Goal: Task Accomplishment & Management: Manage account settings

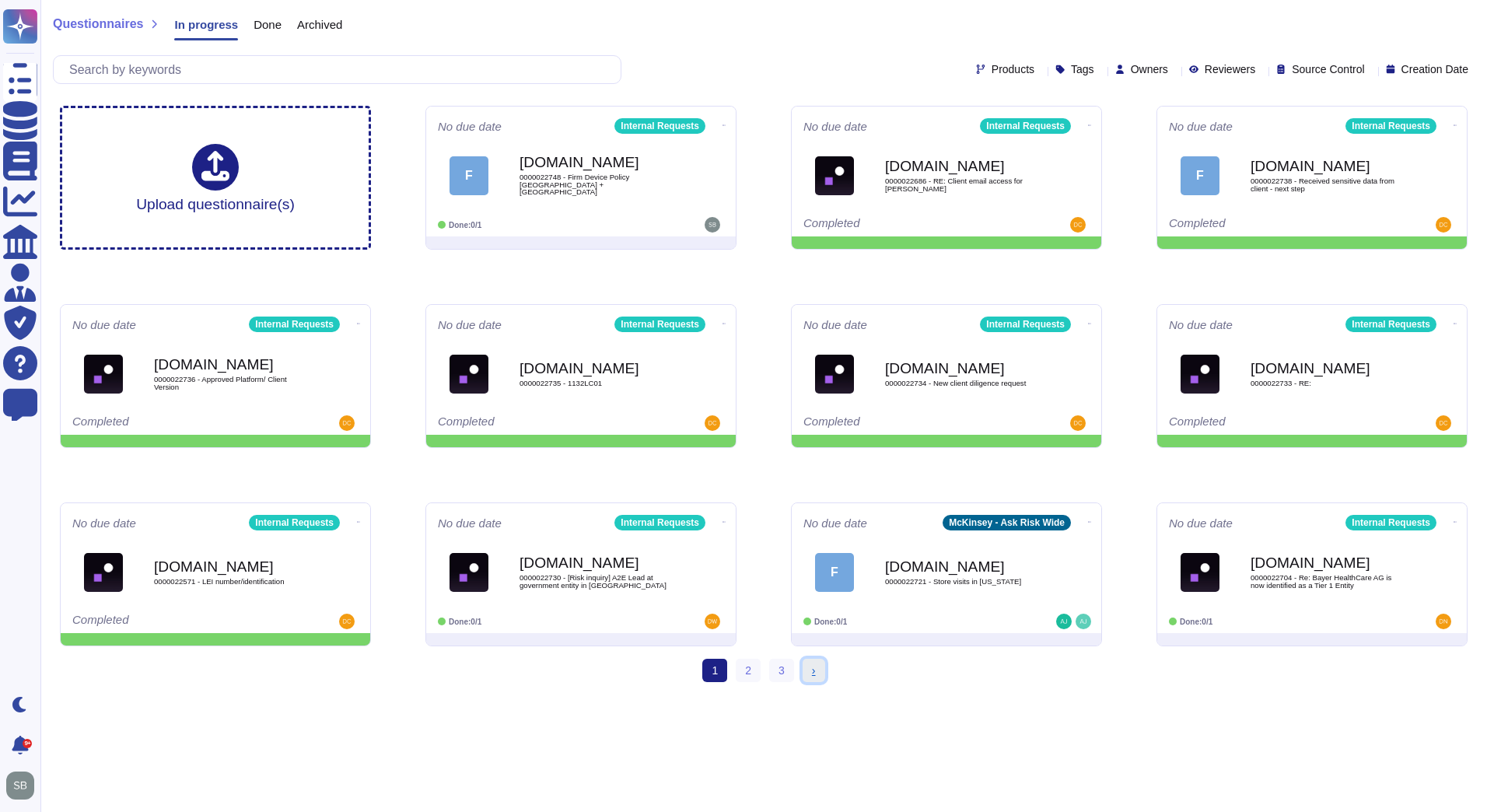
click at [814, 671] on span "›" at bounding box center [814, 670] width 4 height 12
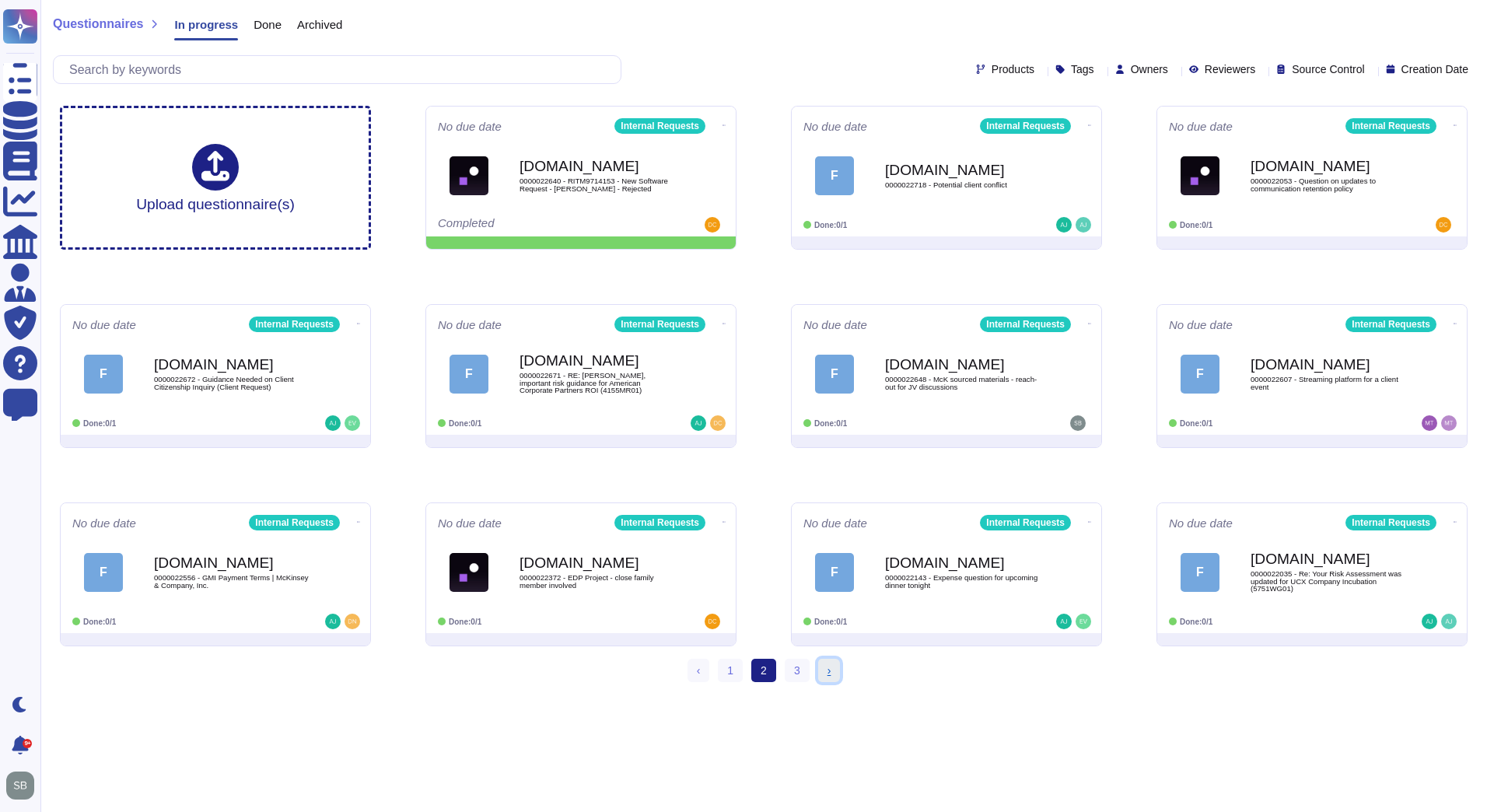
click at [830, 666] on span "›" at bounding box center [829, 670] width 4 height 12
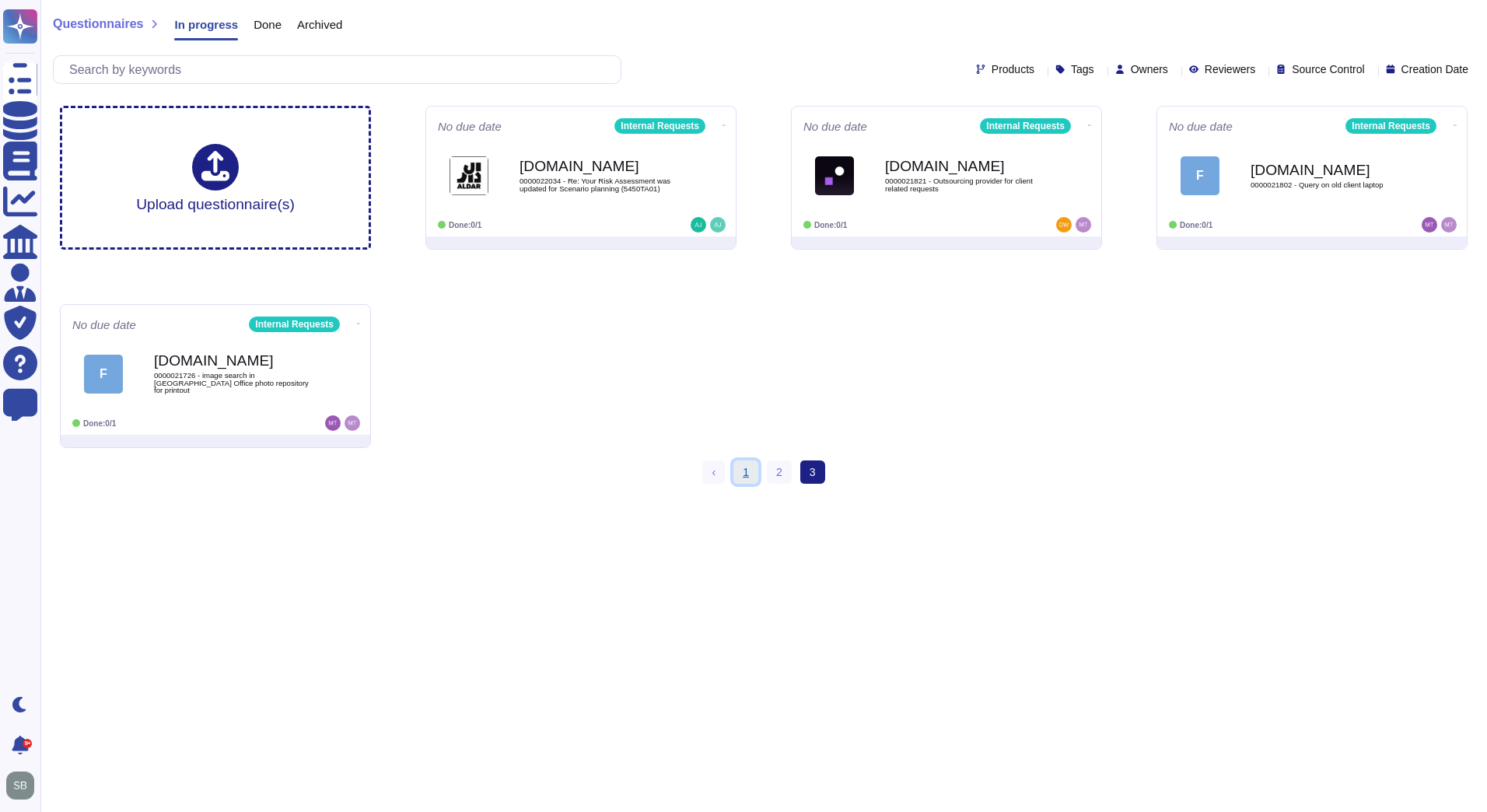
click at [744, 471] on link "1" at bounding box center [746, 471] width 25 height 23
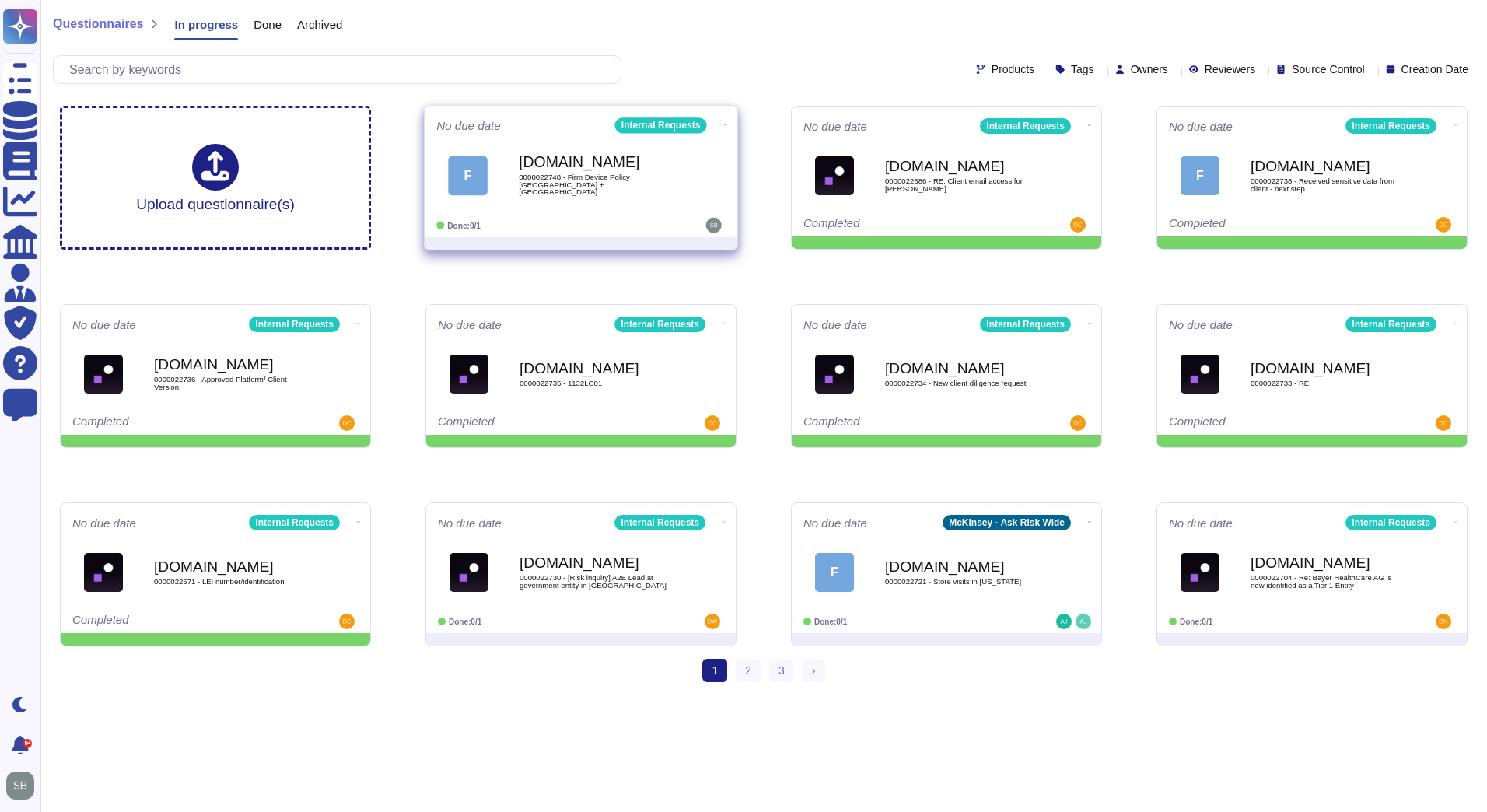
click at [617, 186] on span "0000022748 - Firm Device Policy [GEOGRAPHIC_DATA] + [GEOGRAPHIC_DATA]" at bounding box center [597, 184] width 157 height 22
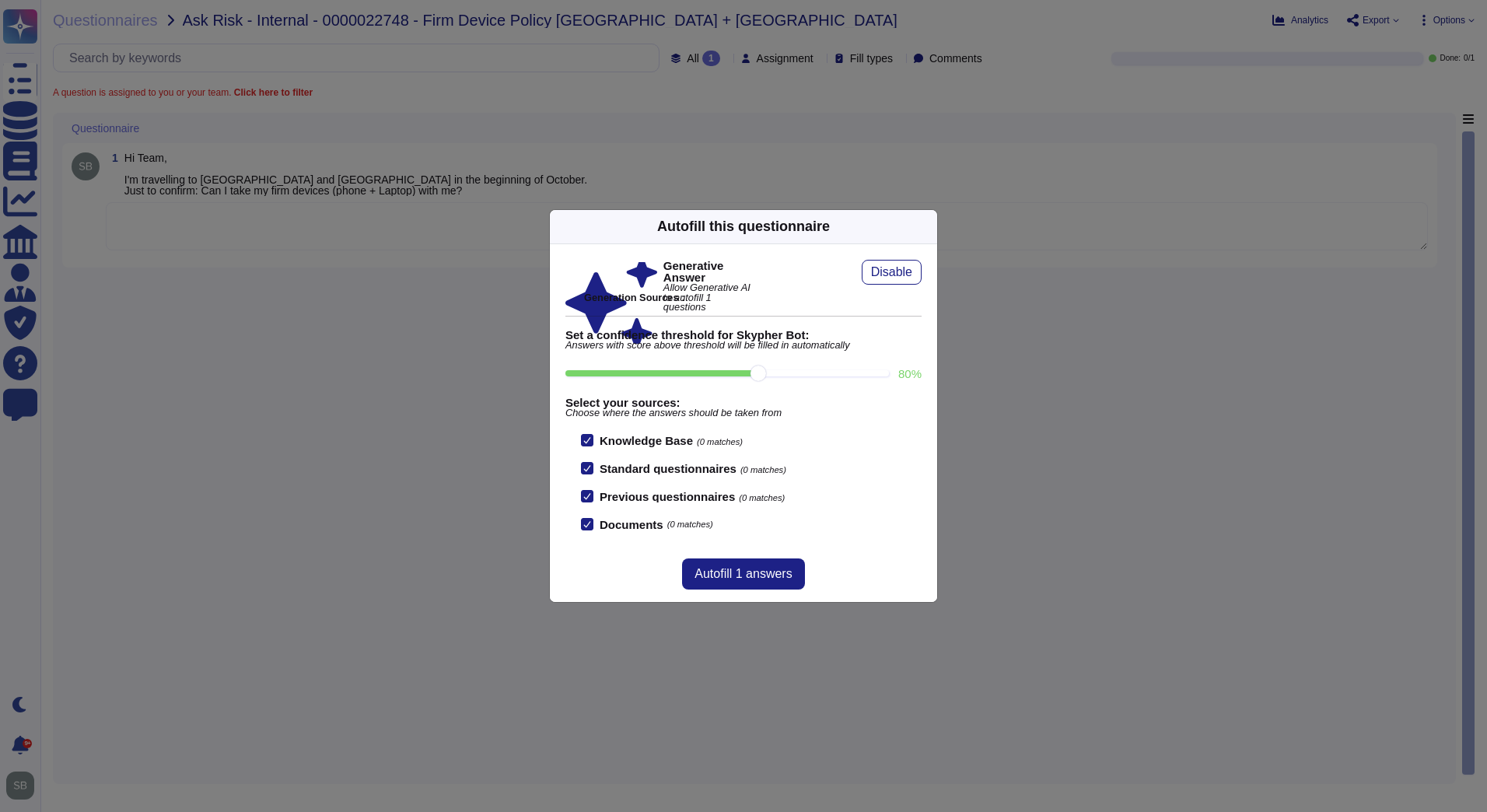
click at [256, 443] on div "Autofill this questionnaire Generative Answer Allow Generative AI to autofill 1…" at bounding box center [743, 406] width 1487 height 812
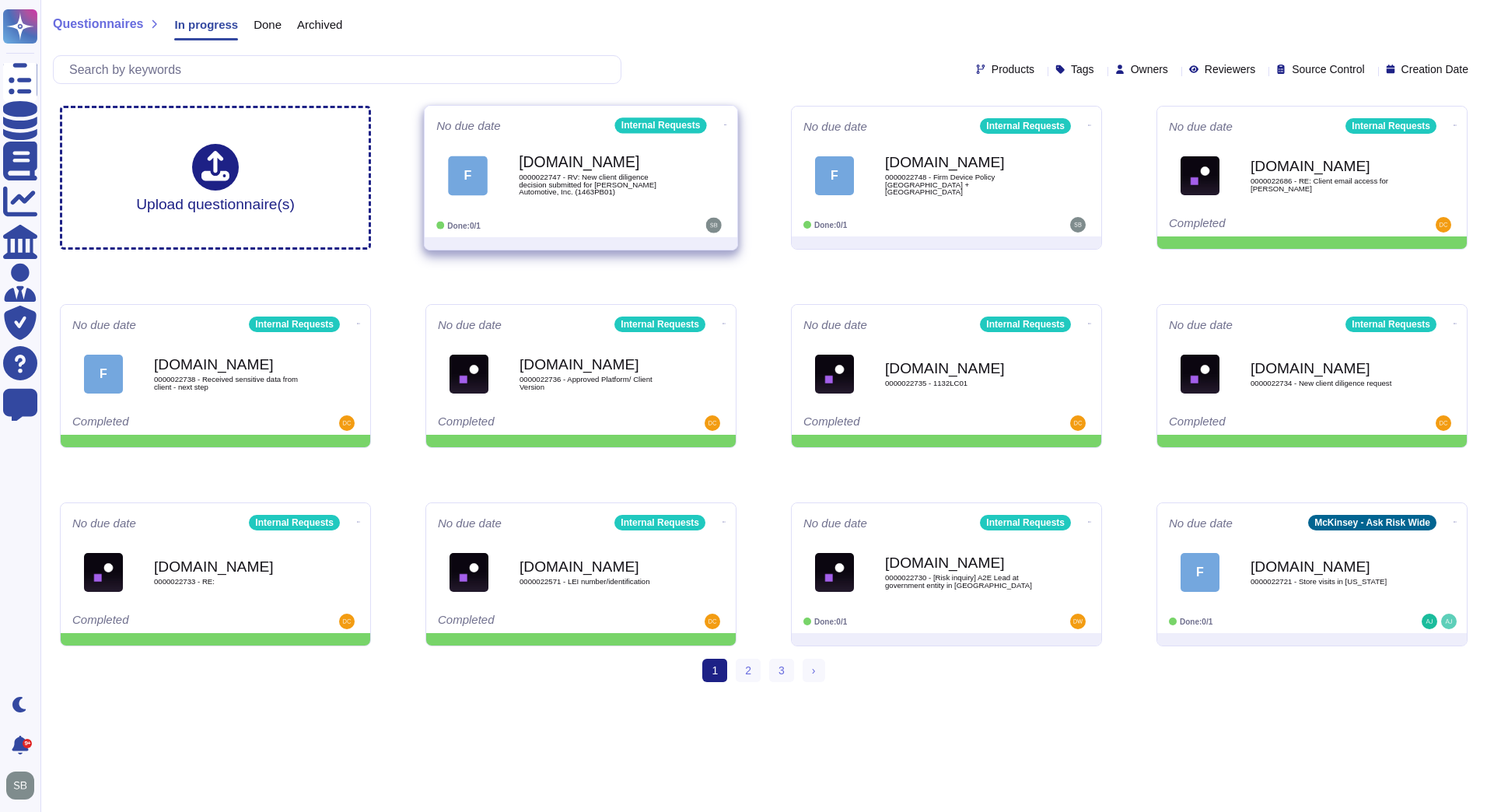
click at [606, 170] on div "[DOMAIN_NAME] 0000022747 - RV: New client diligence decision submitted for [PER…" at bounding box center [597, 175] width 157 height 63
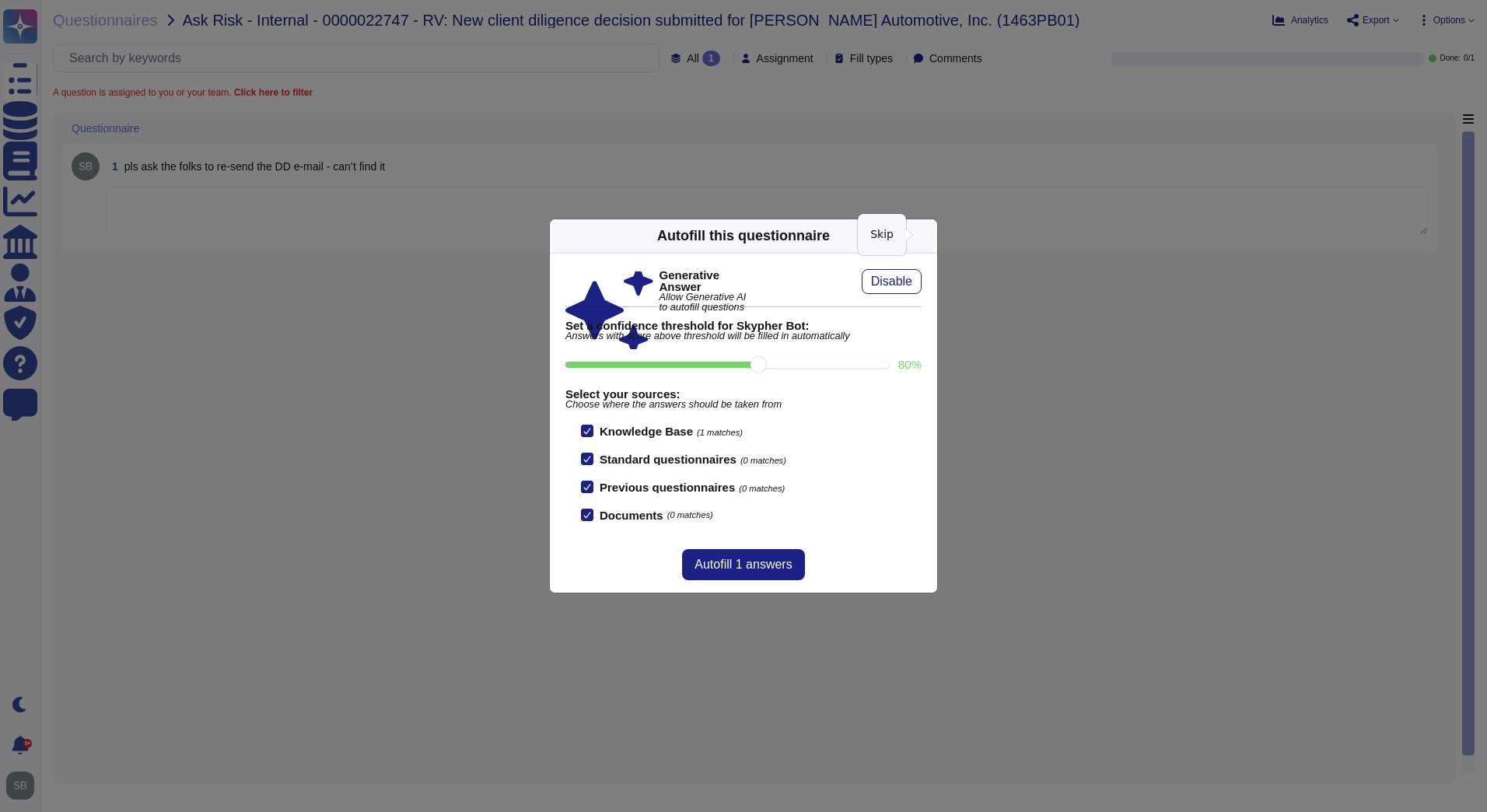
click at [928, 235] on icon at bounding box center [928, 235] width 0 height 0
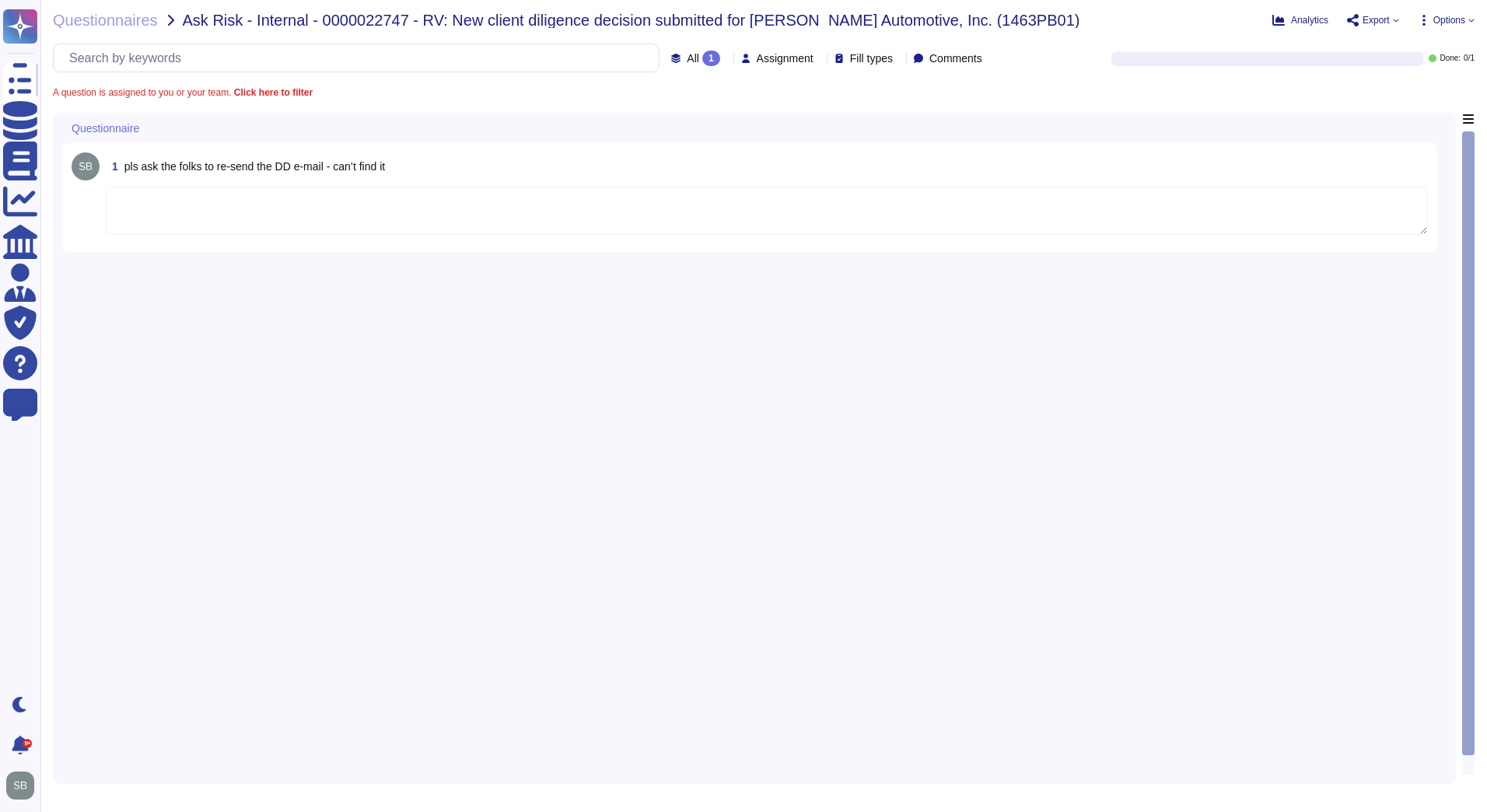
click at [615, 333] on div "1 pls ask the folks to re-send the DD e-mail - can’t find it" at bounding box center [754, 443] width 1384 height 662
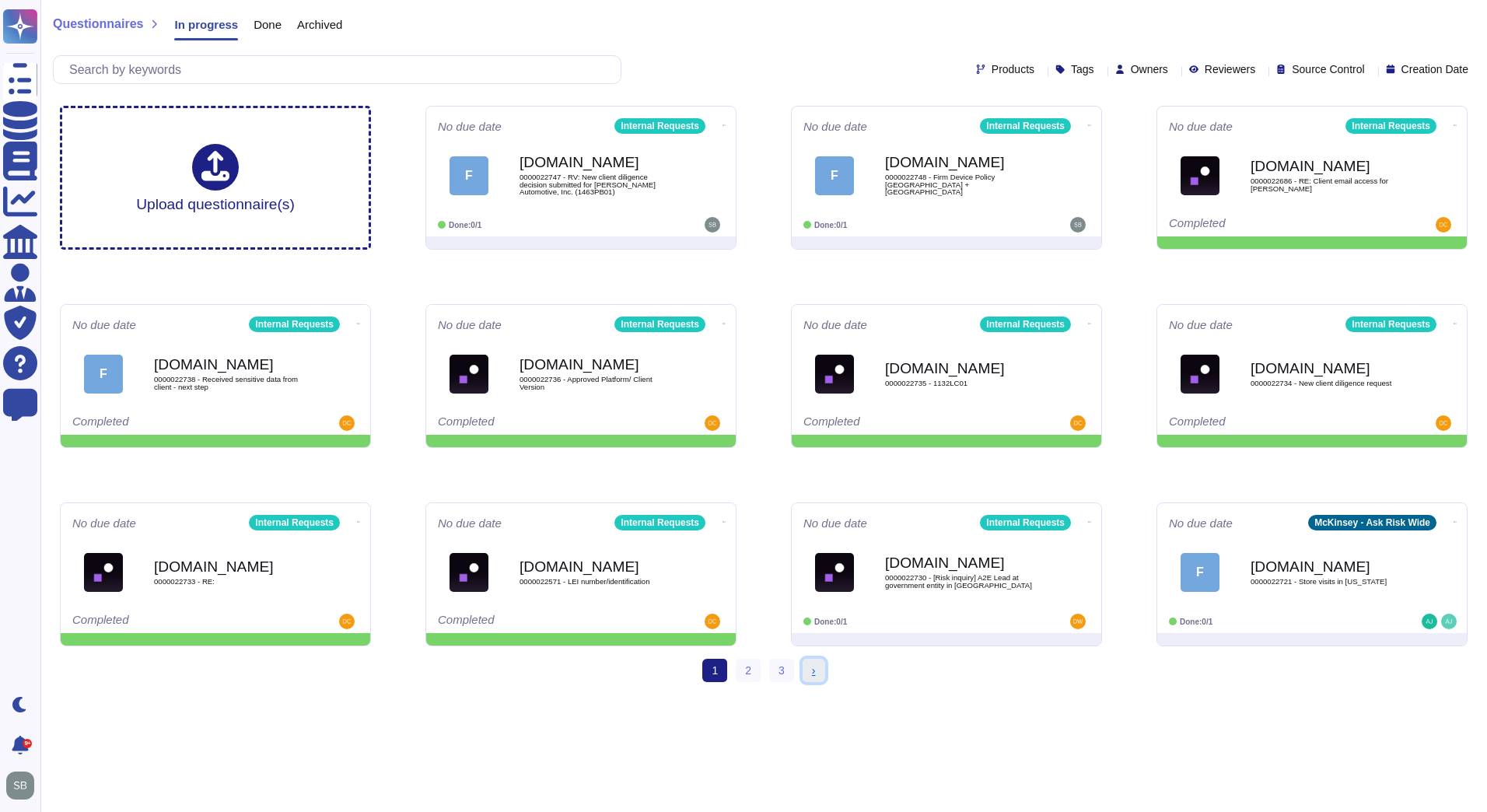
click at [809, 663] on link "› Next" at bounding box center [813, 670] width 22 height 23
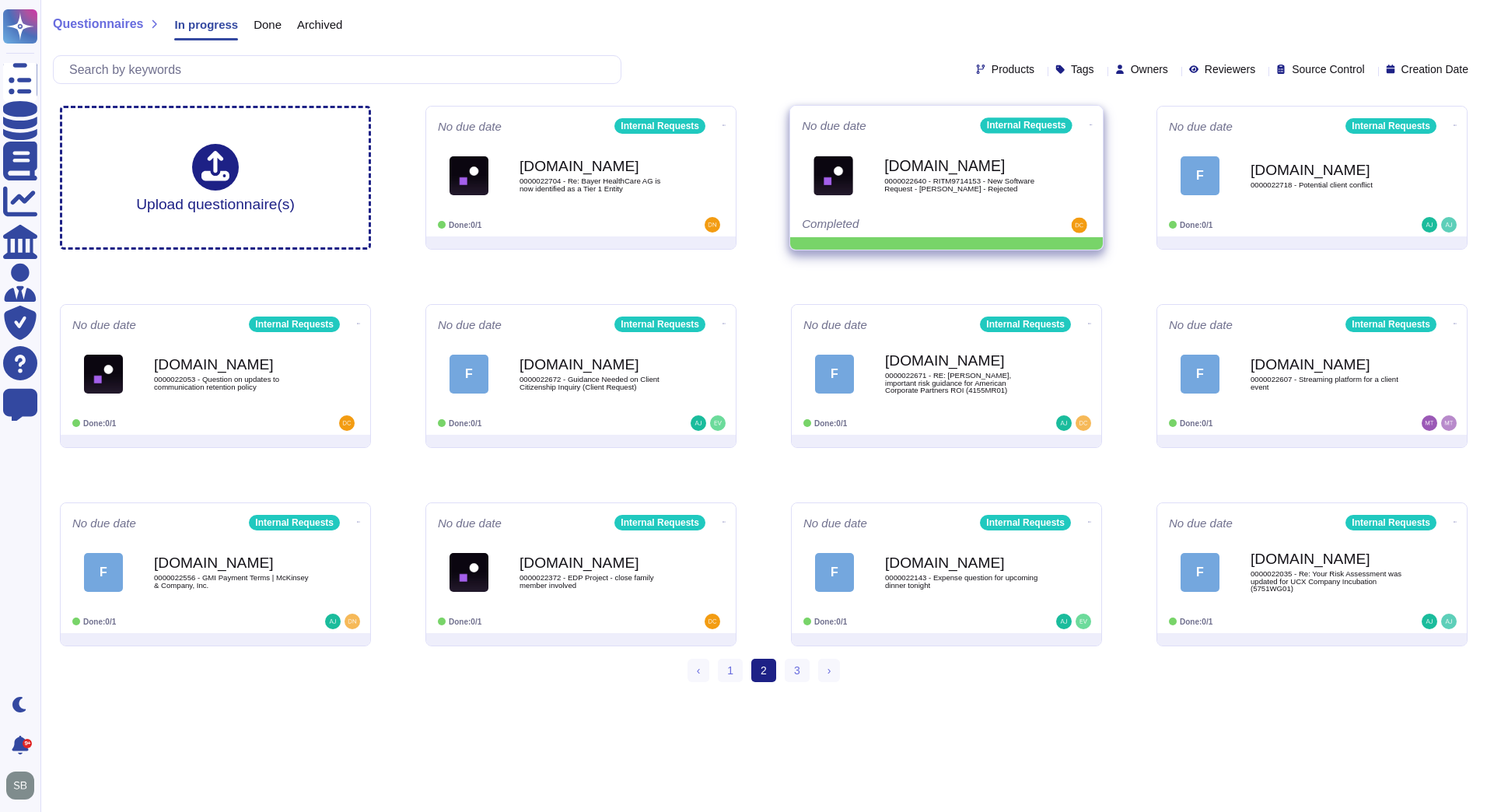
click at [1089, 123] on icon at bounding box center [1091, 125] width 4 height 4
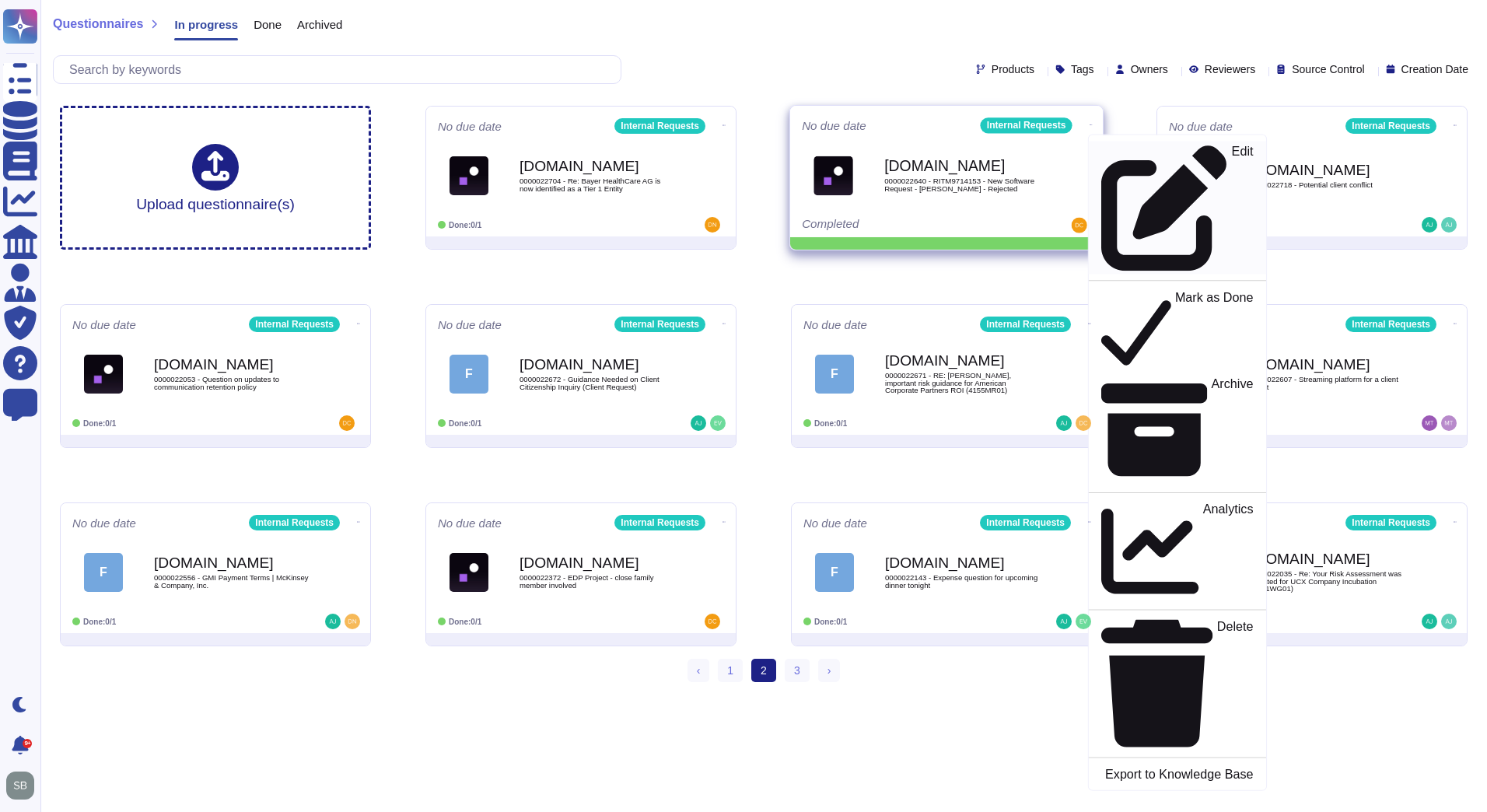
click at [1231, 157] on p "Edit" at bounding box center [1242, 208] width 22 height 126
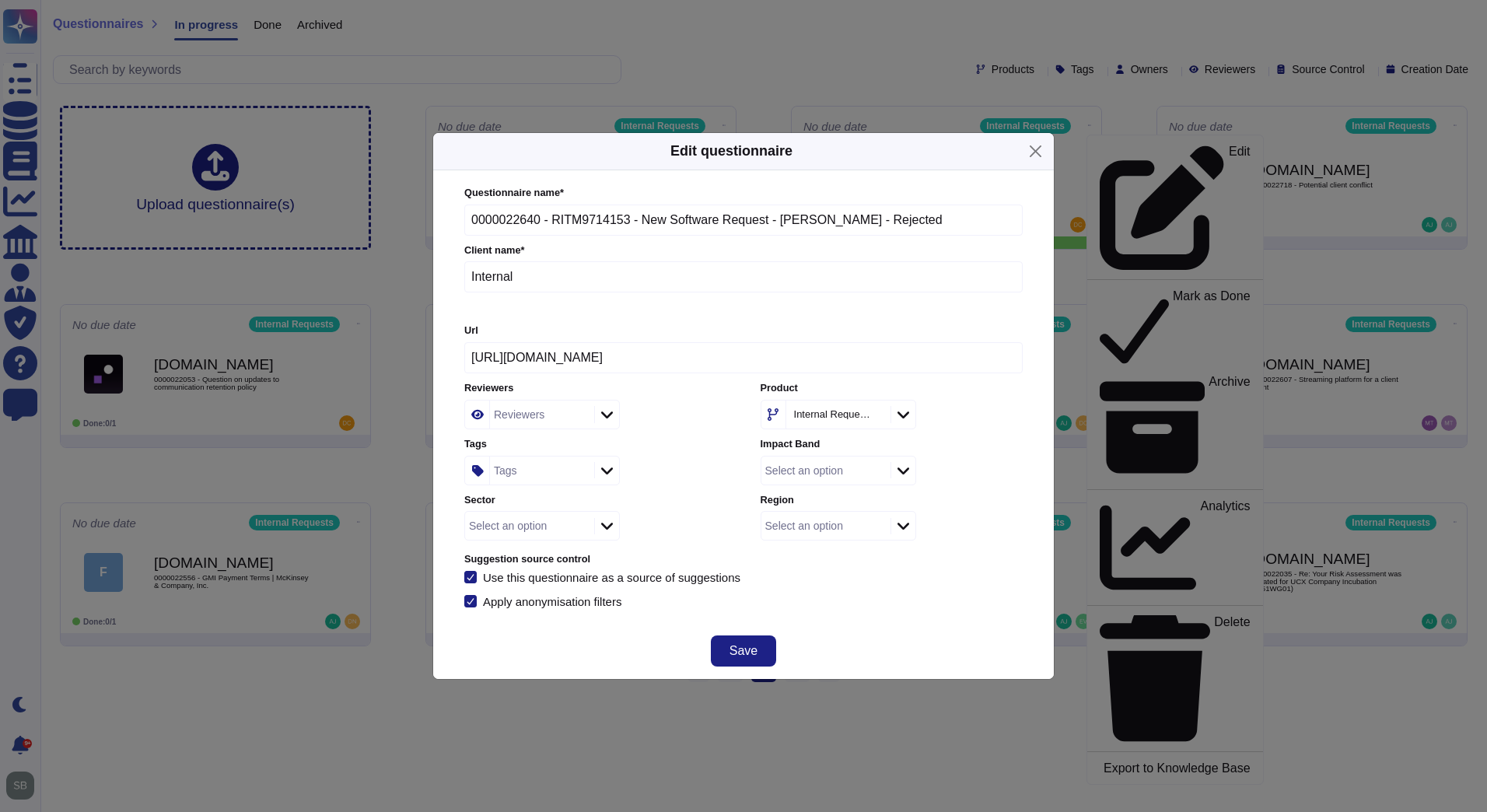
click at [524, 477] on div "Tags" at bounding box center [540, 471] width 100 height 28
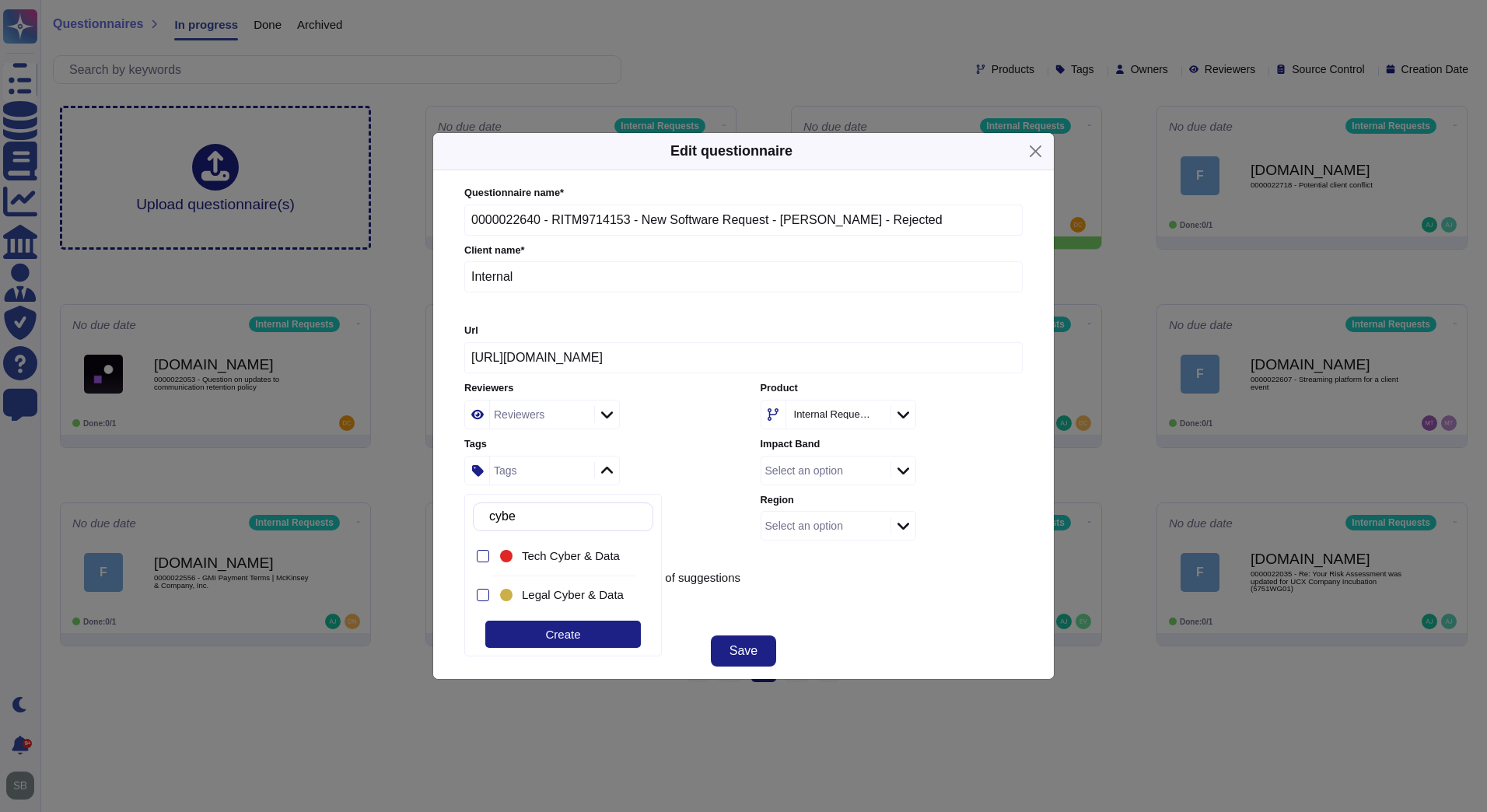
type input "cyber"
click at [552, 552] on span "Tech Cyber & Data" at bounding box center [571, 556] width 98 height 14
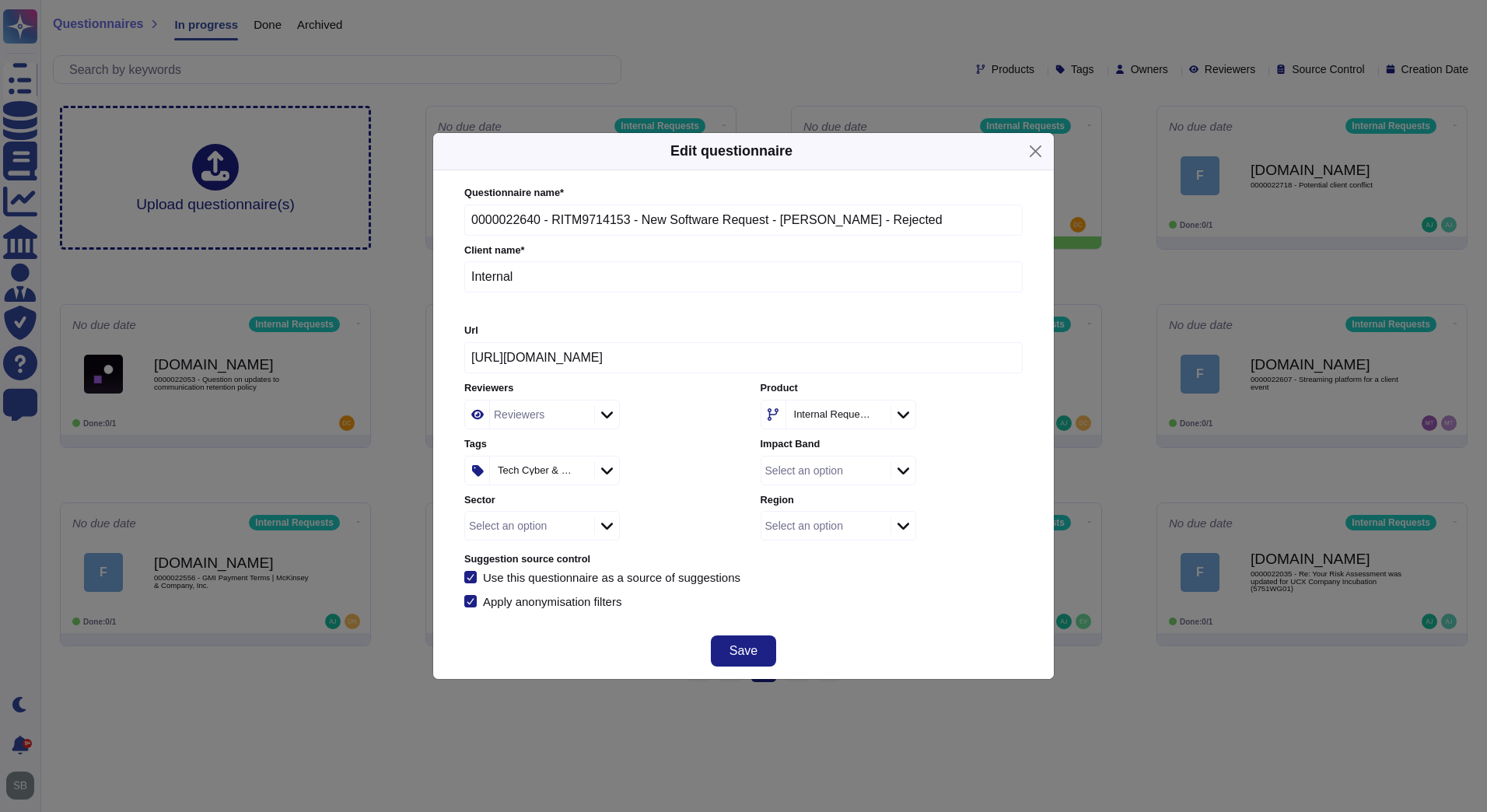
click at [893, 582] on div "Use this questionnaire as a source of suggestions" at bounding box center [743, 577] width 558 height 12
click at [756, 646] on button "Save" at bounding box center [743, 650] width 65 height 31
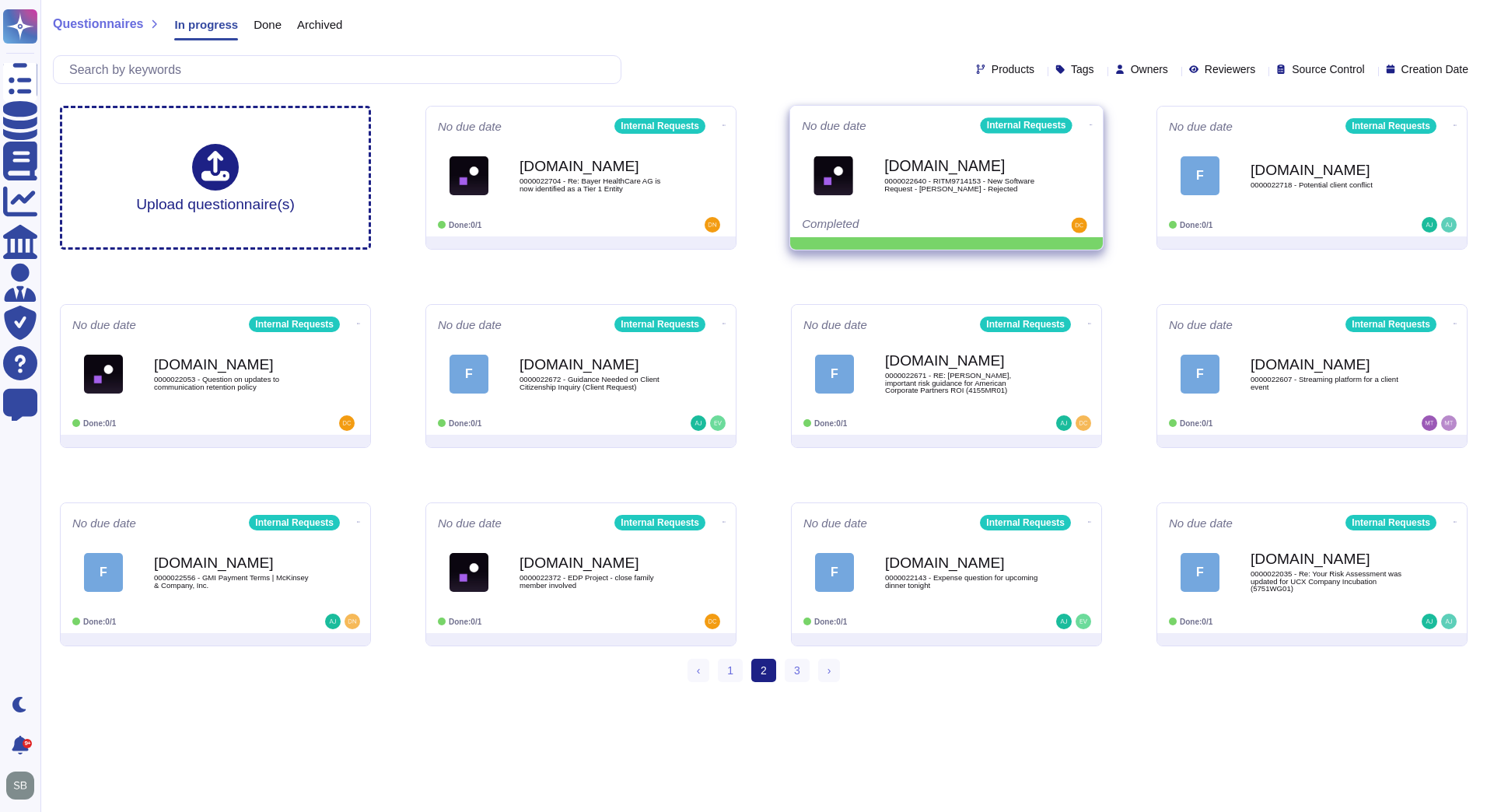
click at [1089, 126] on icon at bounding box center [1091, 125] width 4 height 4
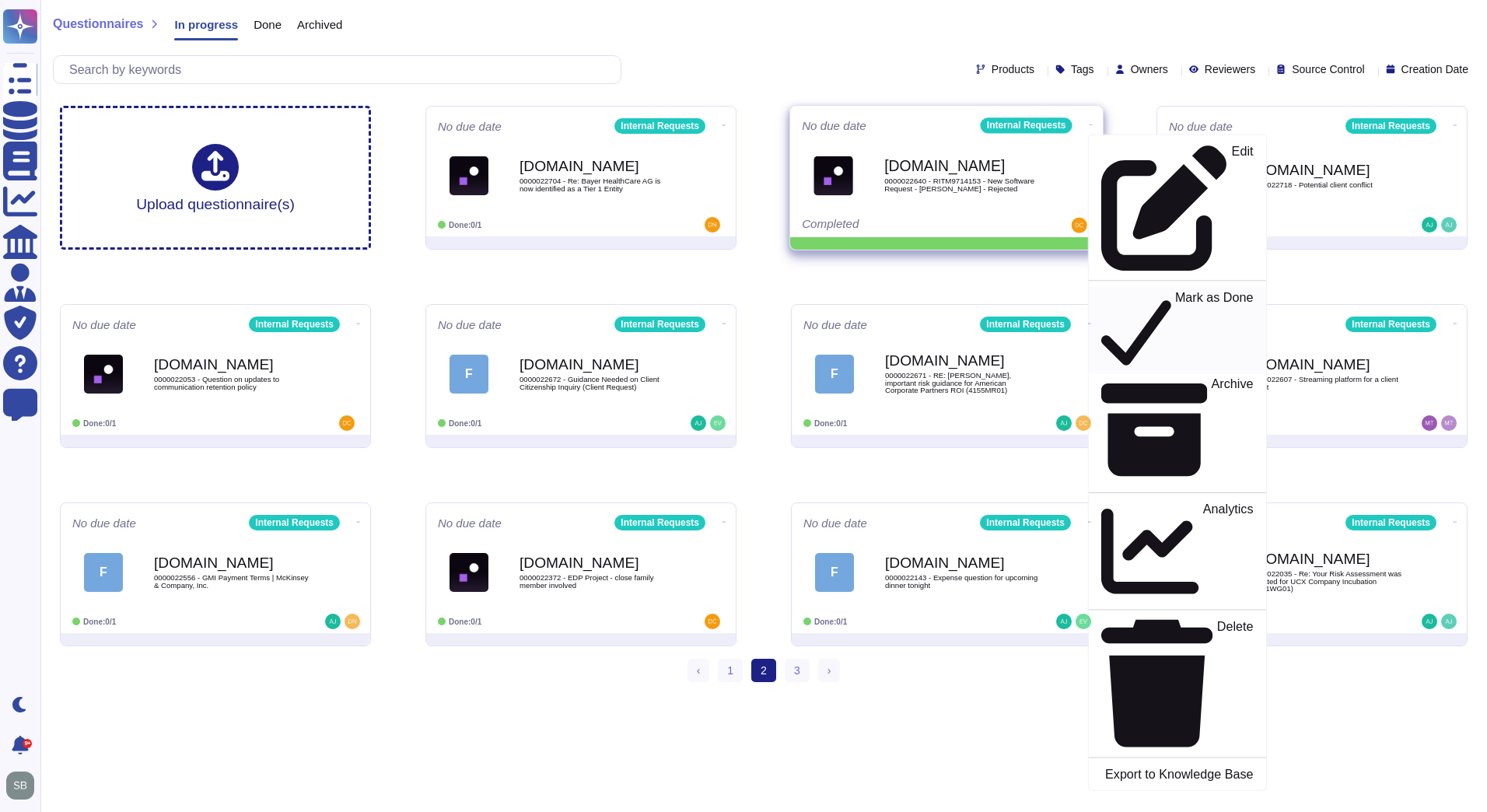
click at [1175, 291] on p "Mark as Done" at bounding box center [1214, 331] width 79 height 80
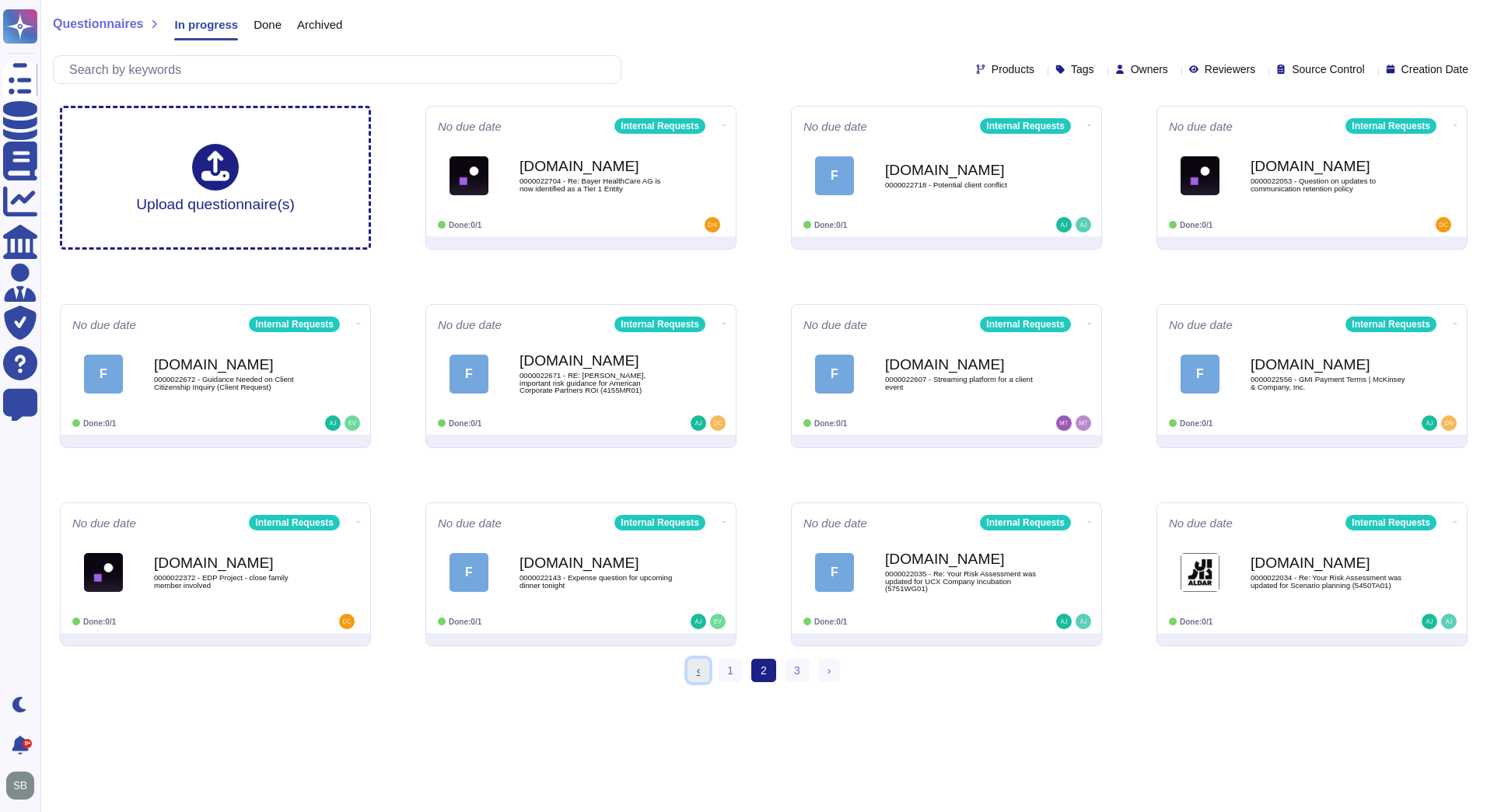
click at [704, 673] on link "‹ Previous" at bounding box center [698, 670] width 22 height 23
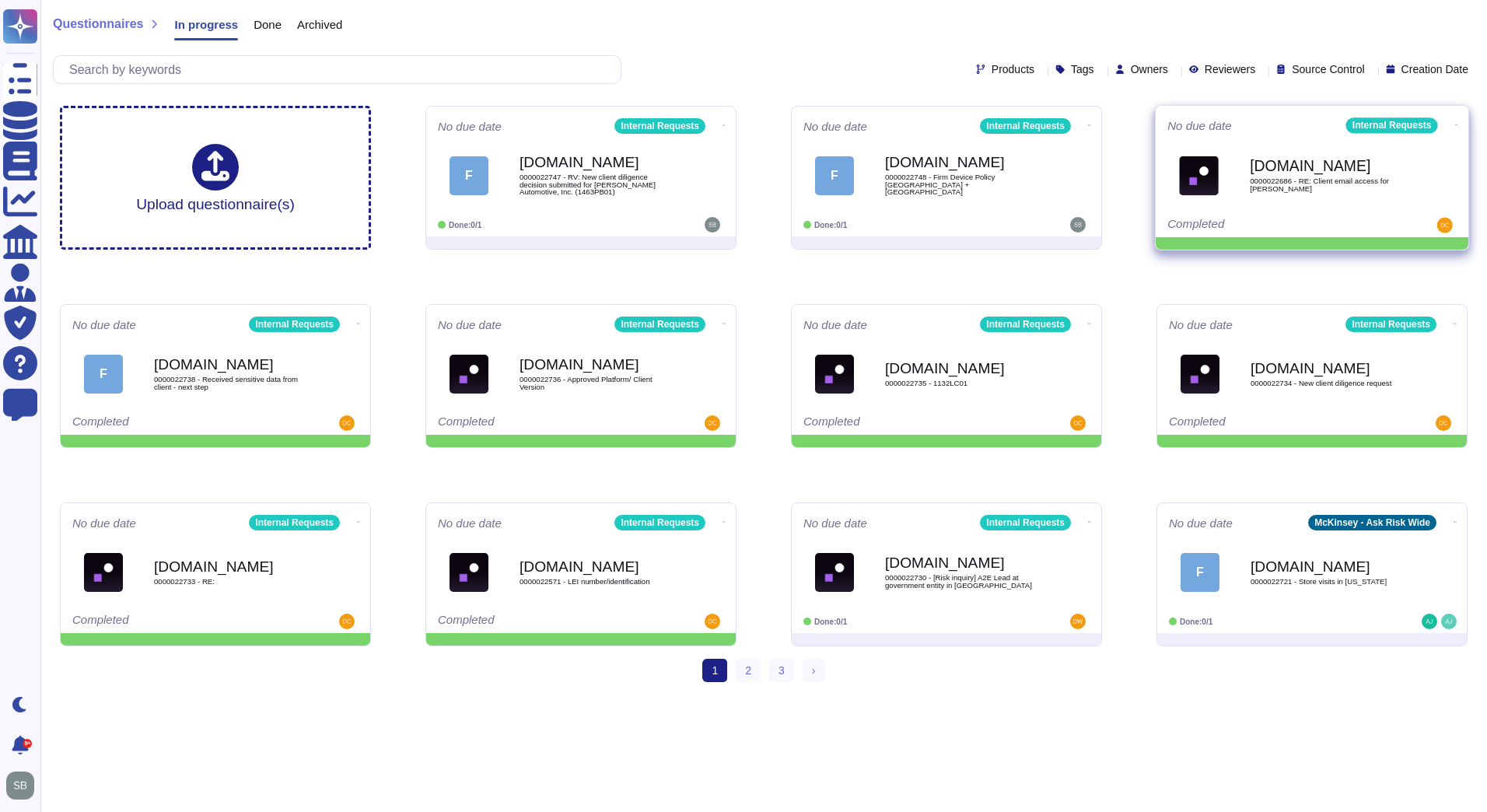
click at [1455, 125] on icon at bounding box center [1457, 125] width 4 height 1
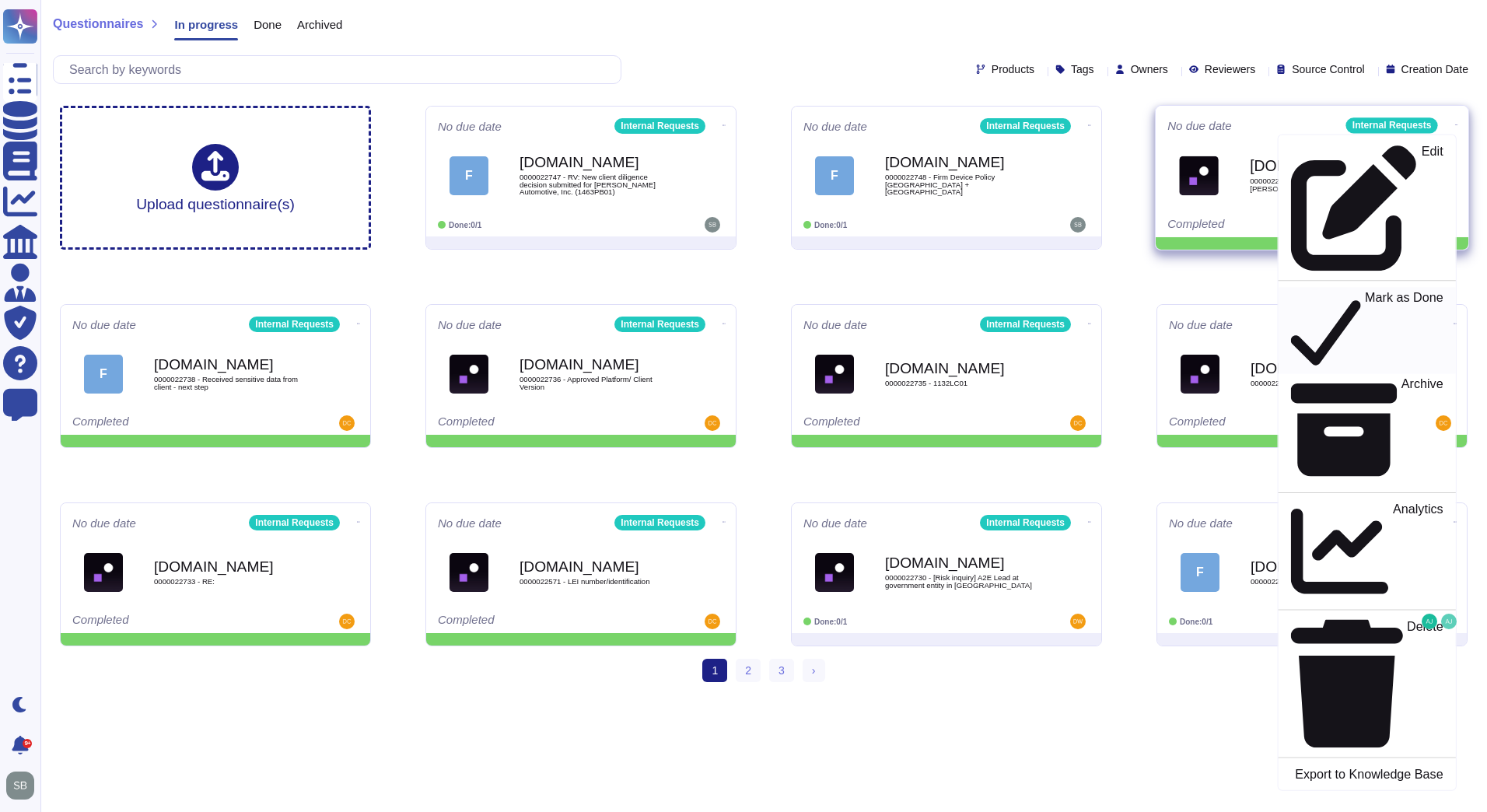
click at [1375, 291] on p "Mark as Done" at bounding box center [1404, 331] width 79 height 80
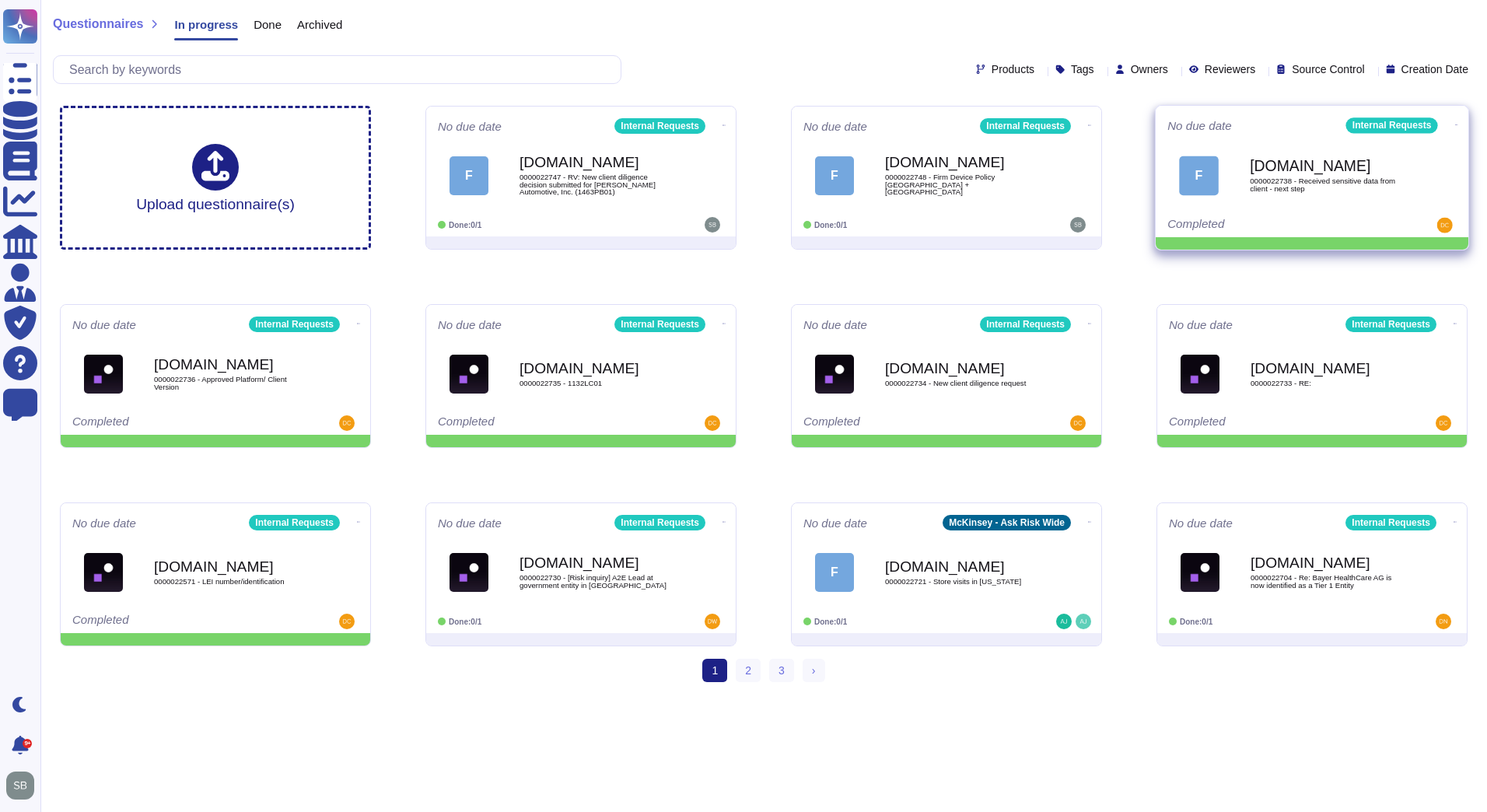
click at [1455, 123] on icon at bounding box center [1457, 125] width 4 height 4
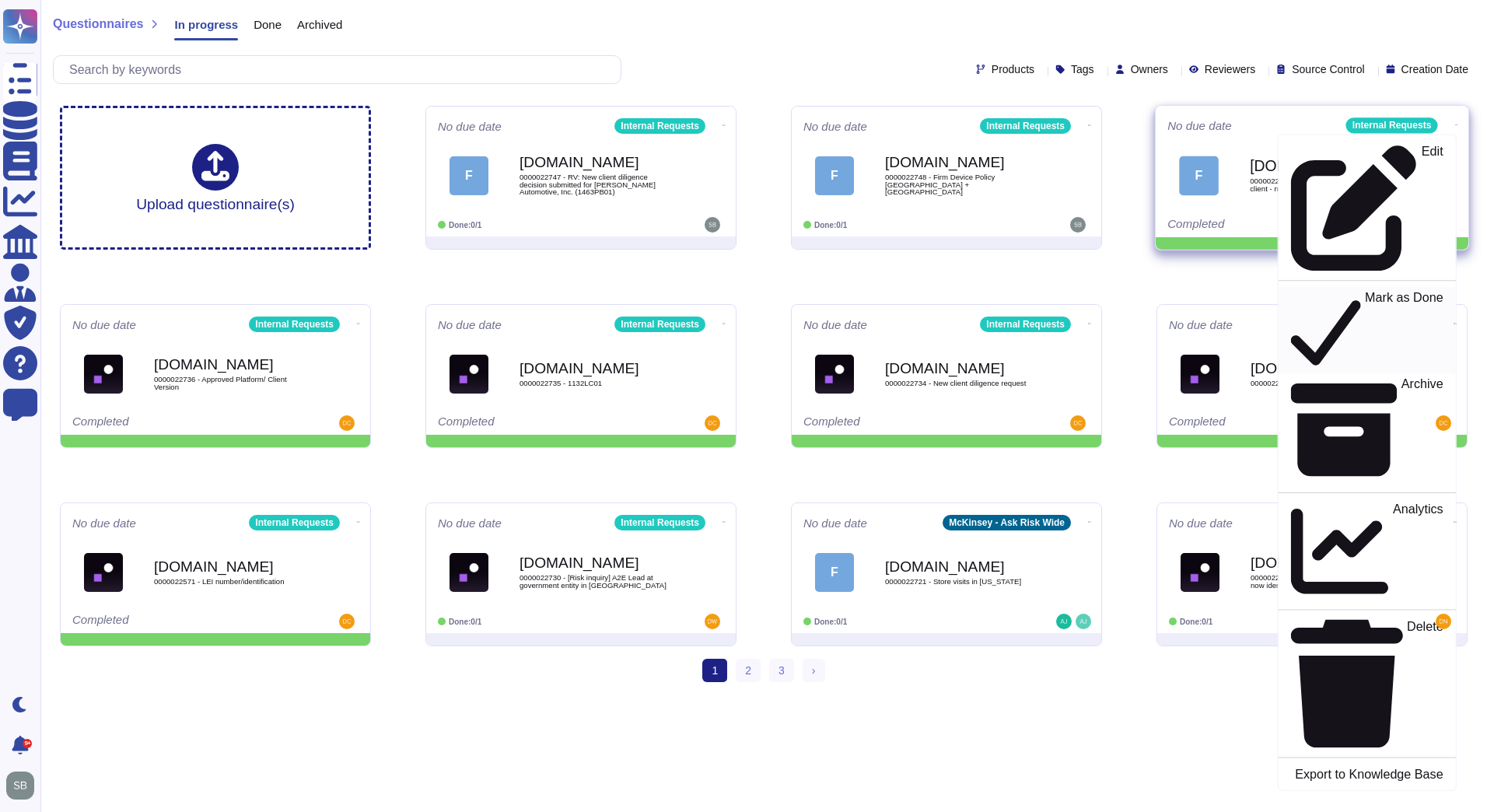
click at [1378, 290] on div "Mark as Done" at bounding box center [1366, 330] width 151 height 80
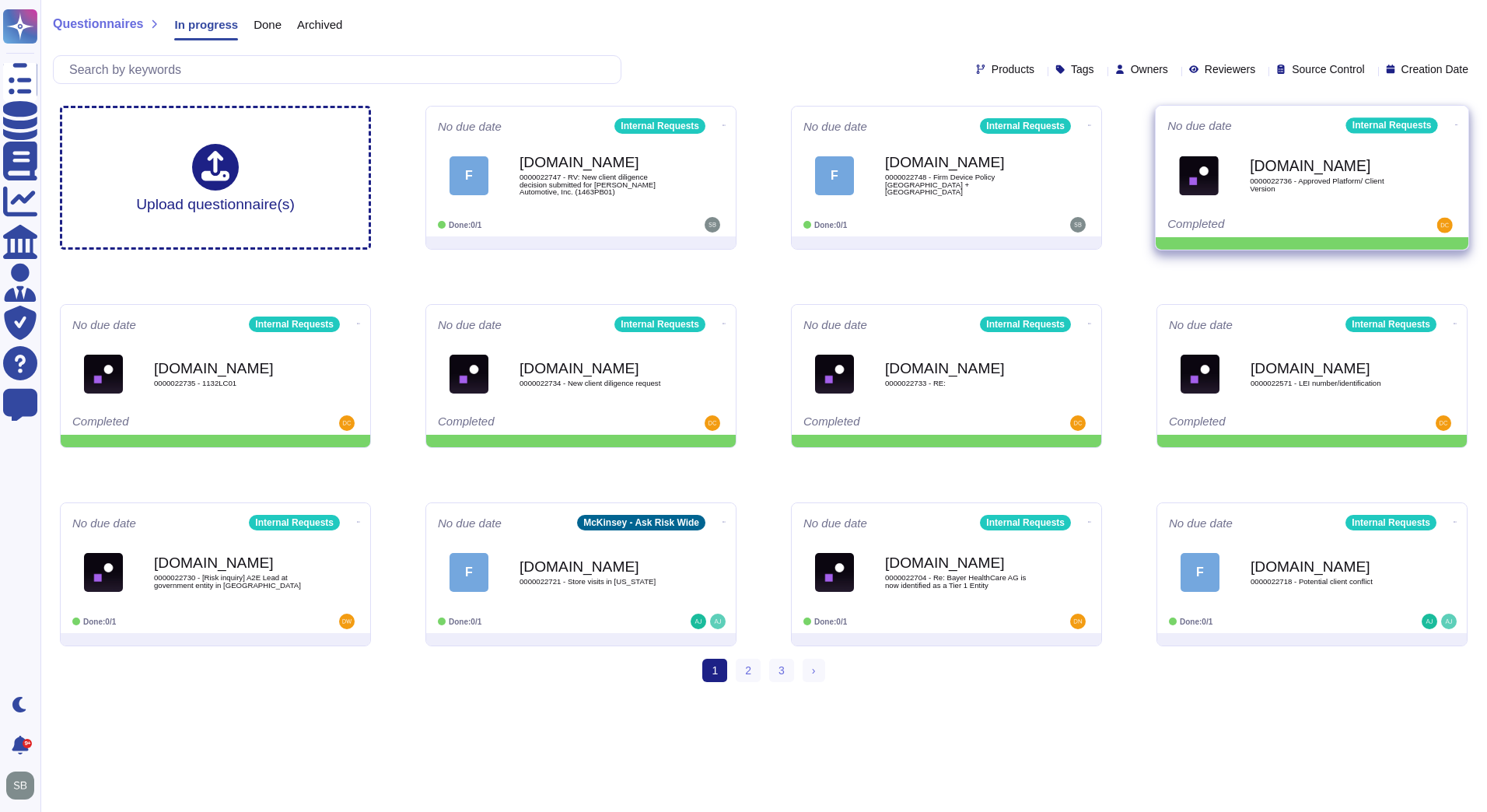
click at [1455, 125] on icon at bounding box center [1457, 125] width 4 height 1
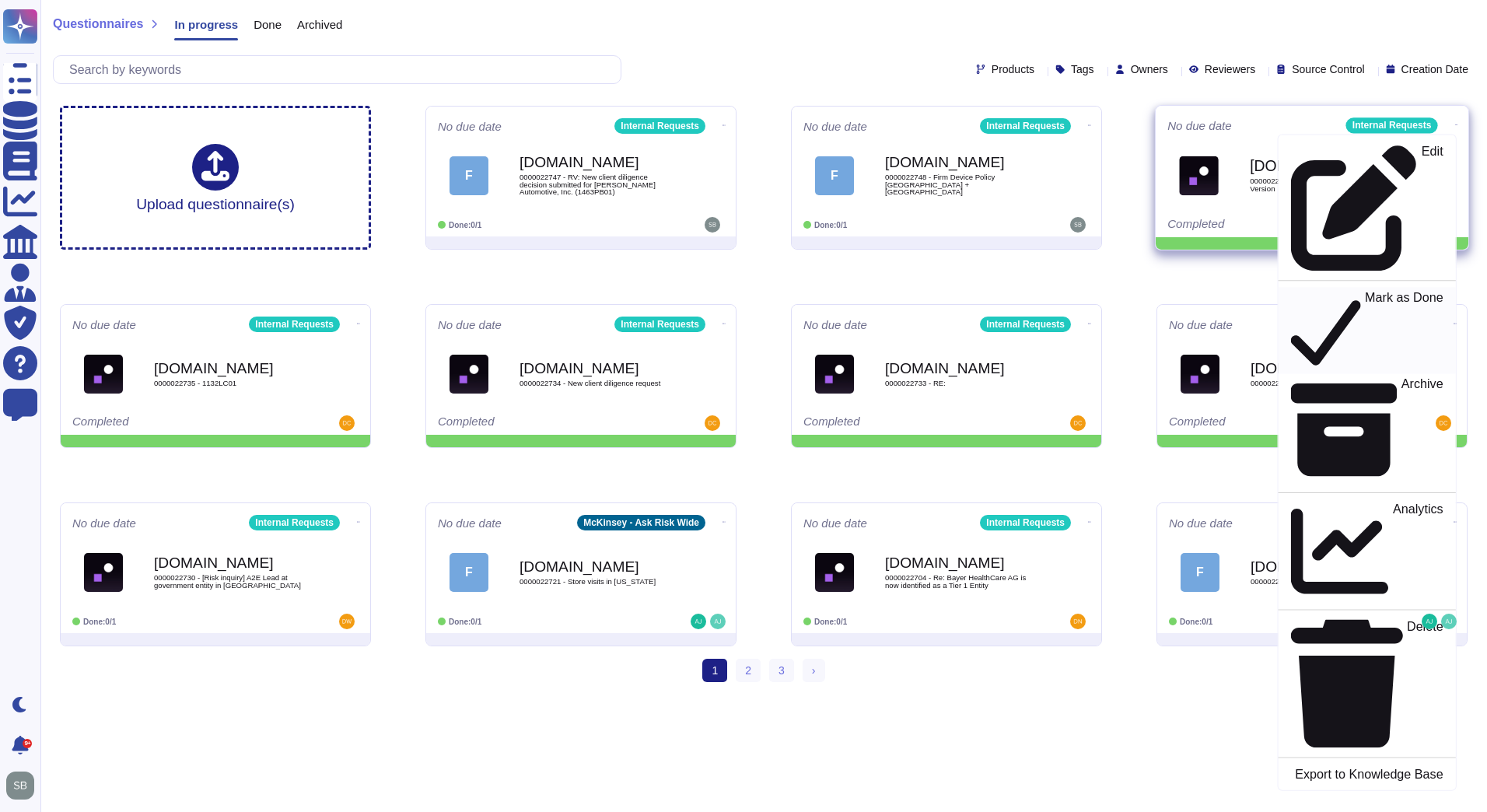
click at [1391, 290] on div "Mark as Done" at bounding box center [1366, 330] width 151 height 80
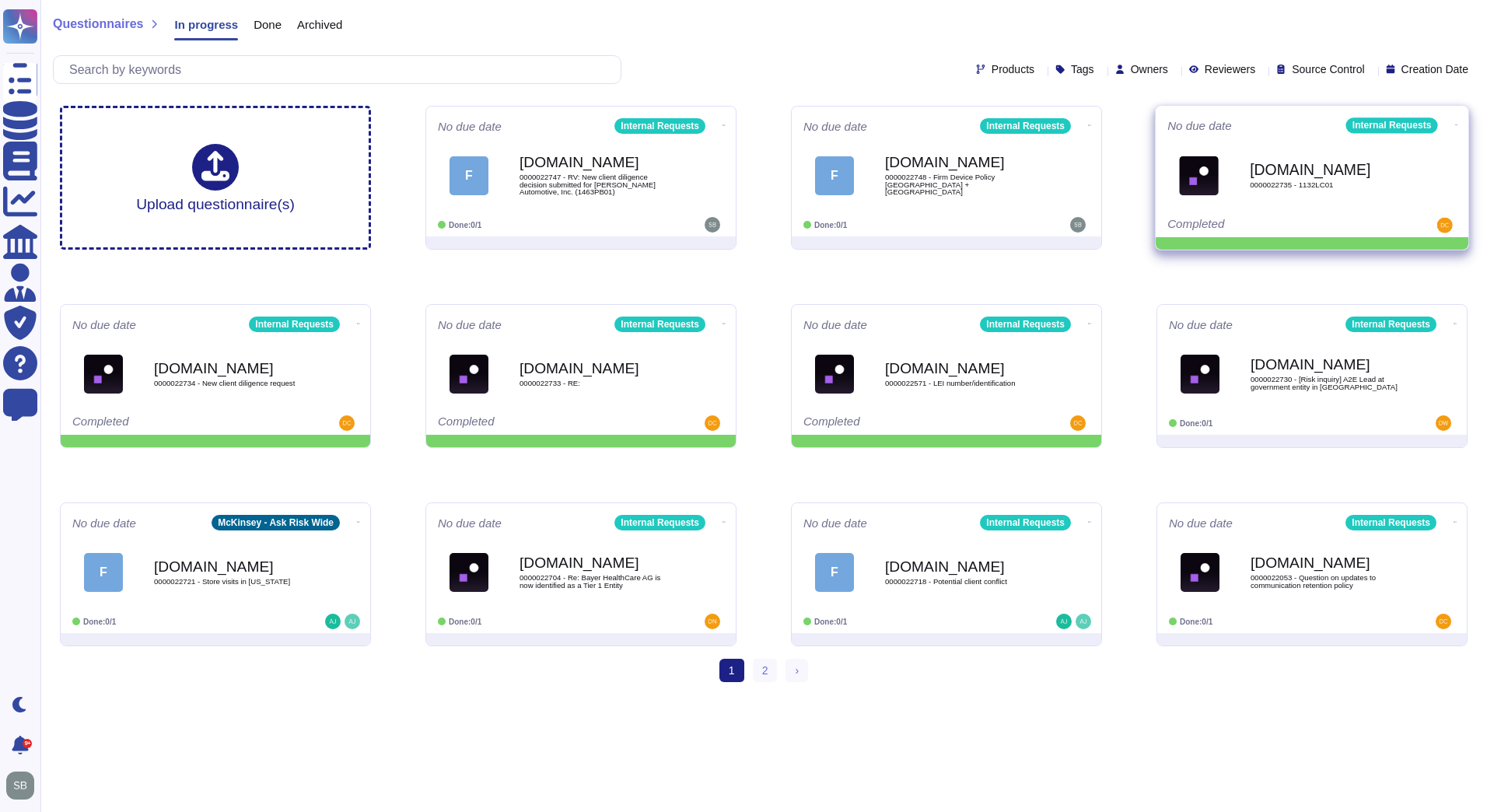
click at [1455, 123] on icon at bounding box center [1457, 125] width 4 height 4
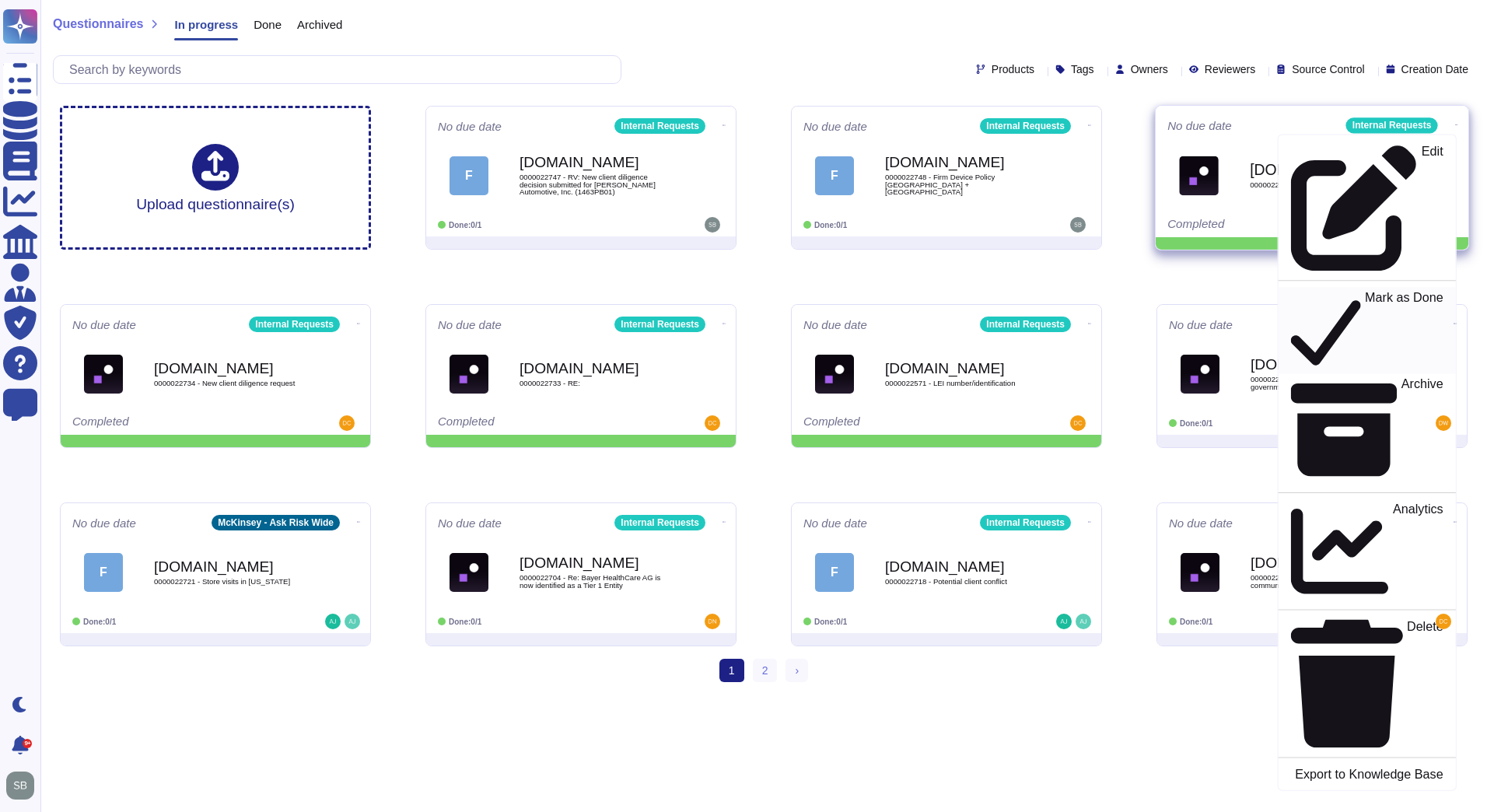
click at [1391, 290] on div "Mark as Done" at bounding box center [1366, 330] width 151 height 80
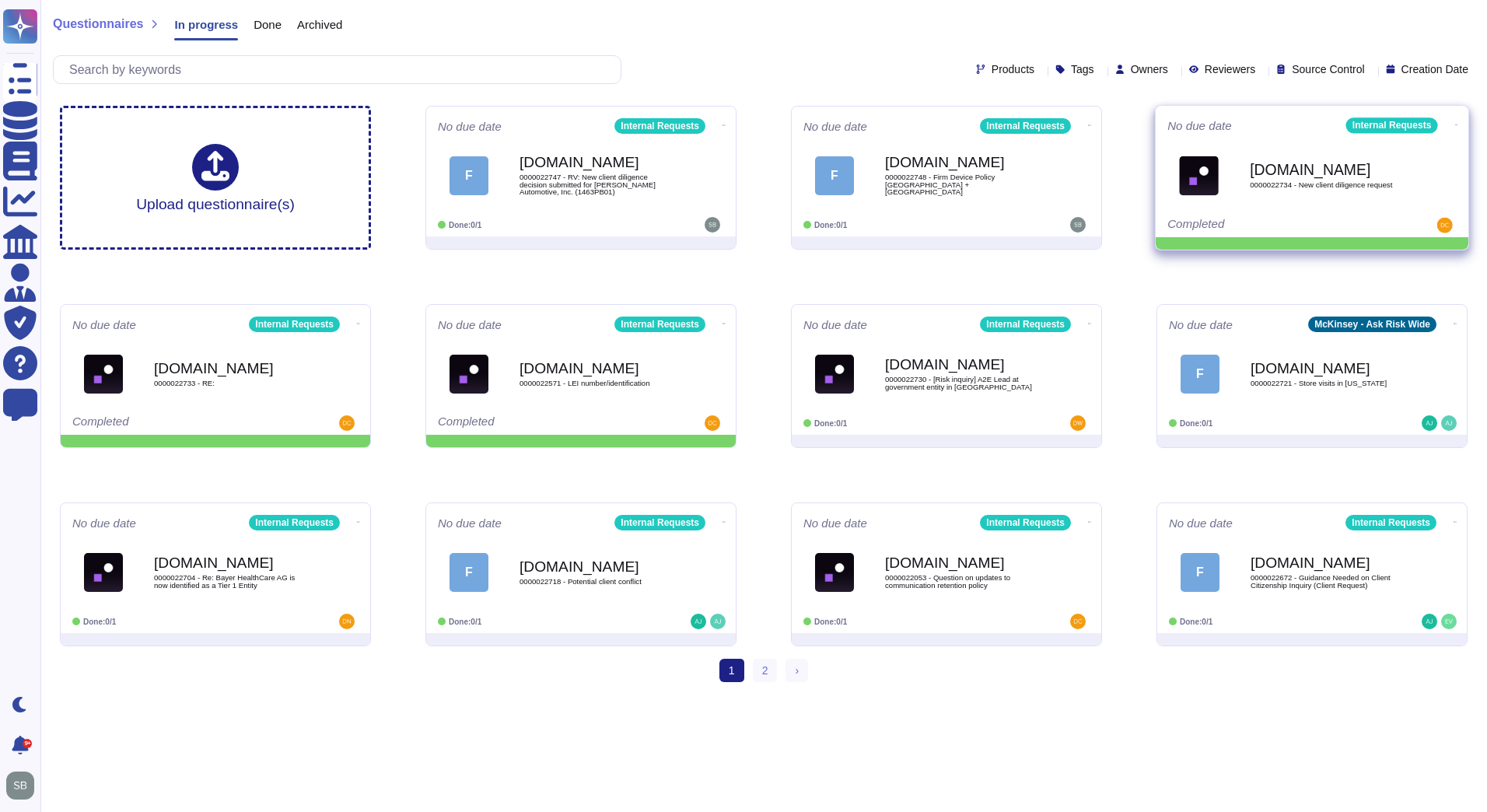
click at [1455, 123] on icon at bounding box center [1457, 125] width 4 height 4
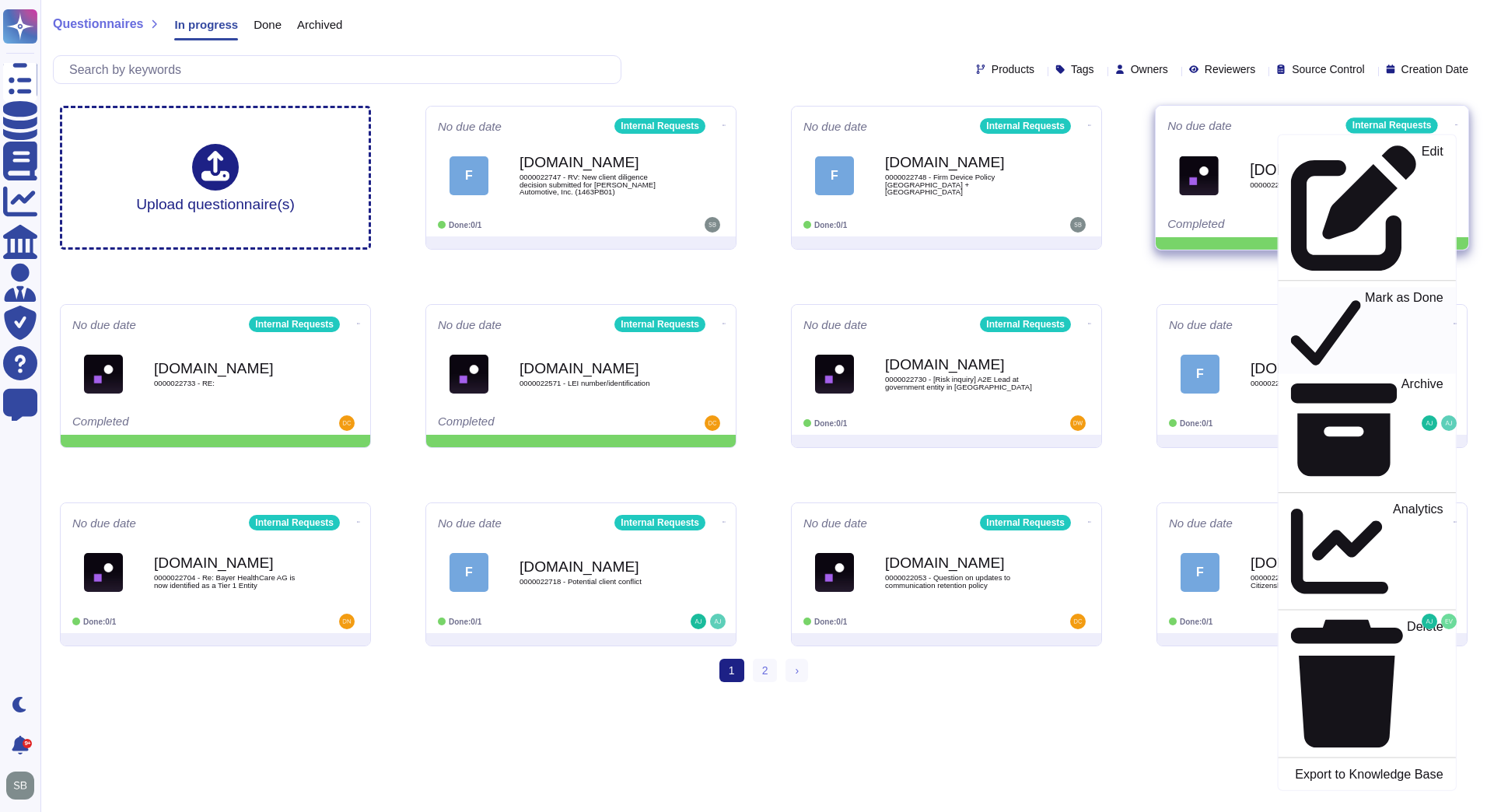
click at [1368, 291] on p "Mark as Done" at bounding box center [1404, 331] width 79 height 80
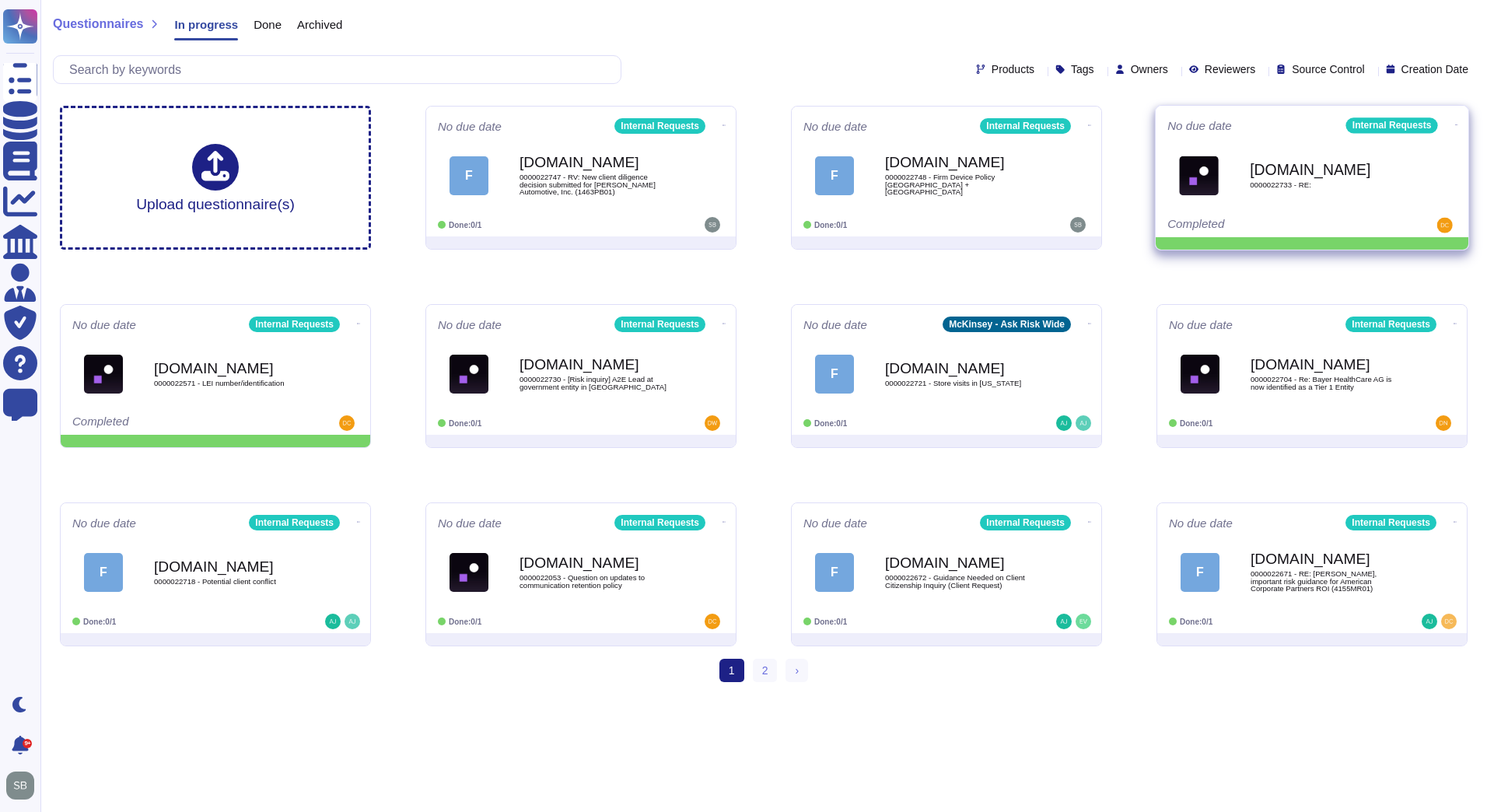
click at [1455, 123] on icon at bounding box center [1457, 125] width 4 height 4
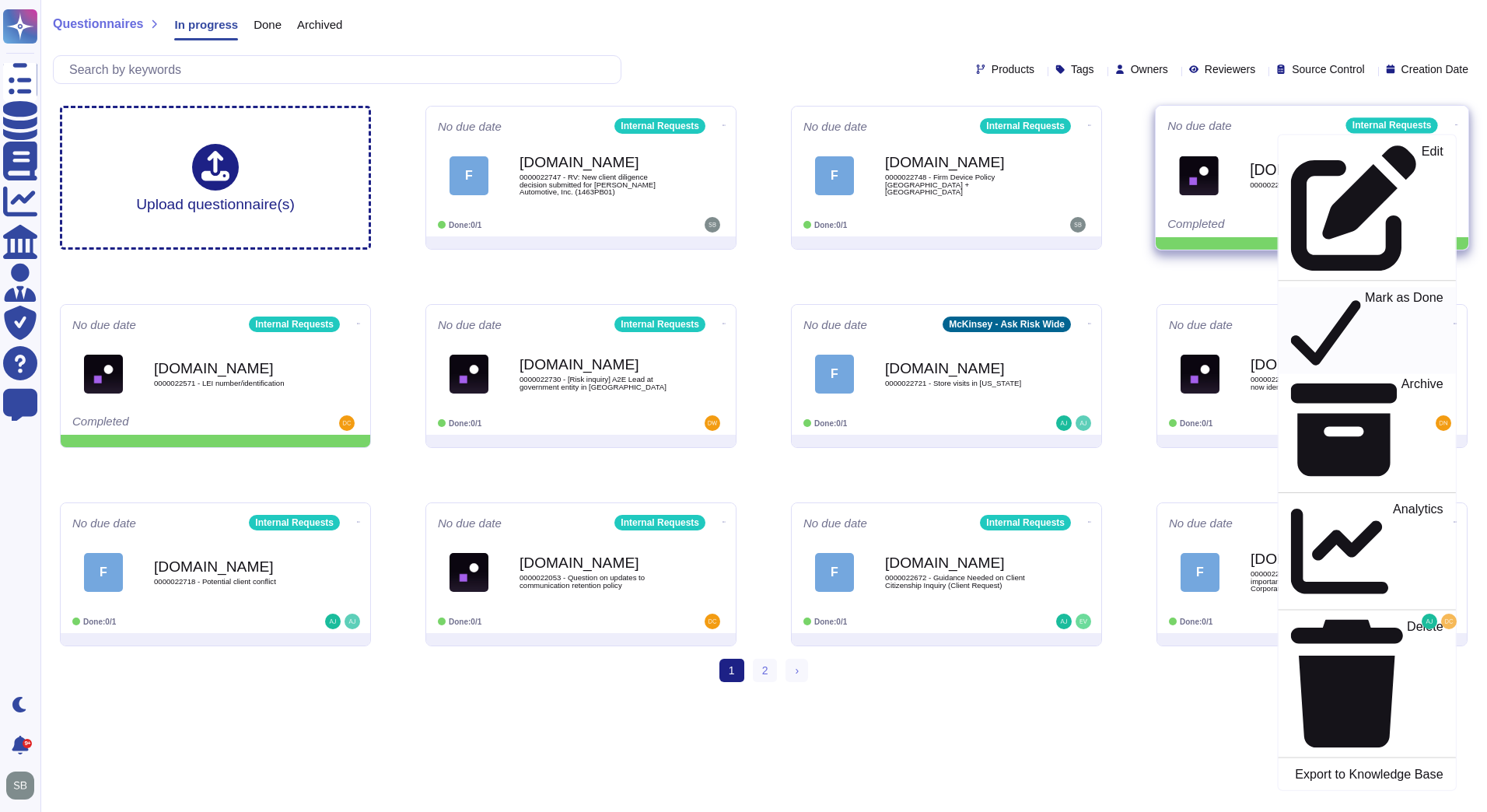
click at [1375, 291] on p "Mark as Done" at bounding box center [1404, 331] width 79 height 80
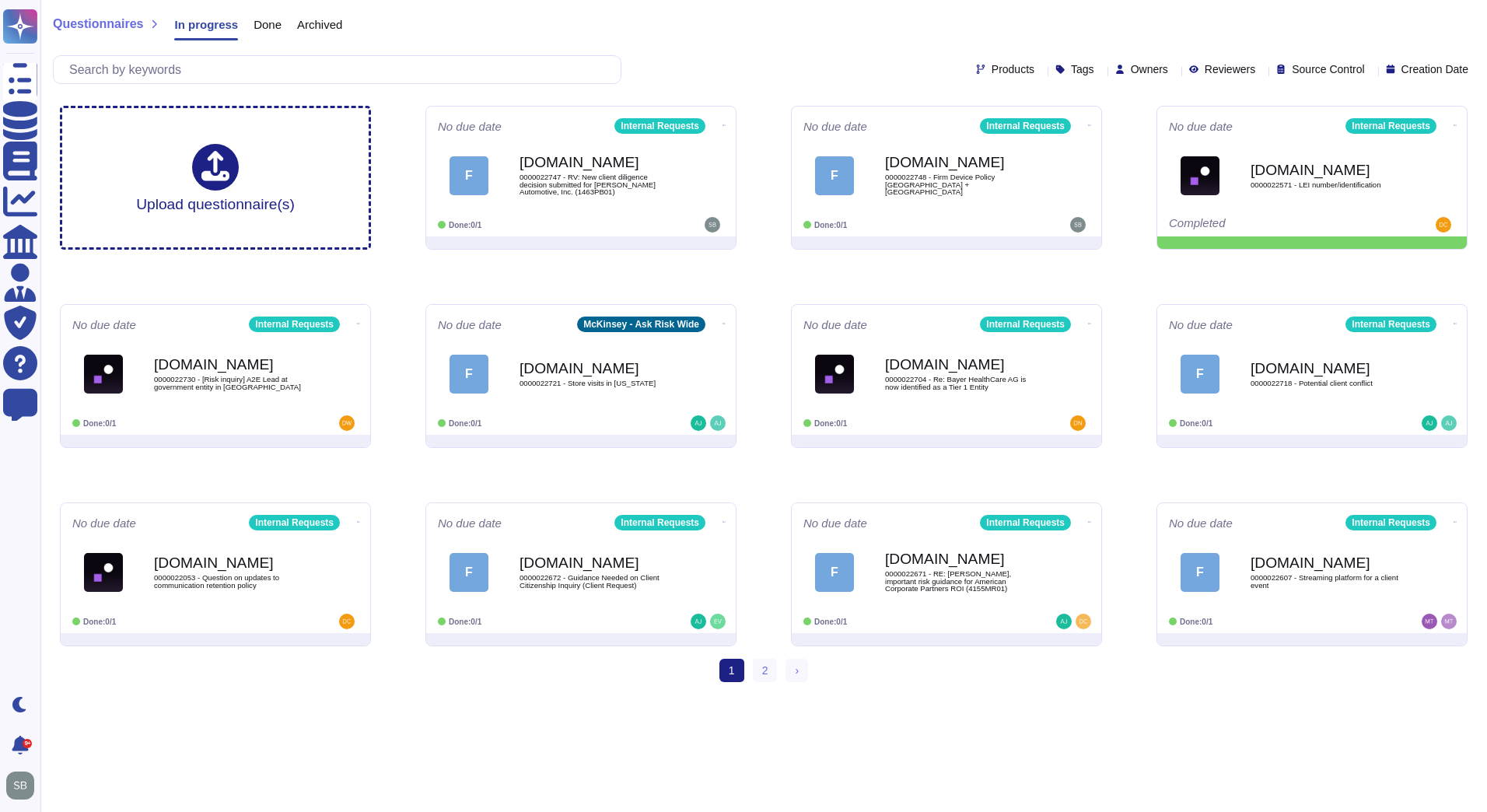
click at [258, 23] on span "Done" at bounding box center [268, 24] width 28 height 11
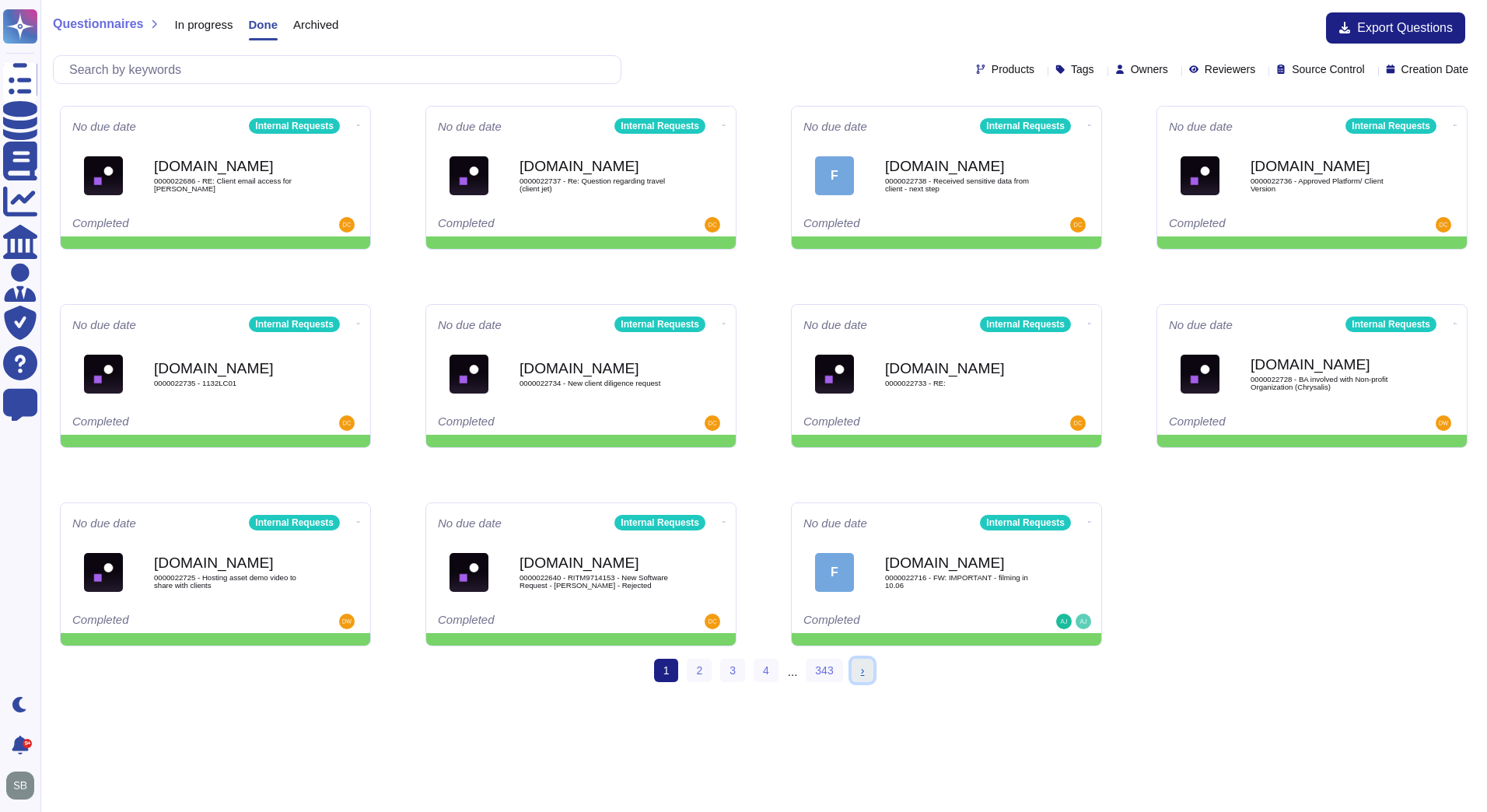
click at [858, 666] on link "› Next" at bounding box center [862, 670] width 22 height 23
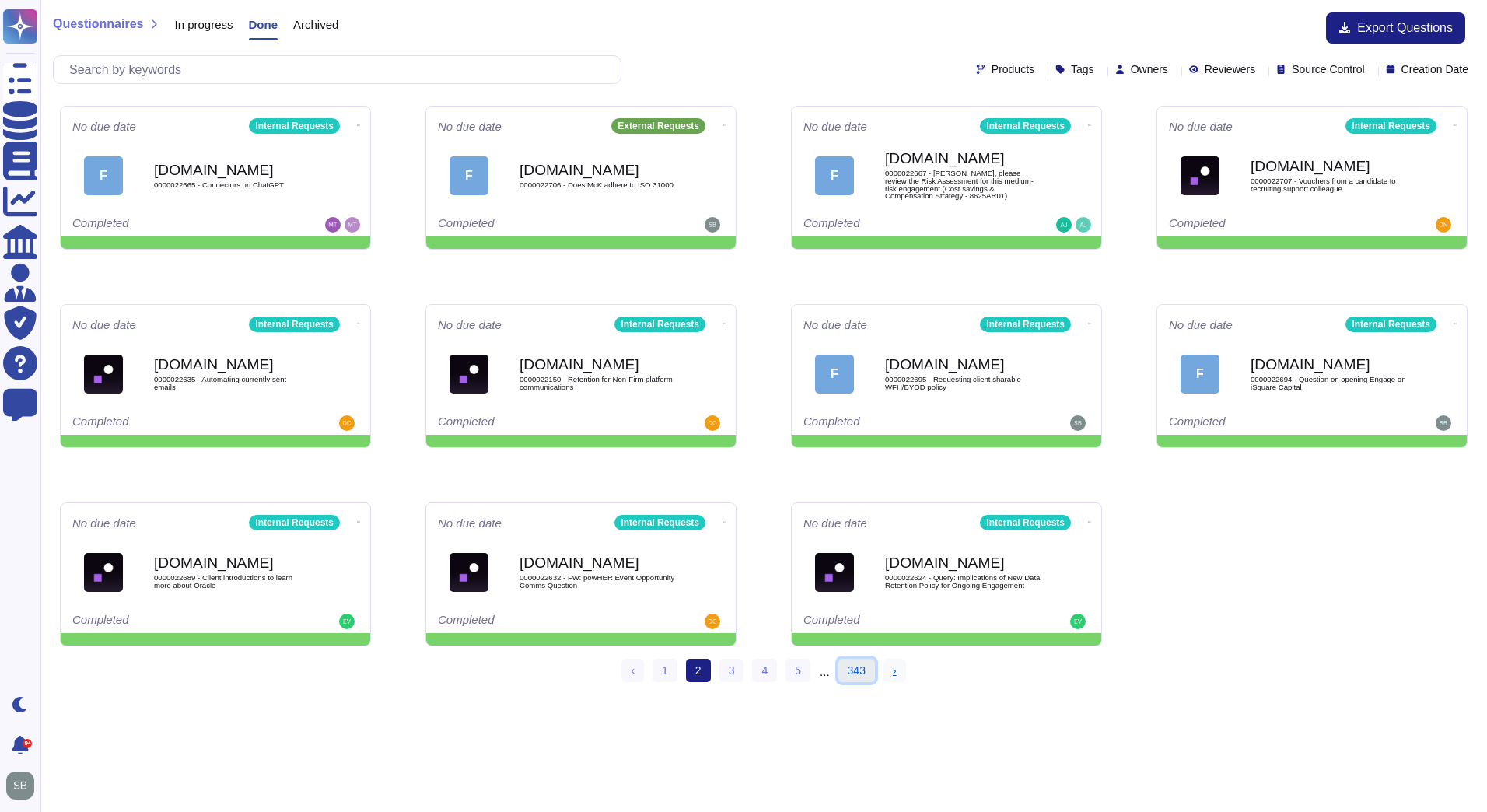
click at [858, 666] on link "343" at bounding box center [856, 670] width 36 height 23
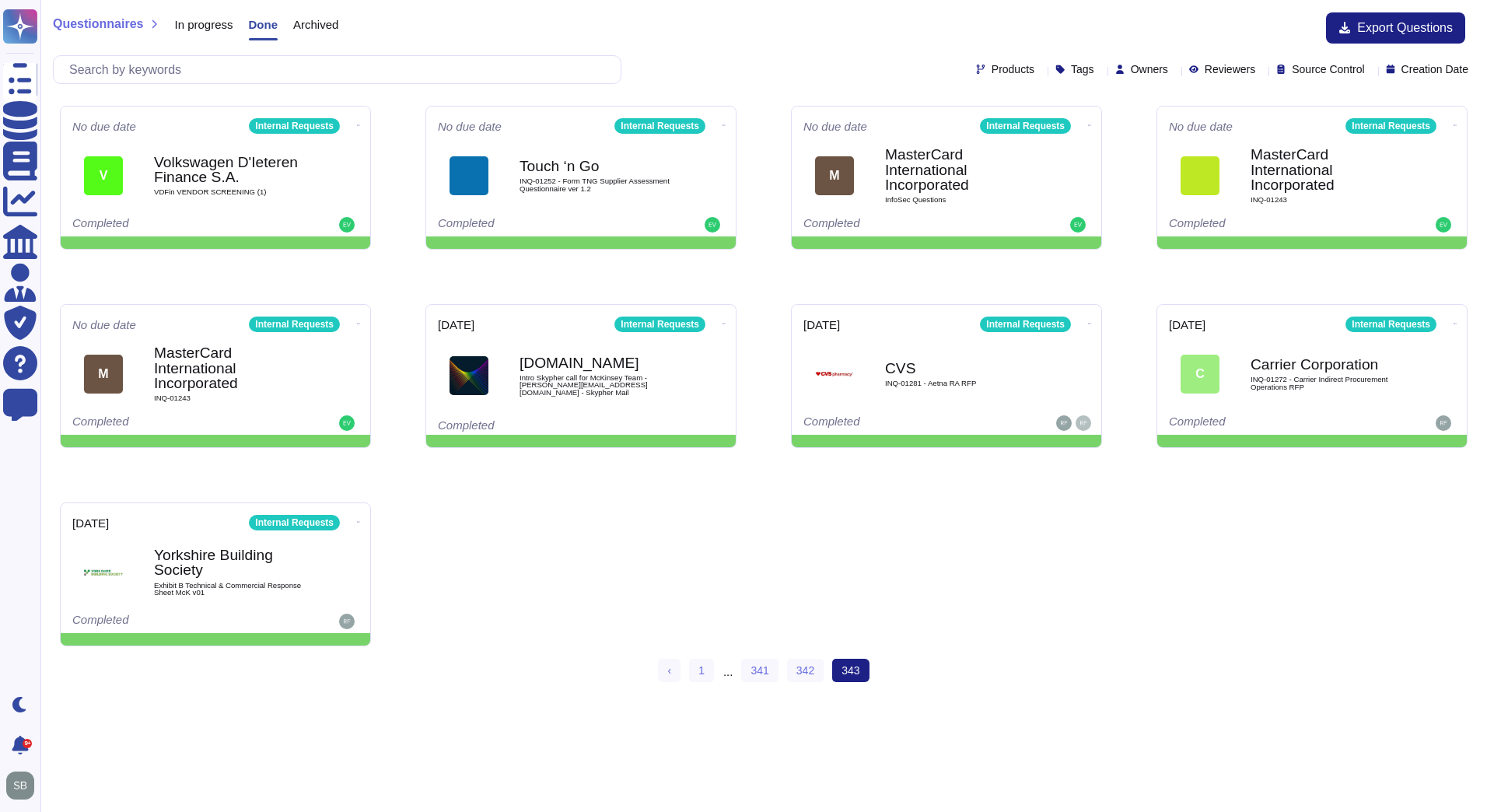
click at [858, 666] on span "343 (current)" at bounding box center [850, 670] width 36 height 23
click at [669, 673] on link "‹ Previous" at bounding box center [669, 670] width 22 height 23
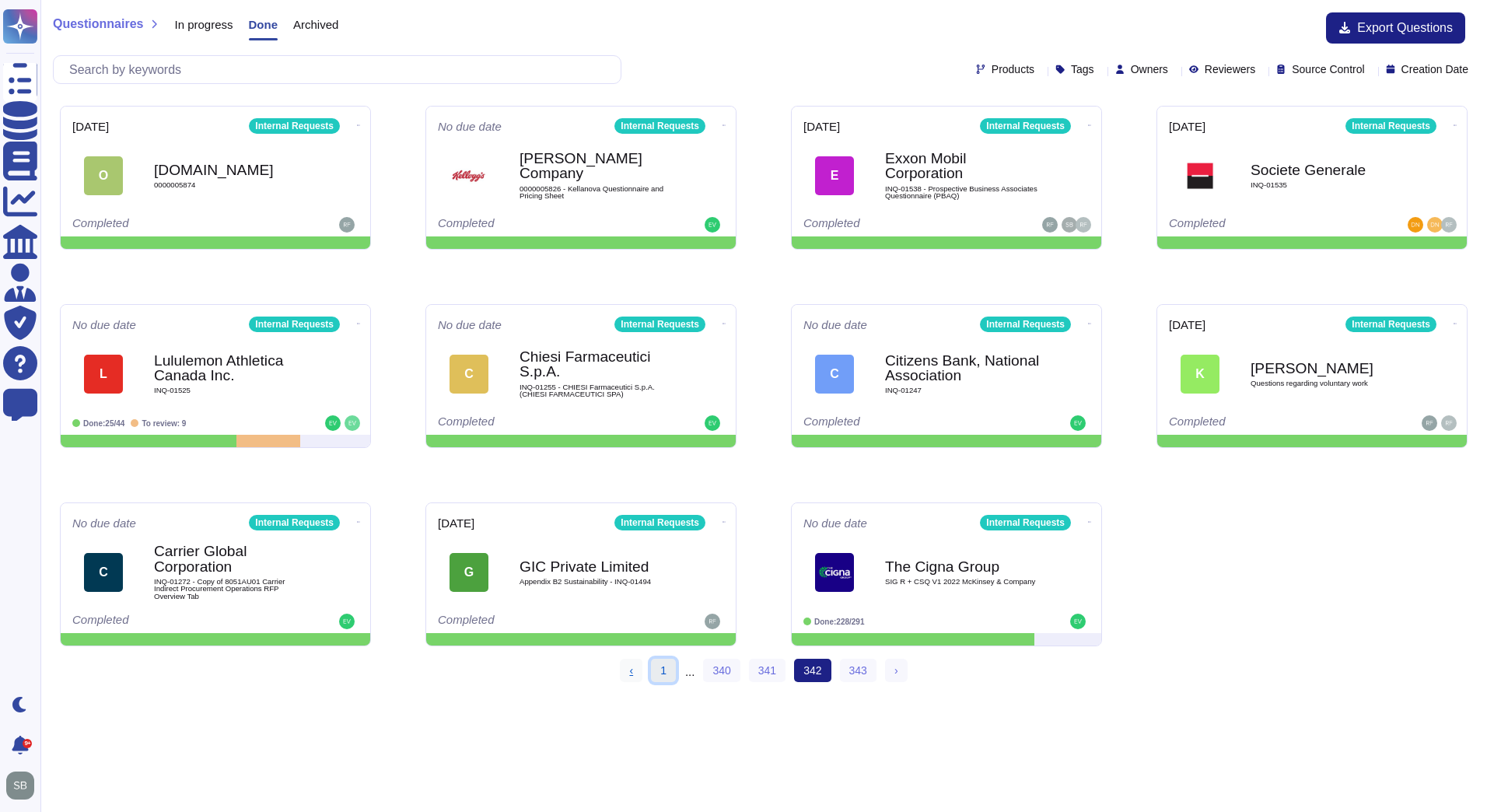
click at [669, 673] on link "1" at bounding box center [663, 670] width 25 height 23
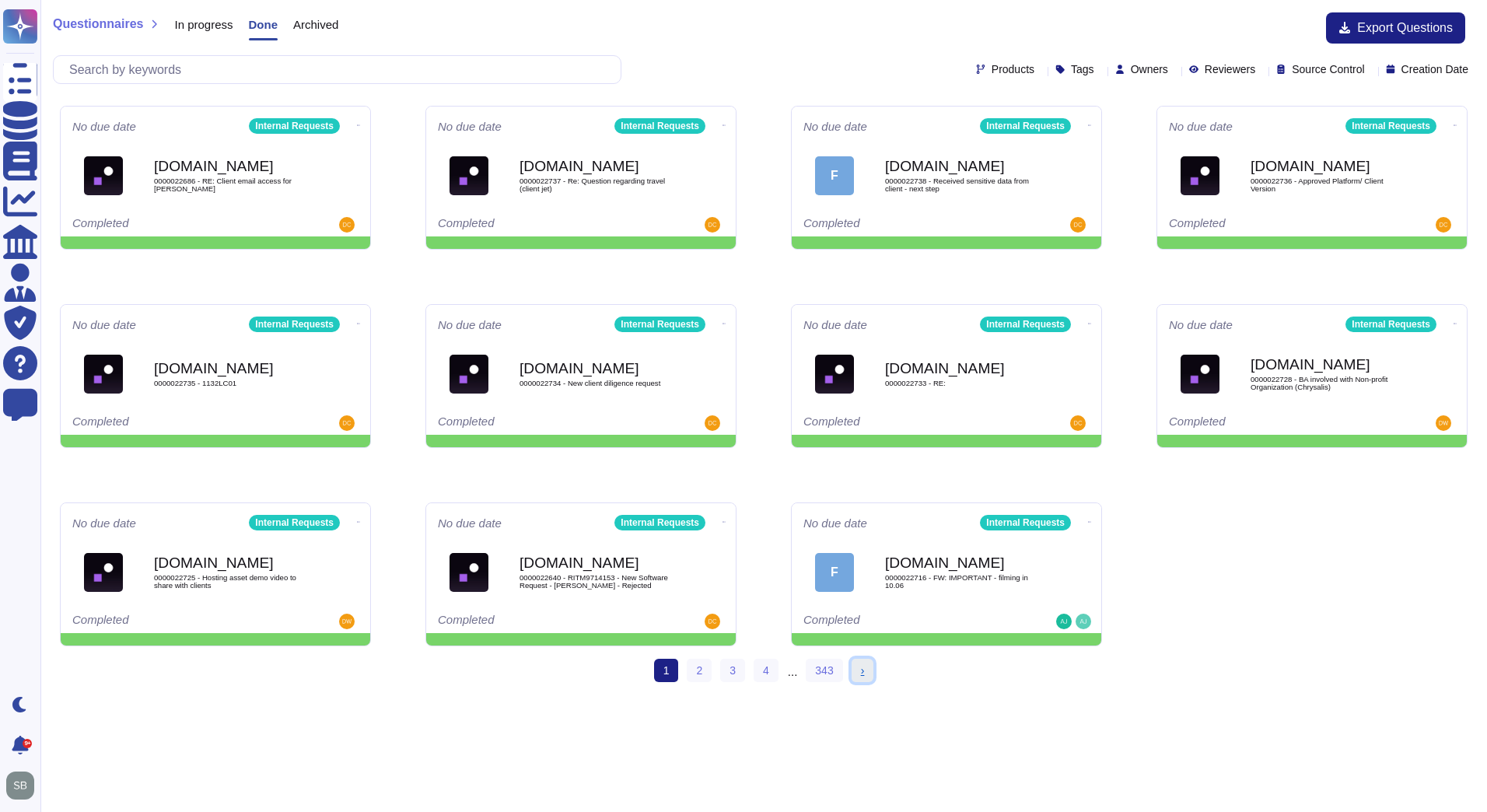
click at [861, 666] on span "›" at bounding box center [862, 670] width 4 height 12
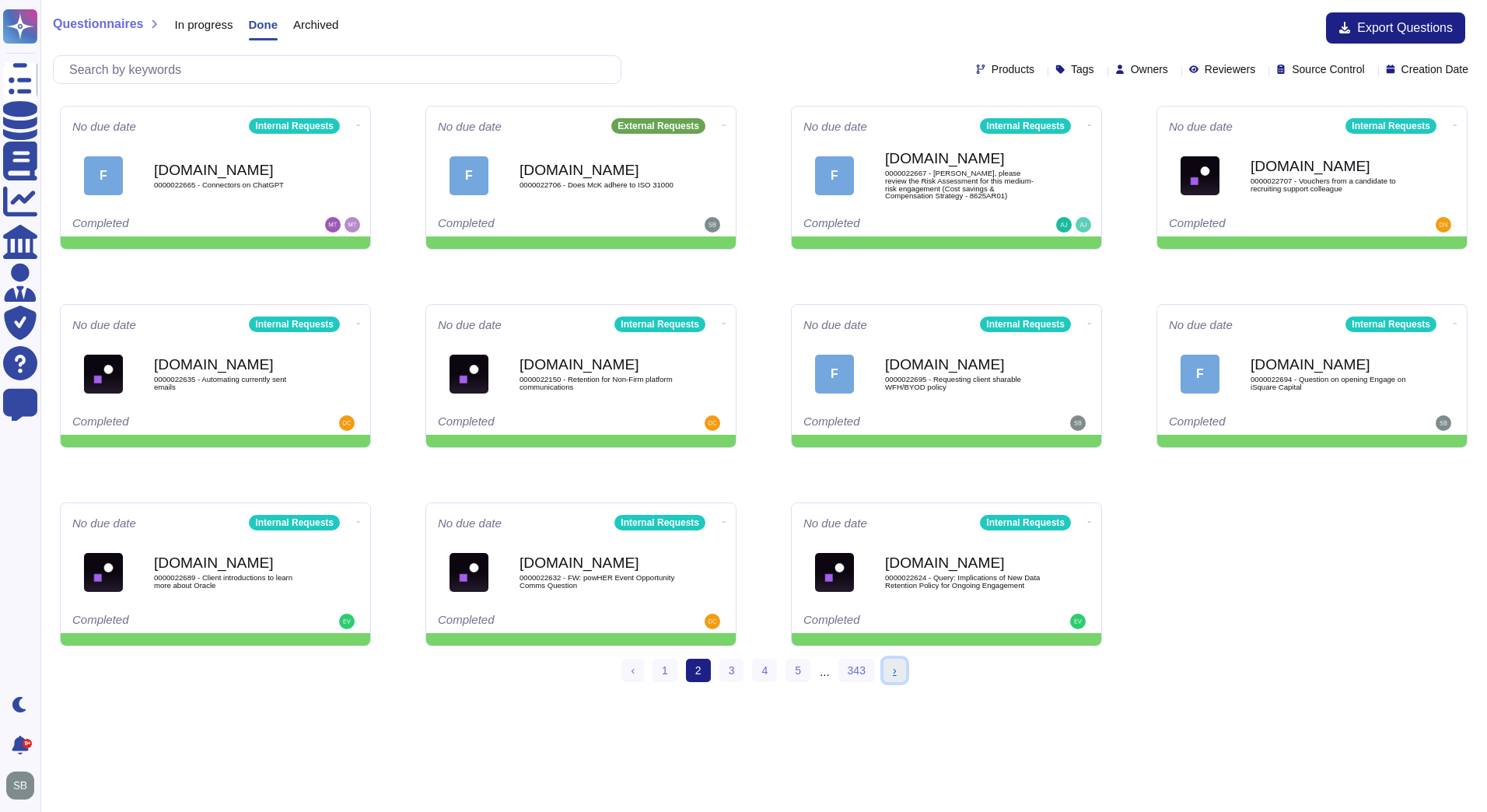
click at [893, 673] on span "›" at bounding box center [894, 670] width 4 height 12
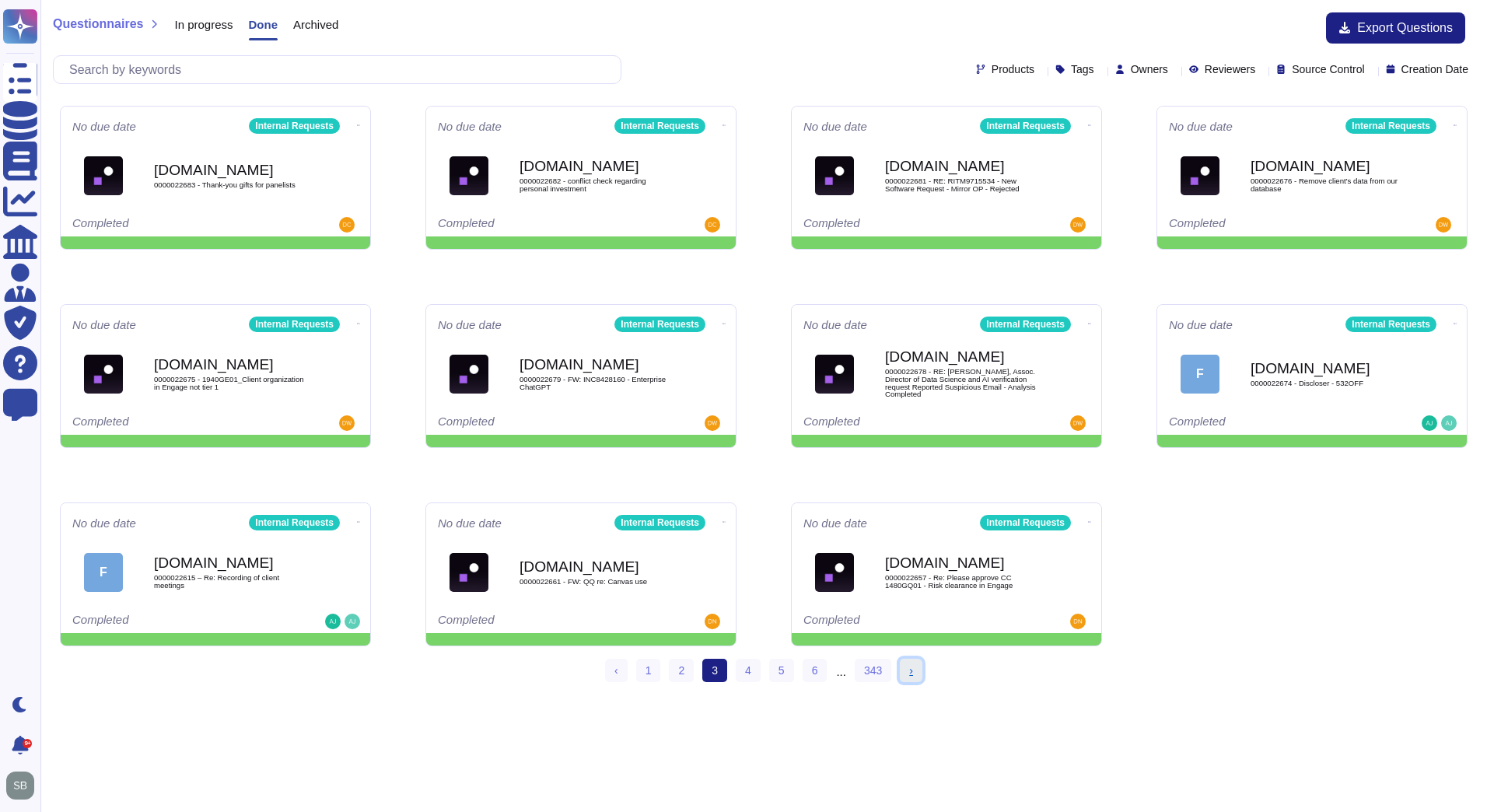
click at [905, 671] on link "› Next" at bounding box center [910, 670] width 22 height 23
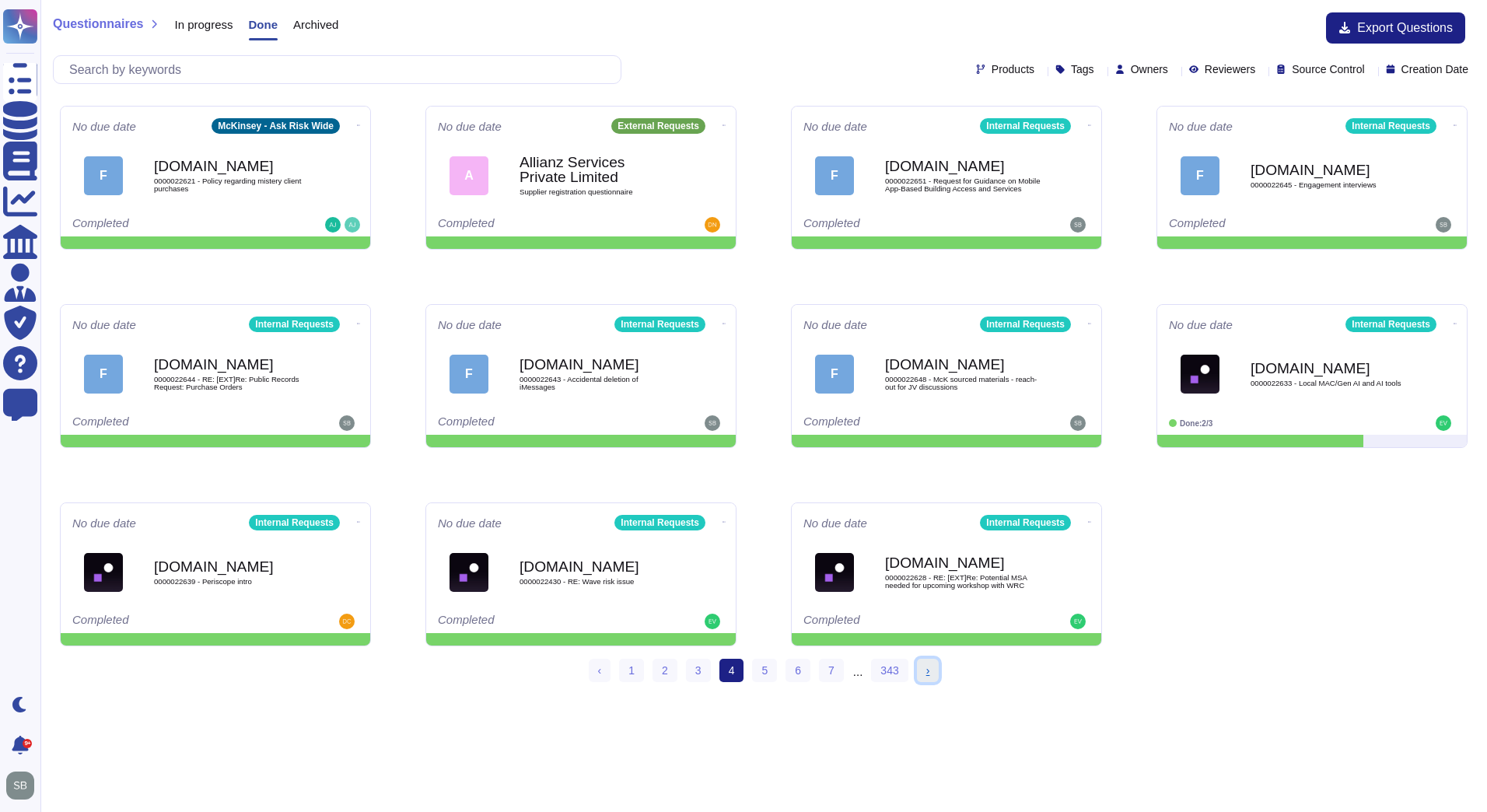
click at [926, 666] on span "›" at bounding box center [928, 670] width 4 height 12
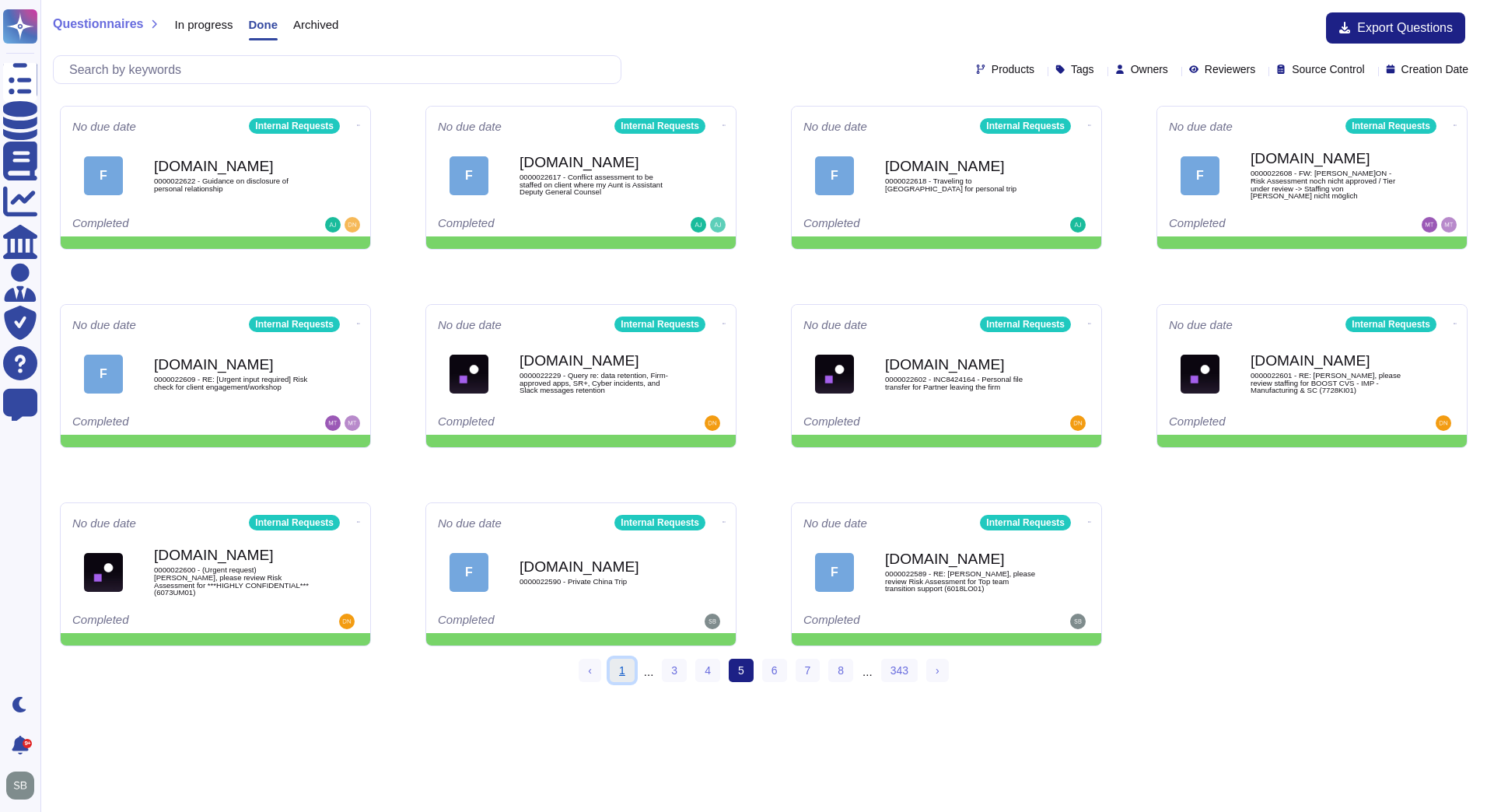
click at [619, 670] on link "1" at bounding box center [622, 670] width 25 height 23
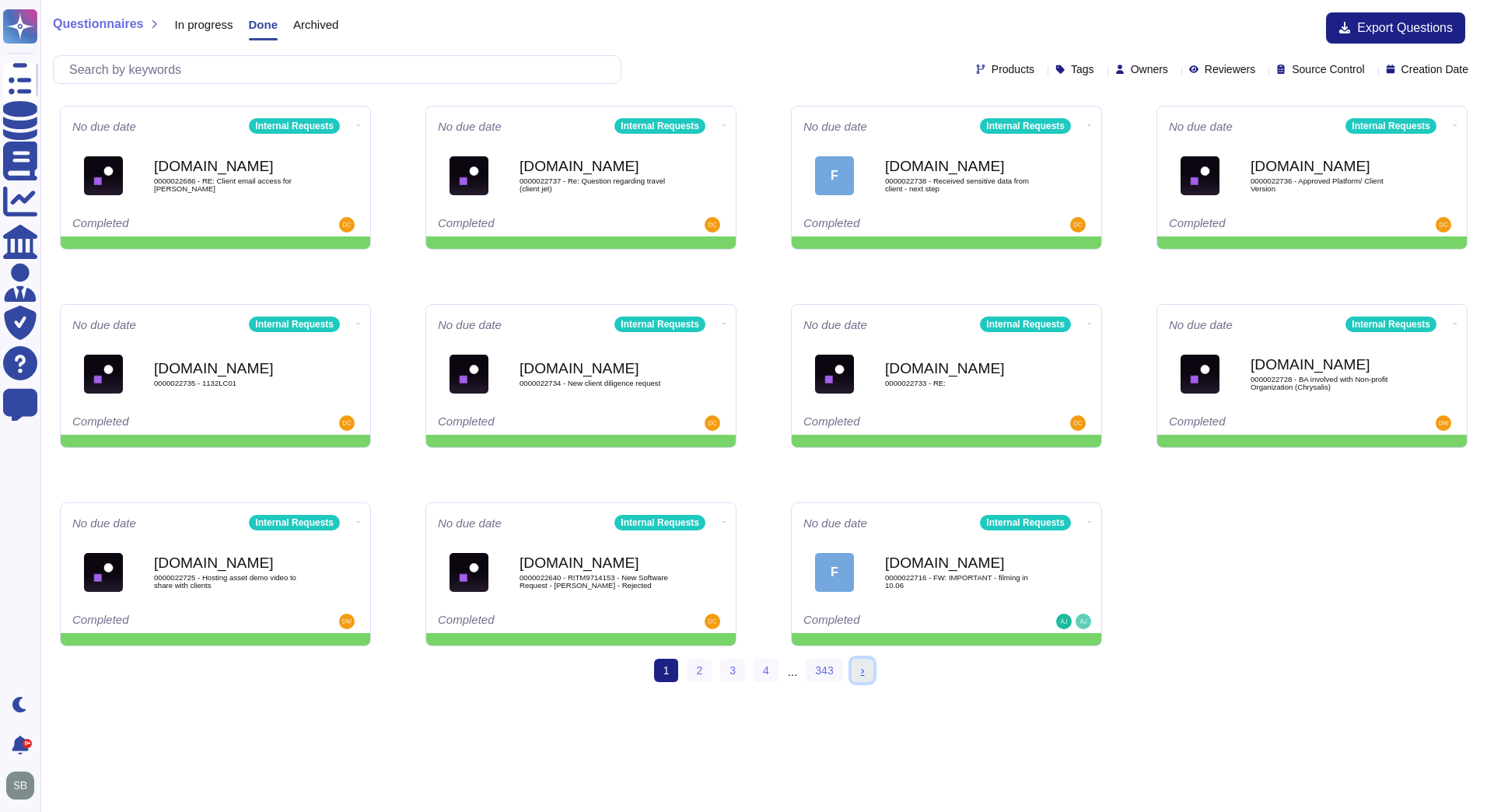
click at [857, 675] on link "› Next" at bounding box center [862, 670] width 22 height 23
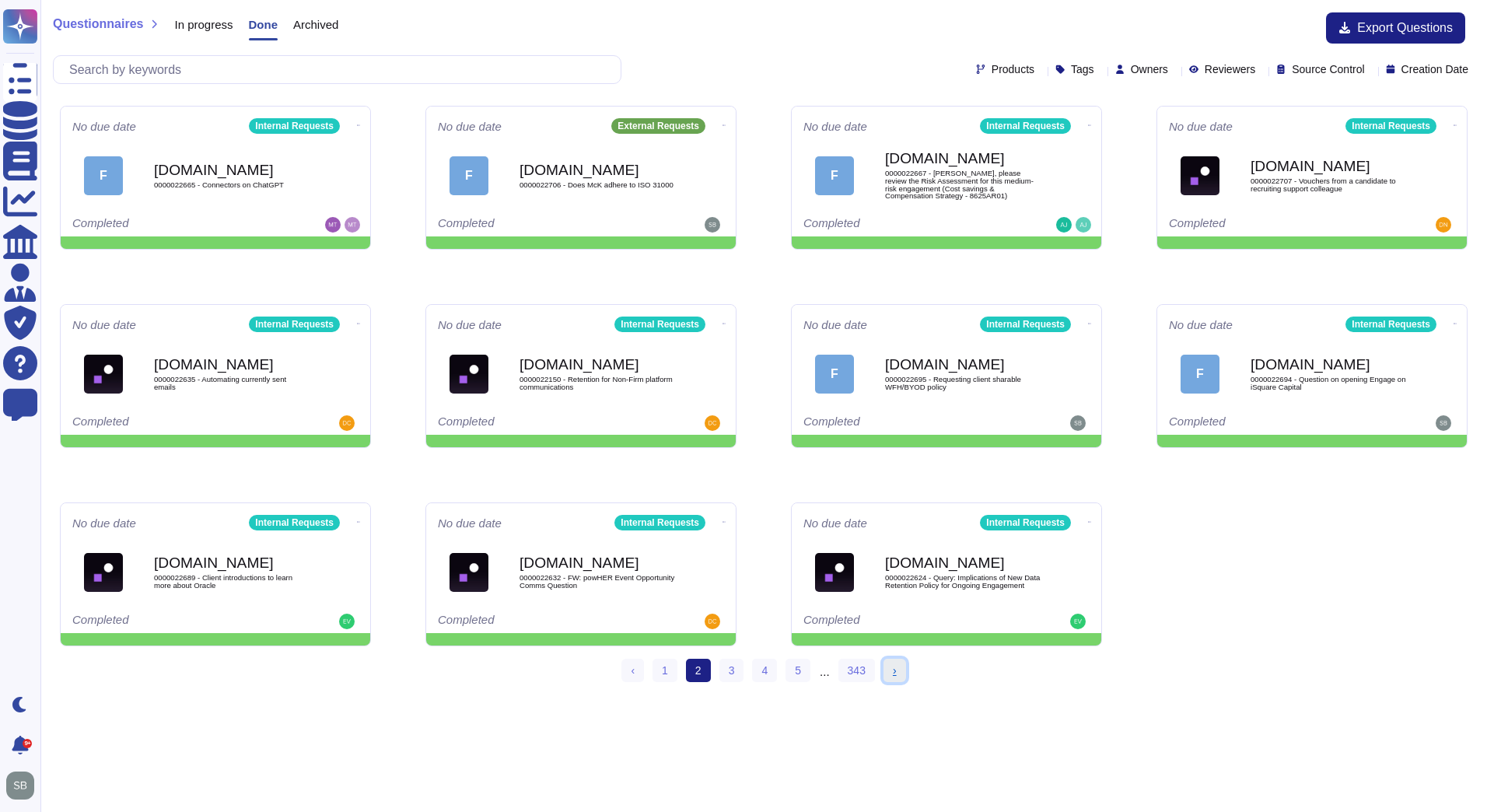
click at [893, 670] on span "›" at bounding box center [894, 670] width 4 height 12
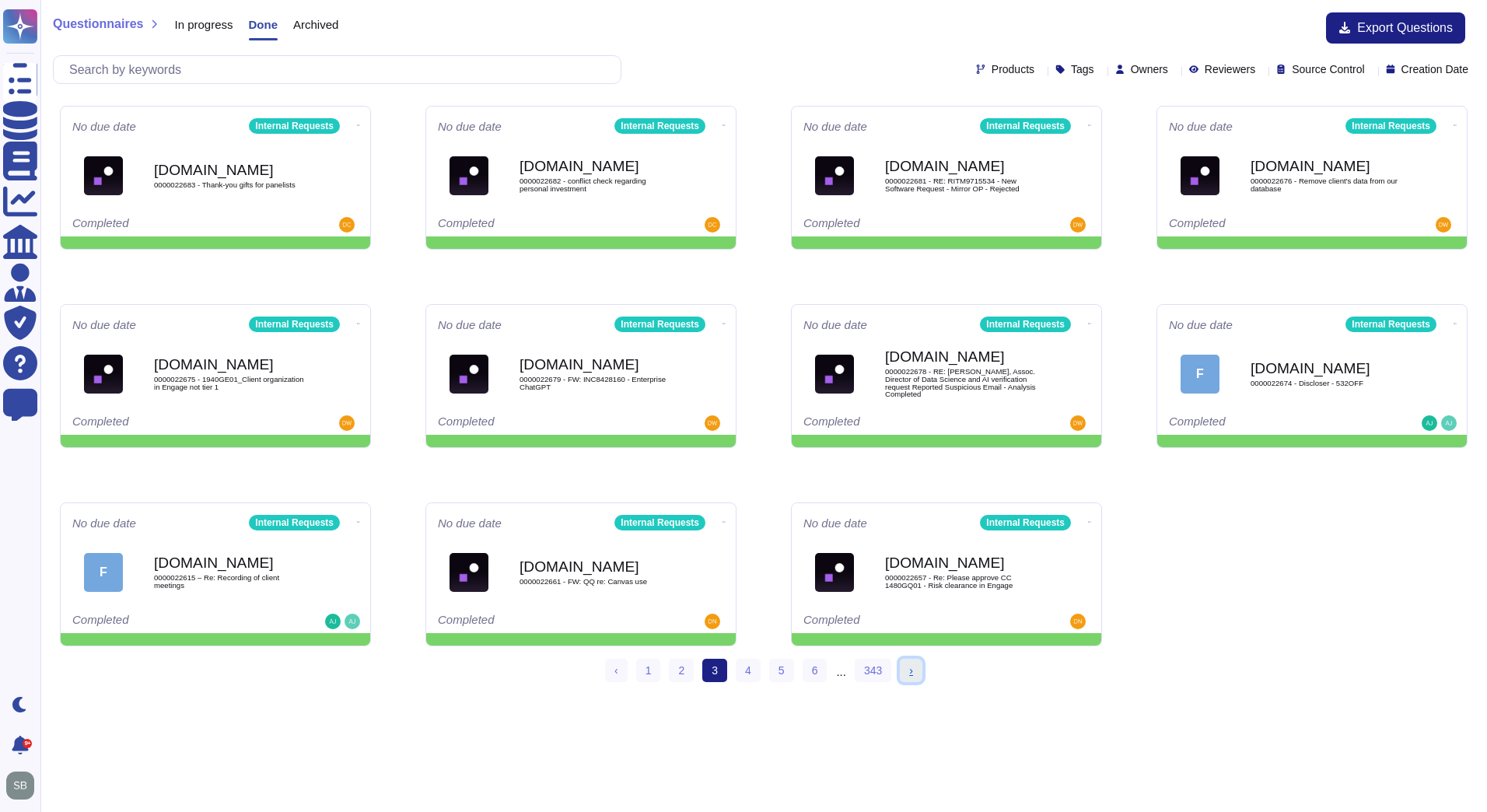
click at [916, 670] on link "› Next" at bounding box center [910, 670] width 22 height 23
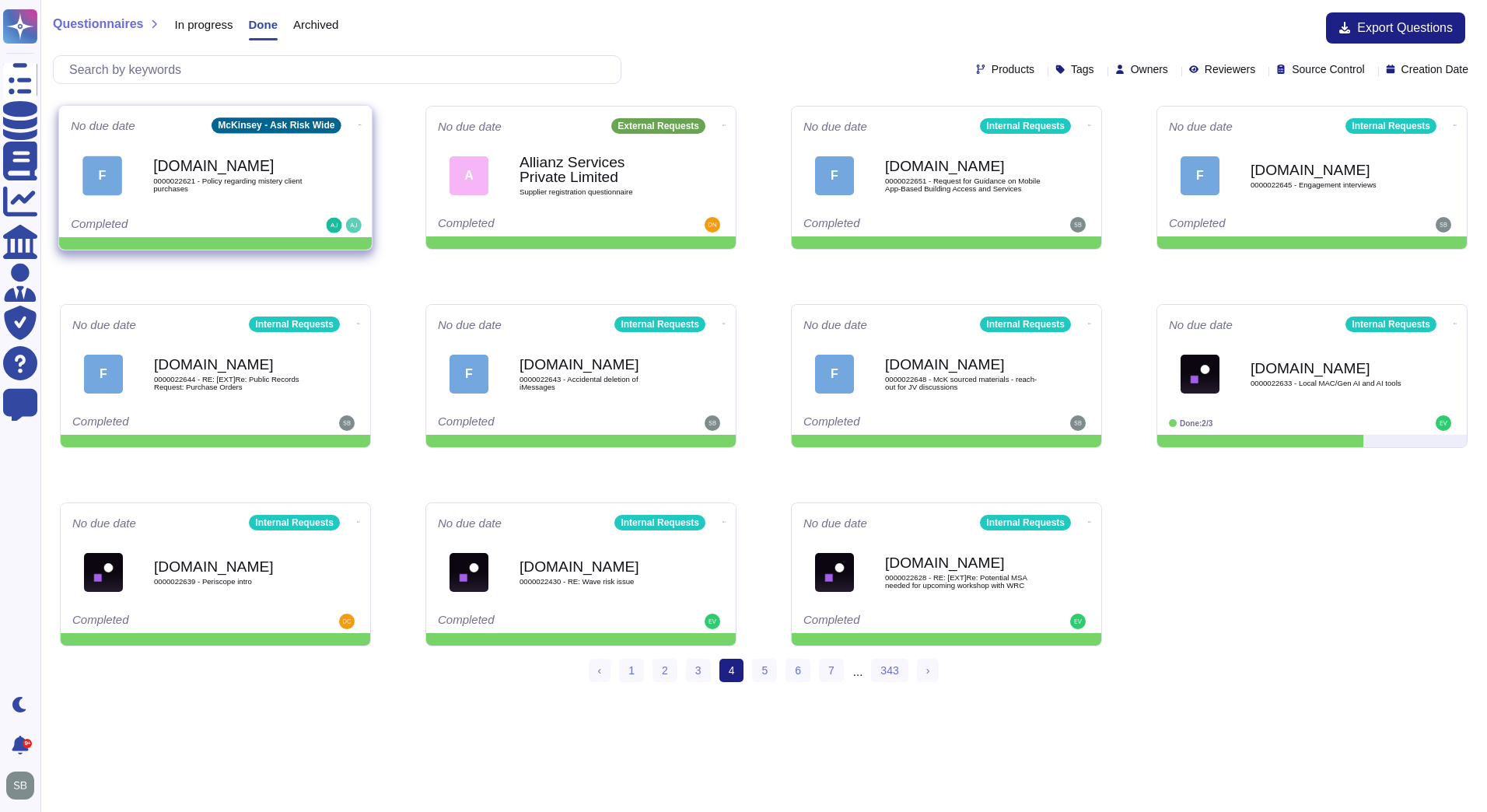
click at [358, 123] on icon at bounding box center [360, 125] width 4 height 4
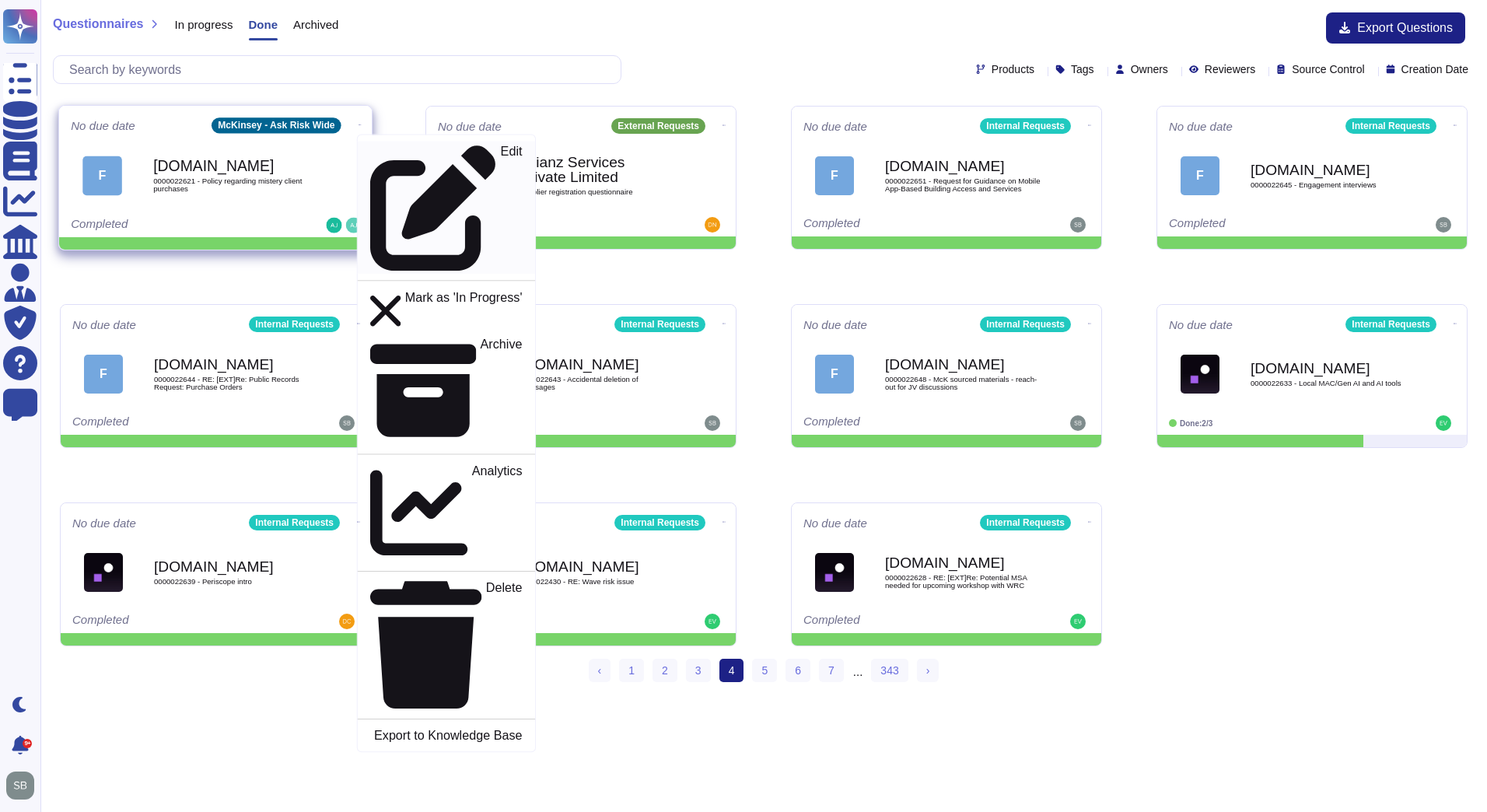
click at [426, 158] on link "Edit" at bounding box center [446, 208] width 177 height 133
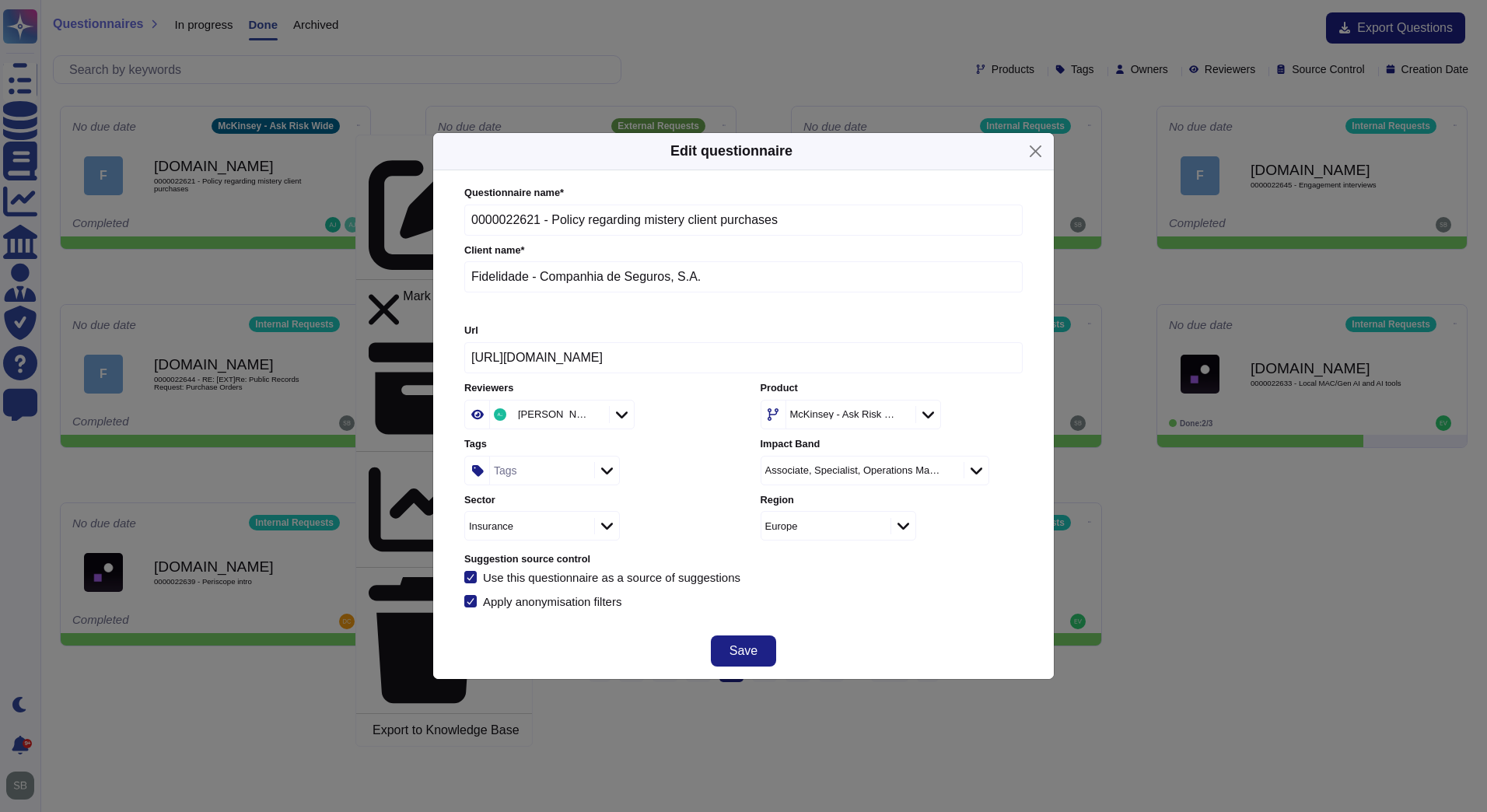
click at [857, 419] on div "McKinsey - Ask Risk Wide" at bounding box center [843, 413] width 106 height 10
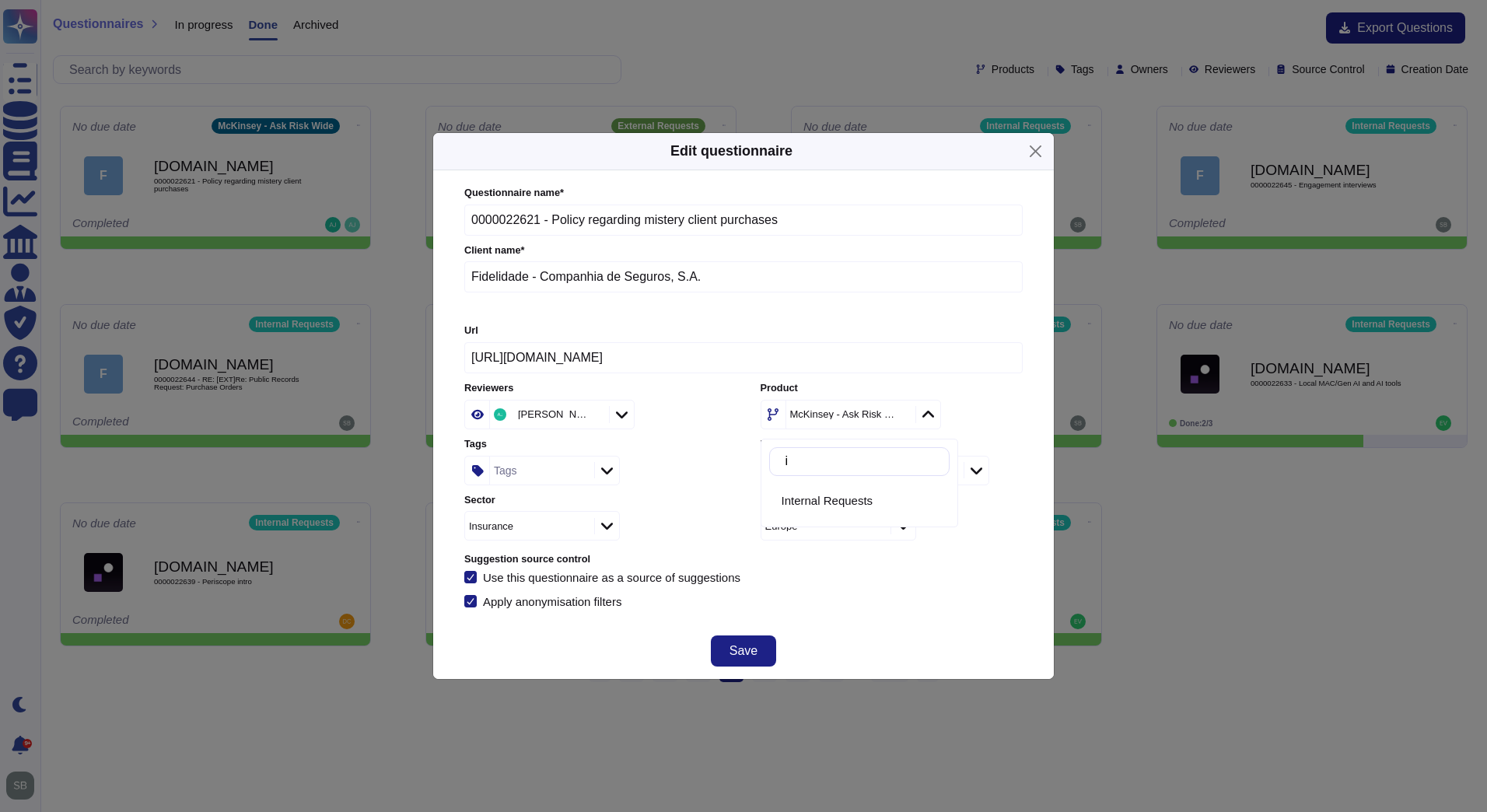
type input "in"
click at [873, 493] on div "Internal Requests" at bounding box center [859, 502] width 180 height 35
click at [891, 614] on div "Questionnaire name * 0000022621 - Policy regarding mistery client purchases Cli…" at bounding box center [743, 396] width 589 height 453
click at [717, 649] on button "Save" at bounding box center [743, 650] width 65 height 31
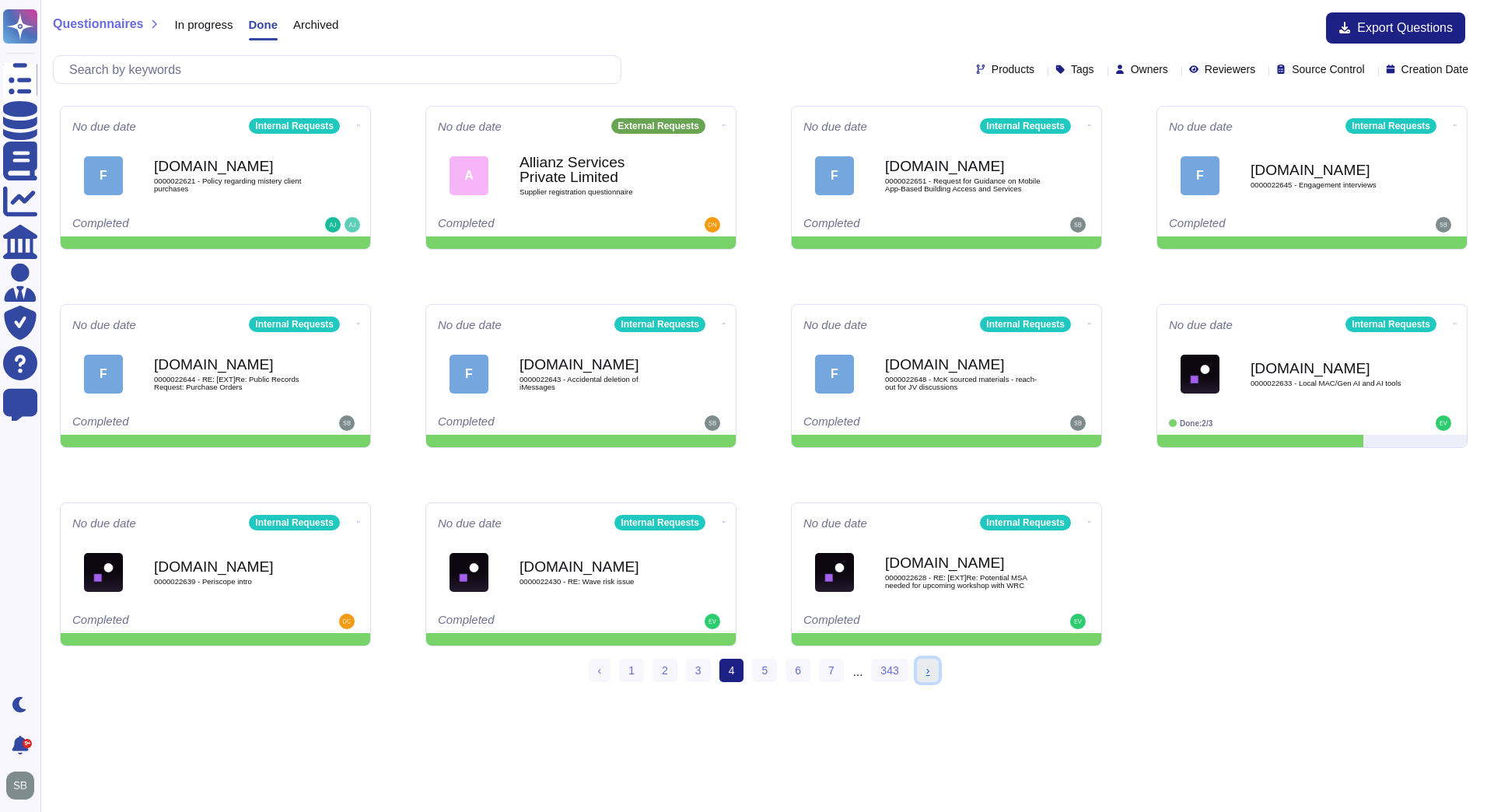
click at [927, 673] on span "›" at bounding box center [928, 670] width 4 height 12
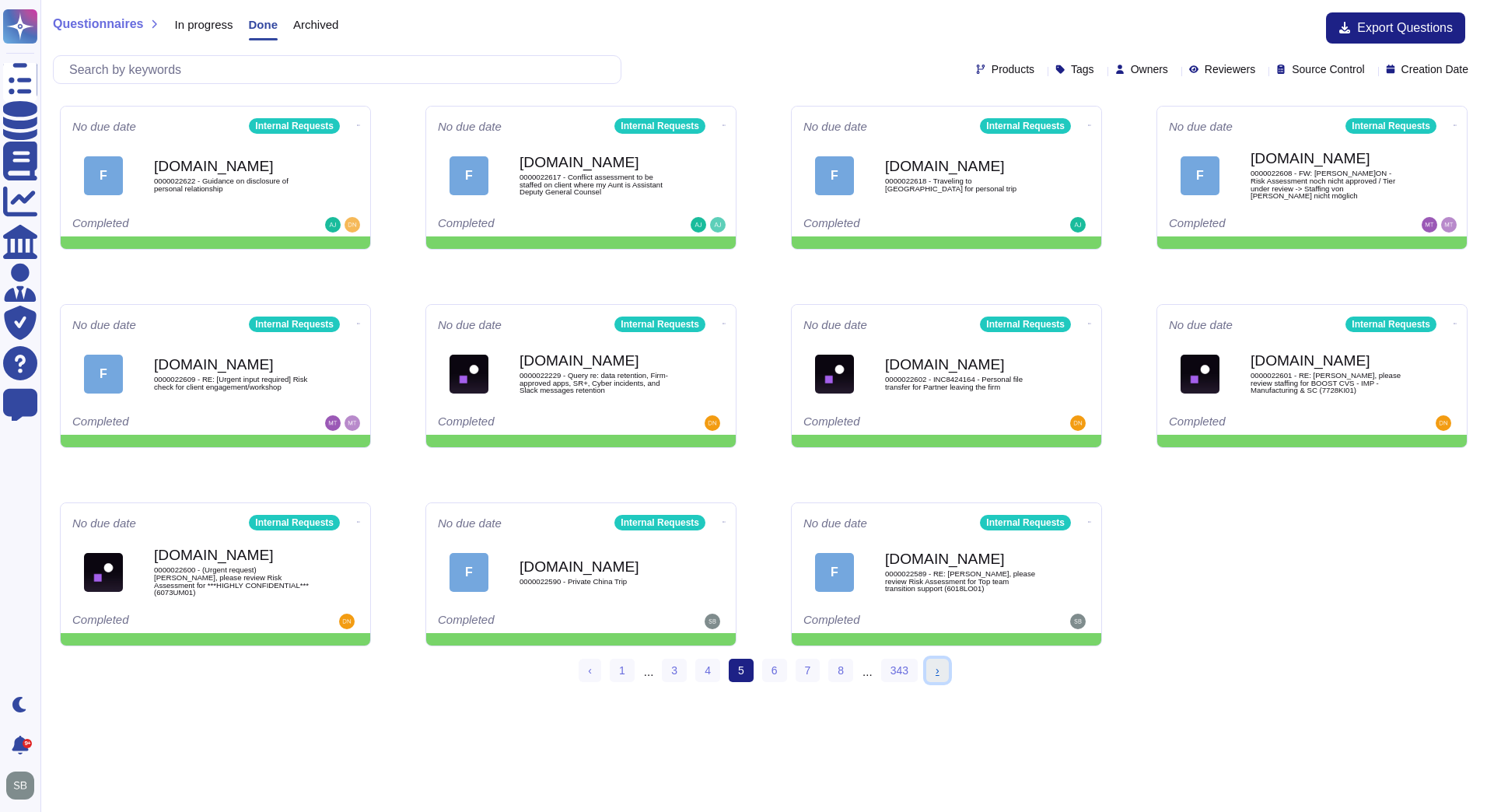
click at [941, 671] on link "› Next" at bounding box center [937, 670] width 22 height 23
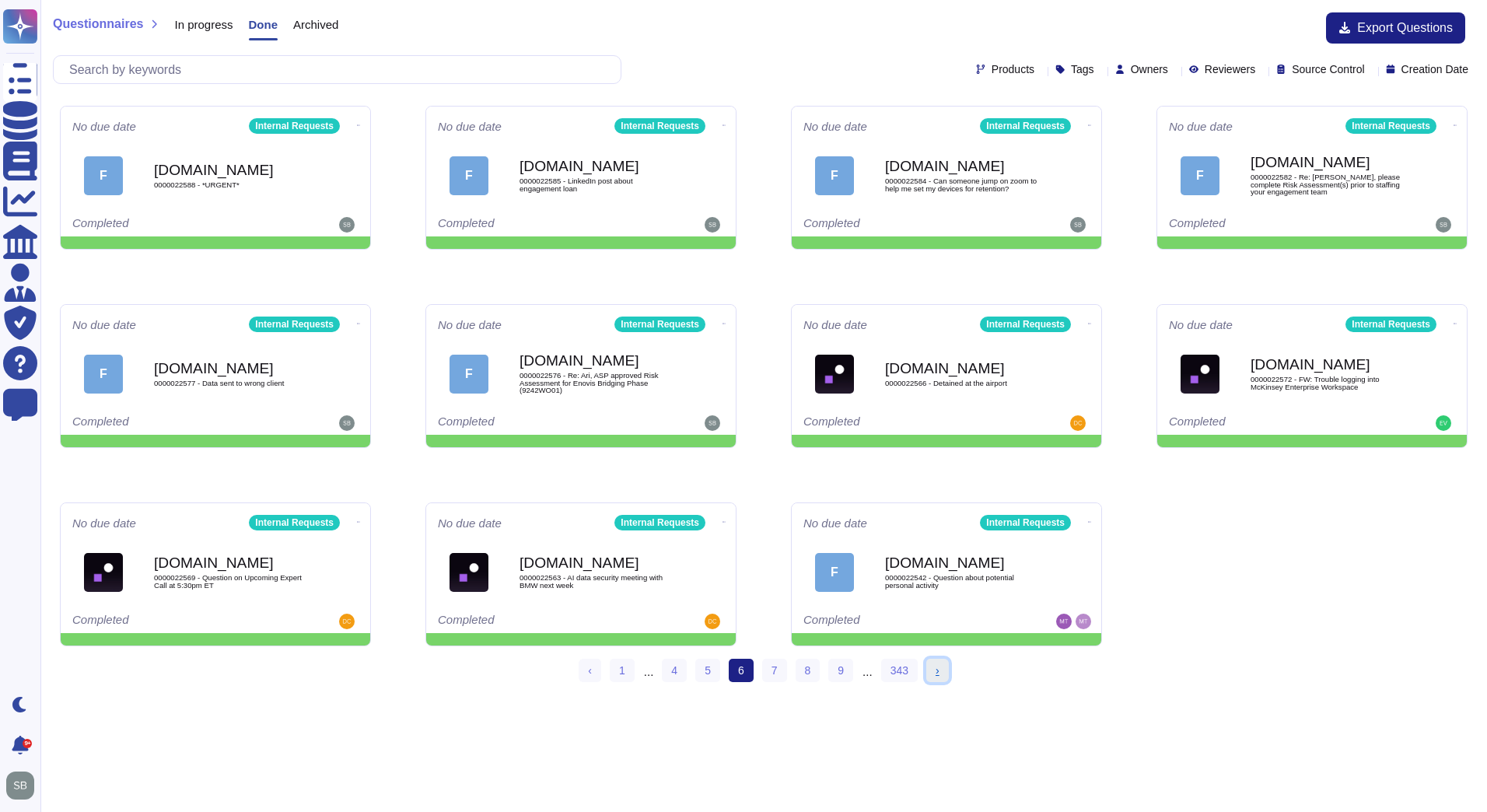
click at [941, 671] on link "› Next" at bounding box center [937, 670] width 22 height 23
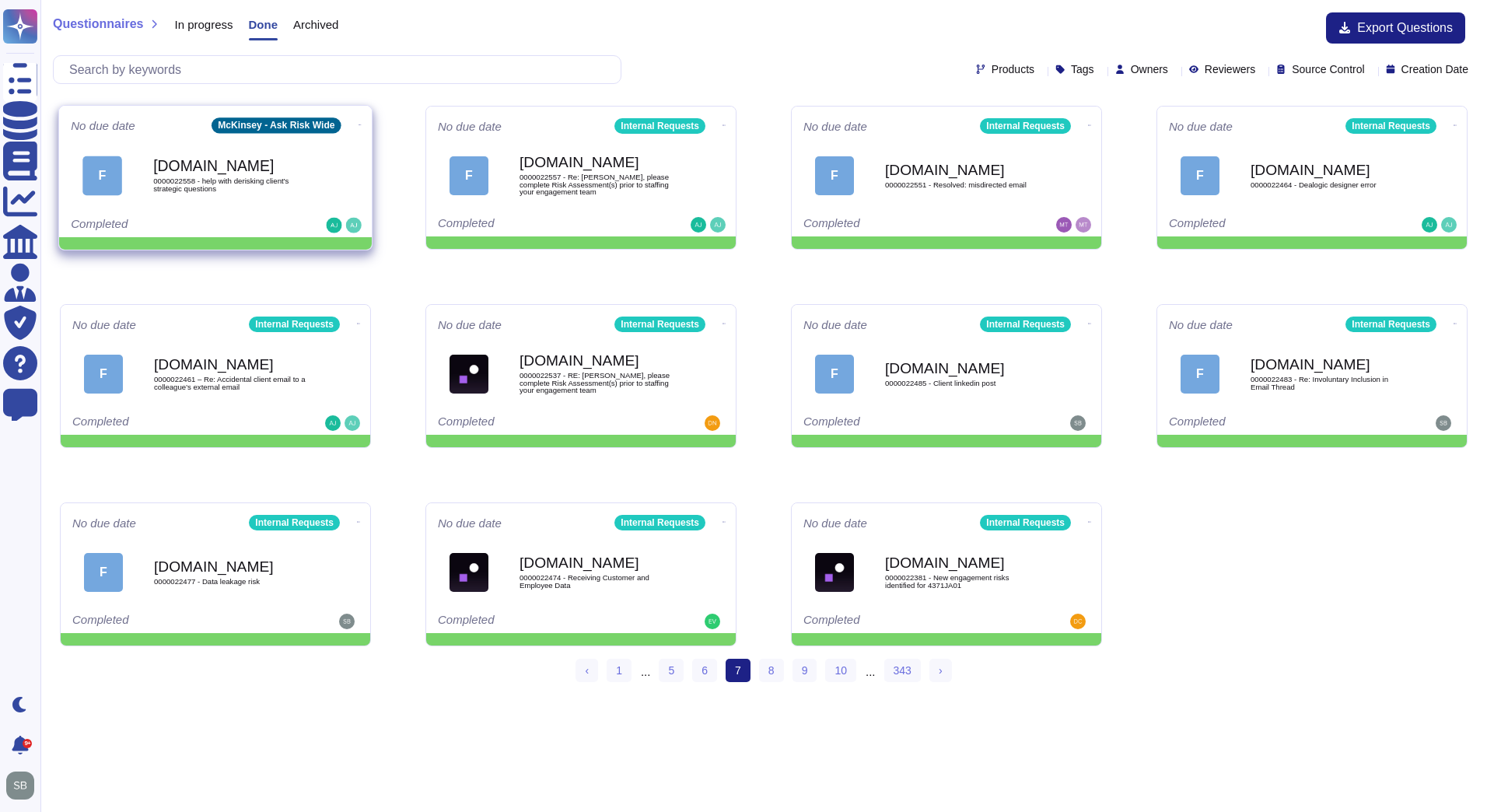
click at [358, 123] on icon at bounding box center [360, 125] width 4 height 4
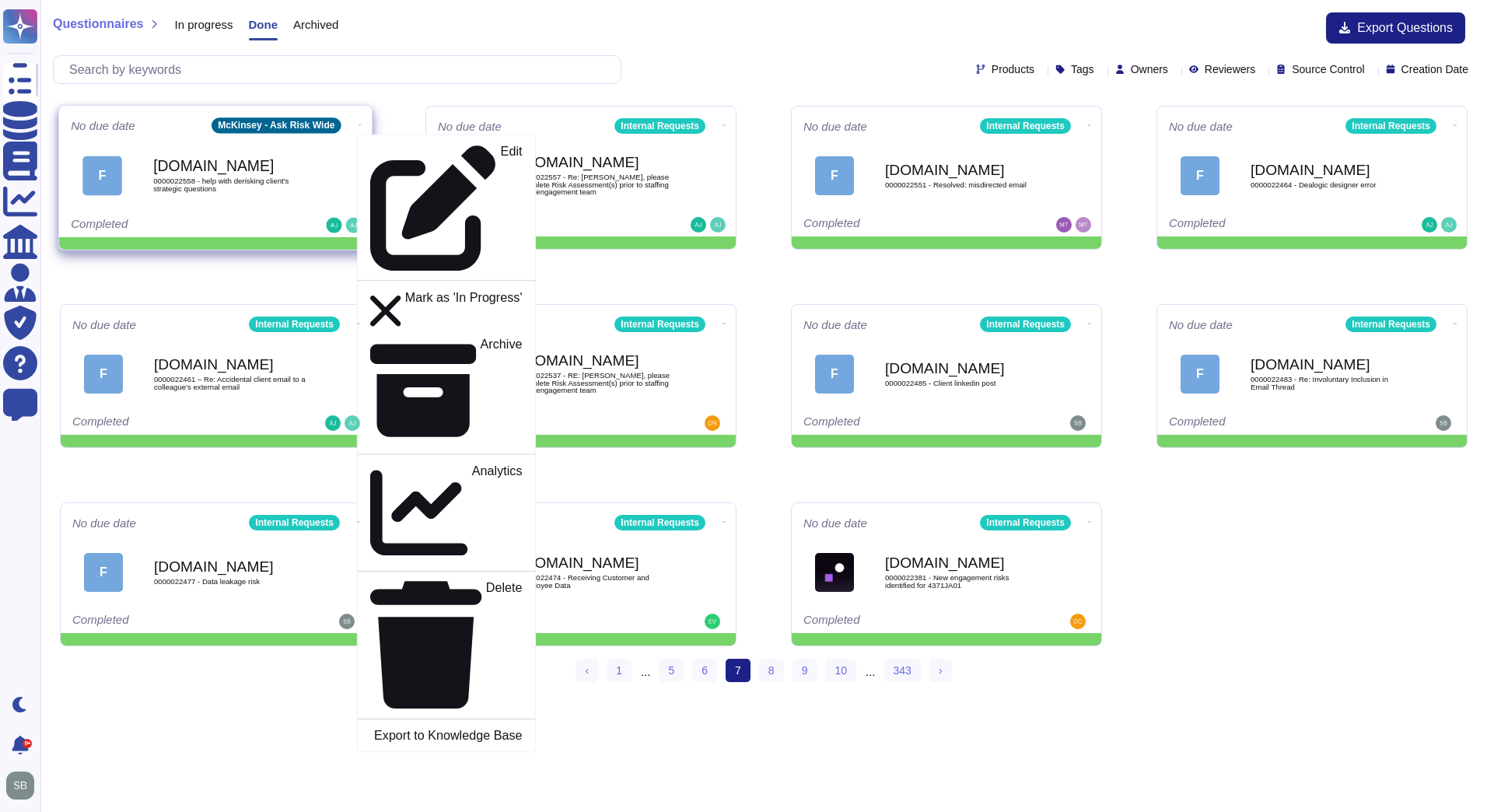
click at [422, 164] on div "Edit Mark as 'In Progress' Archive Analytics Delete Export to Knowledge Base" at bounding box center [446, 442] width 179 height 618
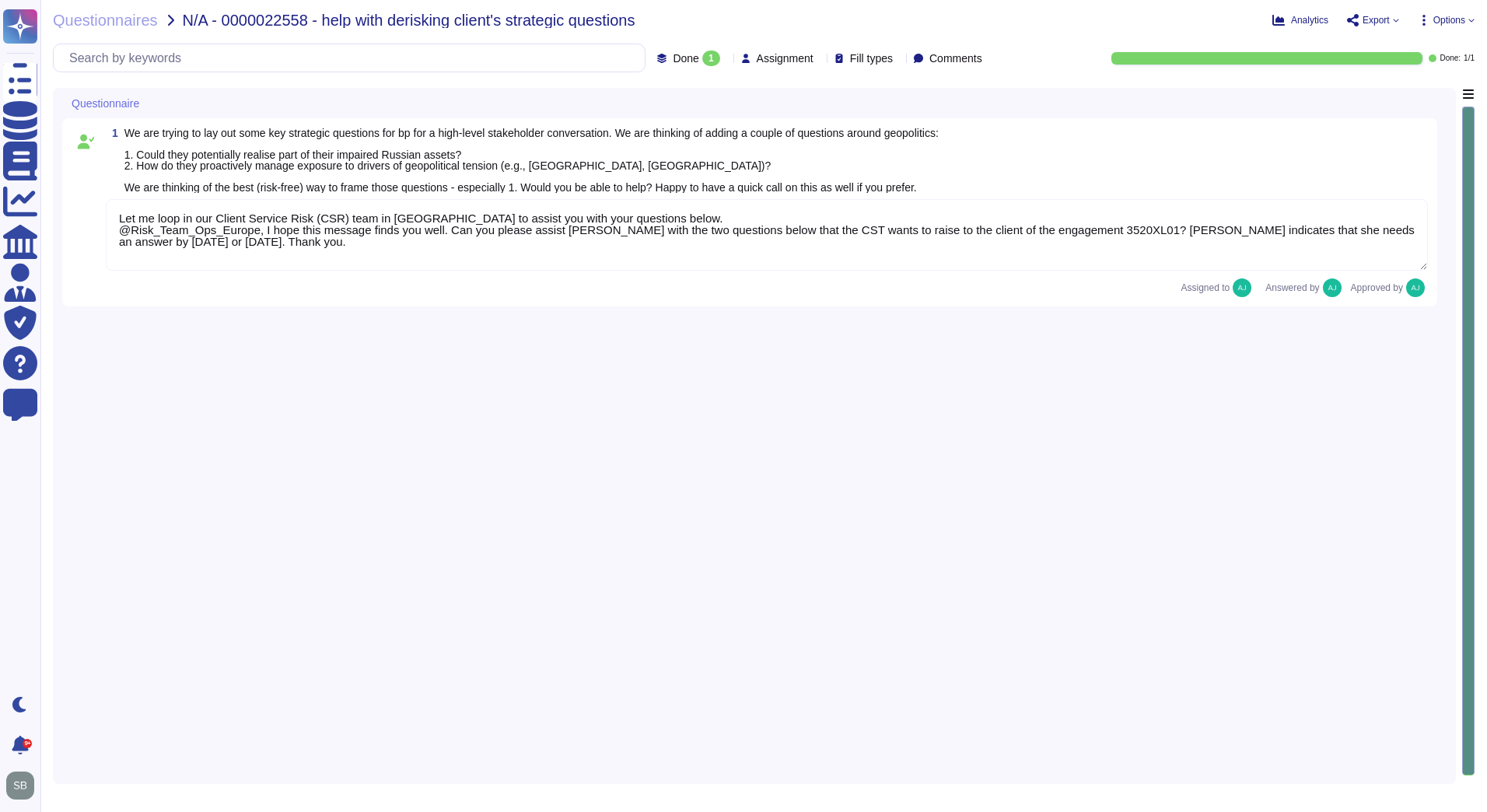
type textarea "Let me loop in our Client Service Risk (CSR) team in [GEOGRAPHIC_DATA] to assis…"
click at [119, 22] on span "Questionnaires" at bounding box center [105, 20] width 105 height 16
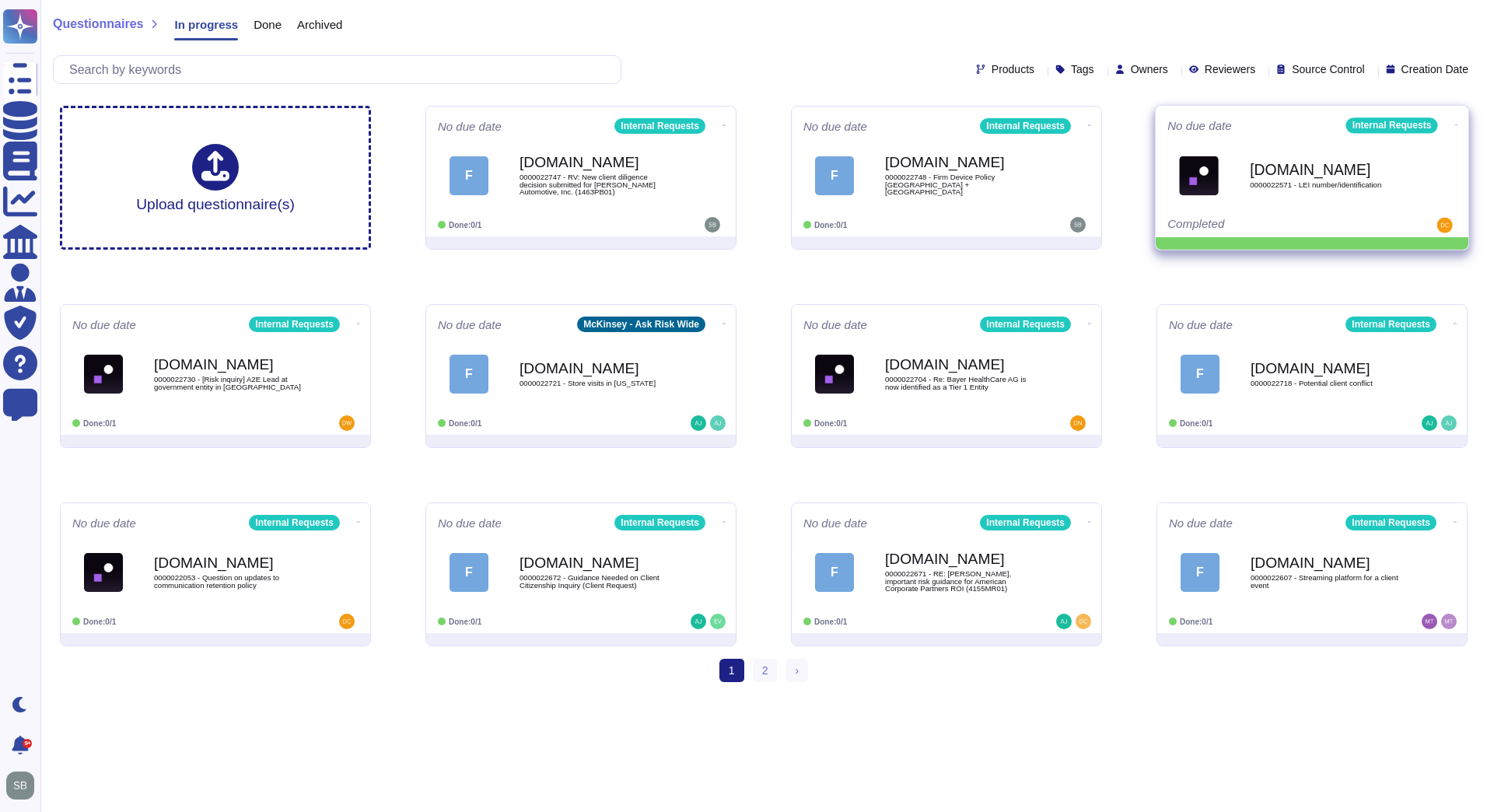
click at [1455, 123] on icon at bounding box center [1457, 125] width 4 height 4
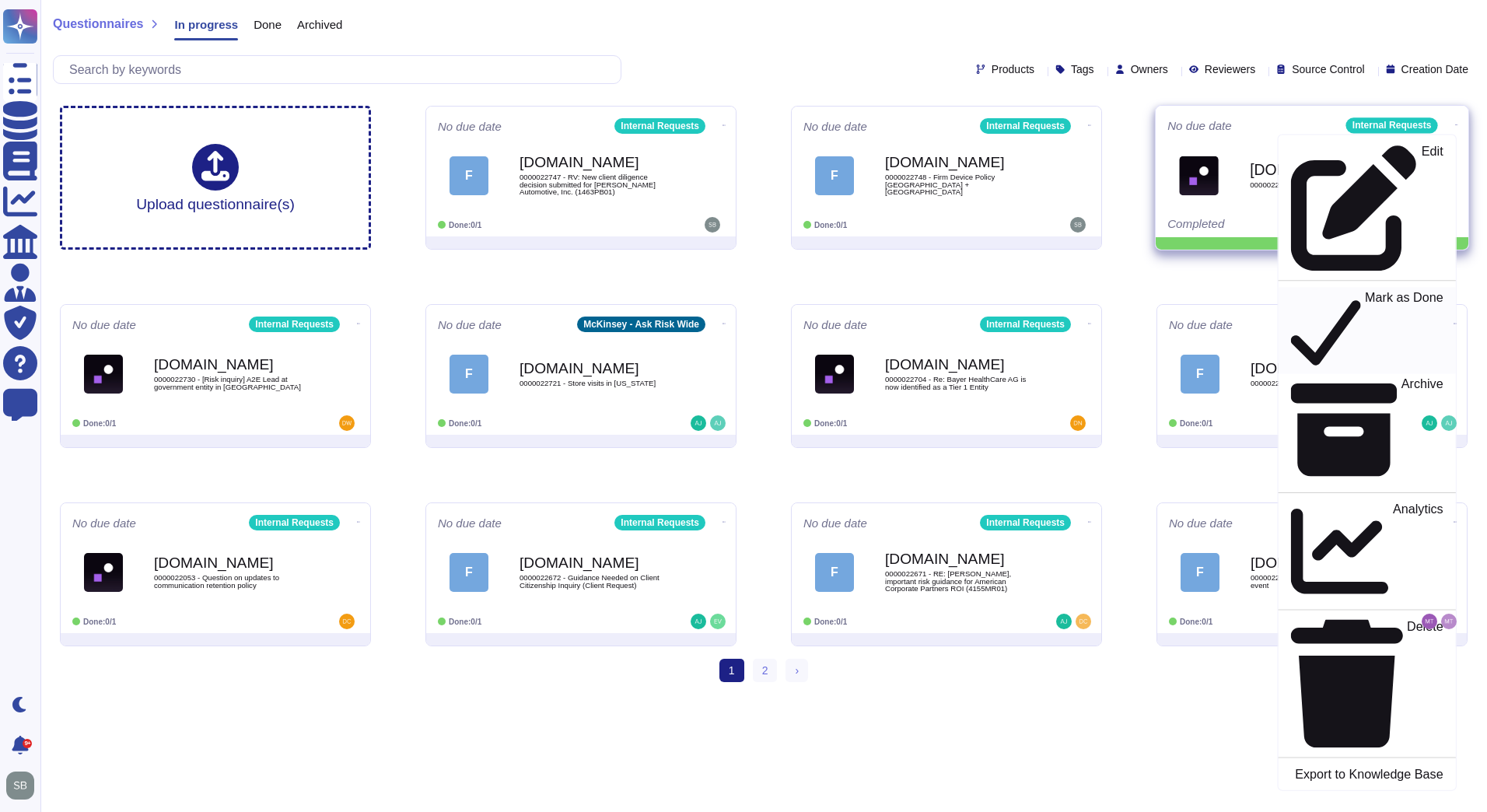
click at [1365, 291] on p "Mark as Done" at bounding box center [1404, 331] width 79 height 80
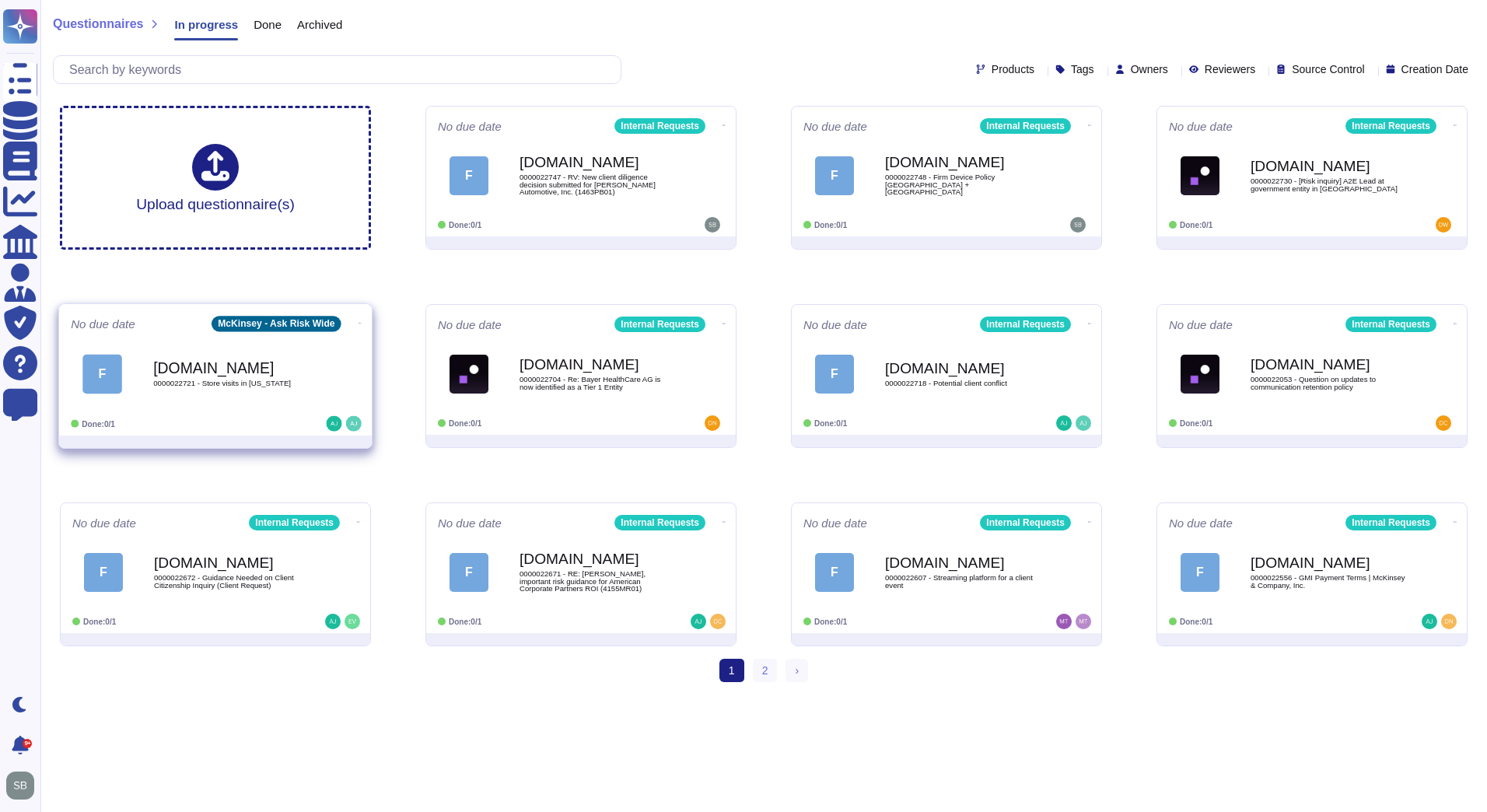
click at [358, 321] on icon at bounding box center [360, 323] width 4 height 4
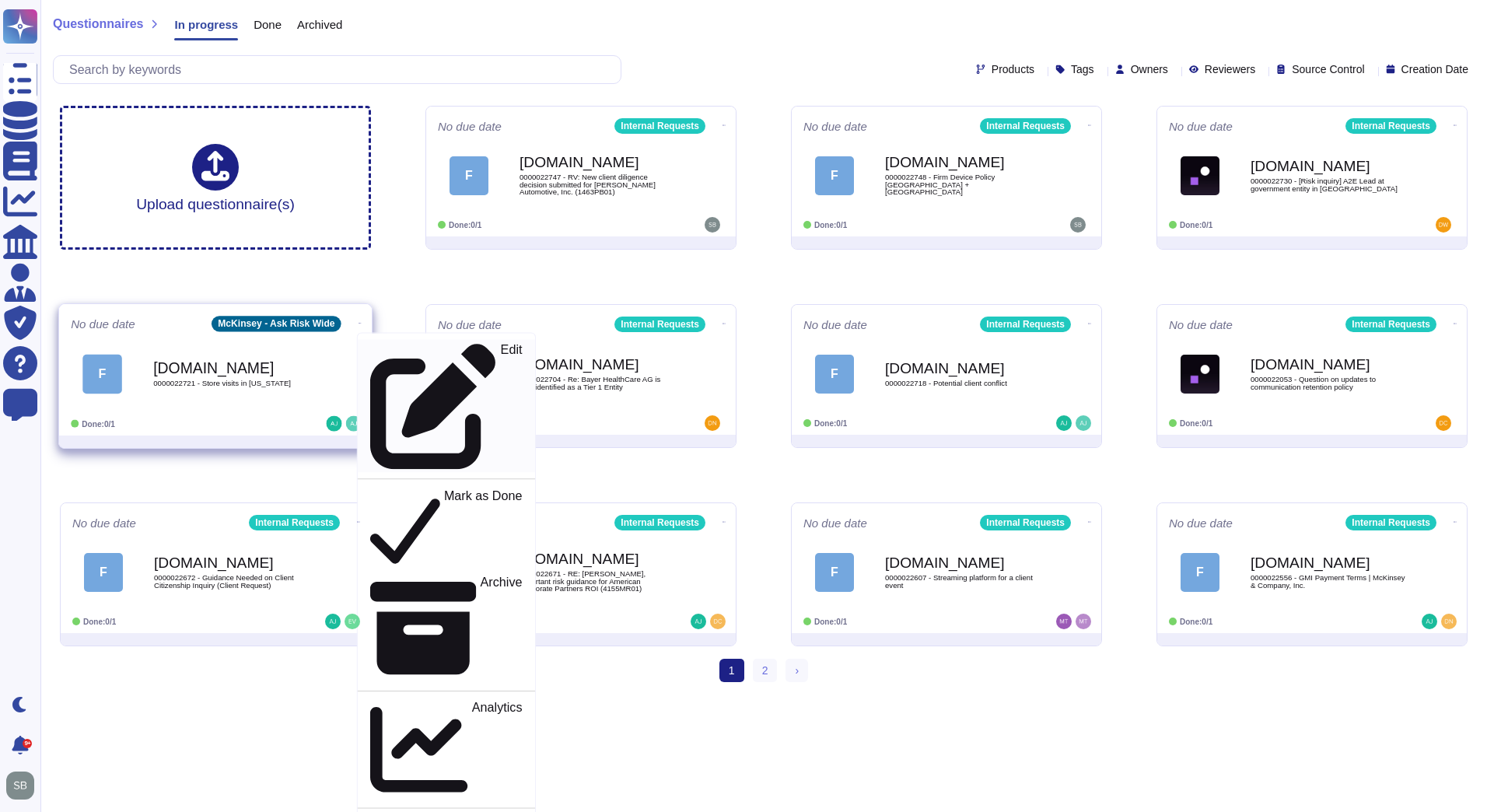
click at [501, 346] on p "Edit" at bounding box center [511, 407] width 22 height 126
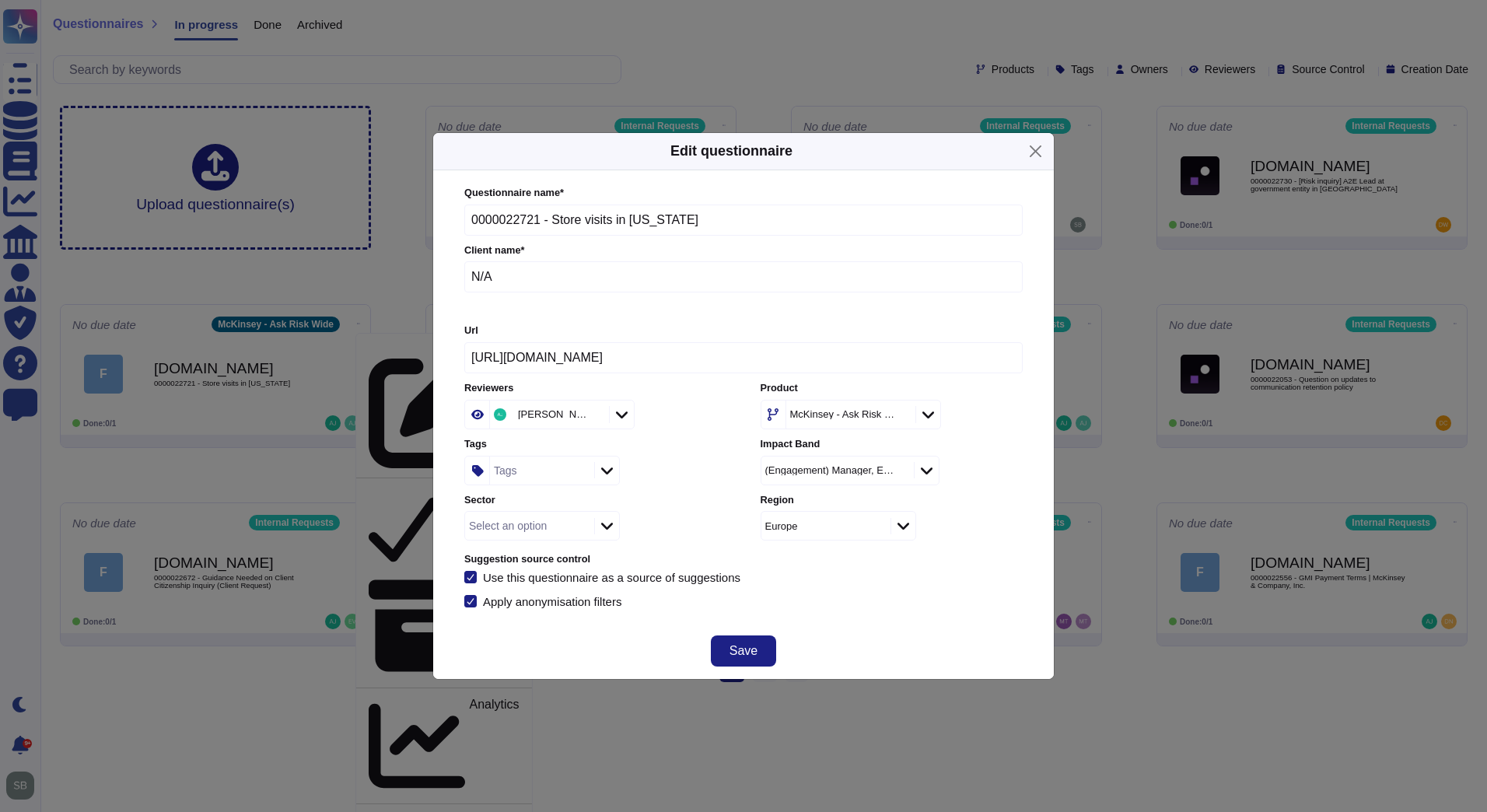
click at [900, 415] on icon at bounding box center [900, 415] width 0 height 0
click at [934, 411] on icon at bounding box center [927, 415] width 11 height 16
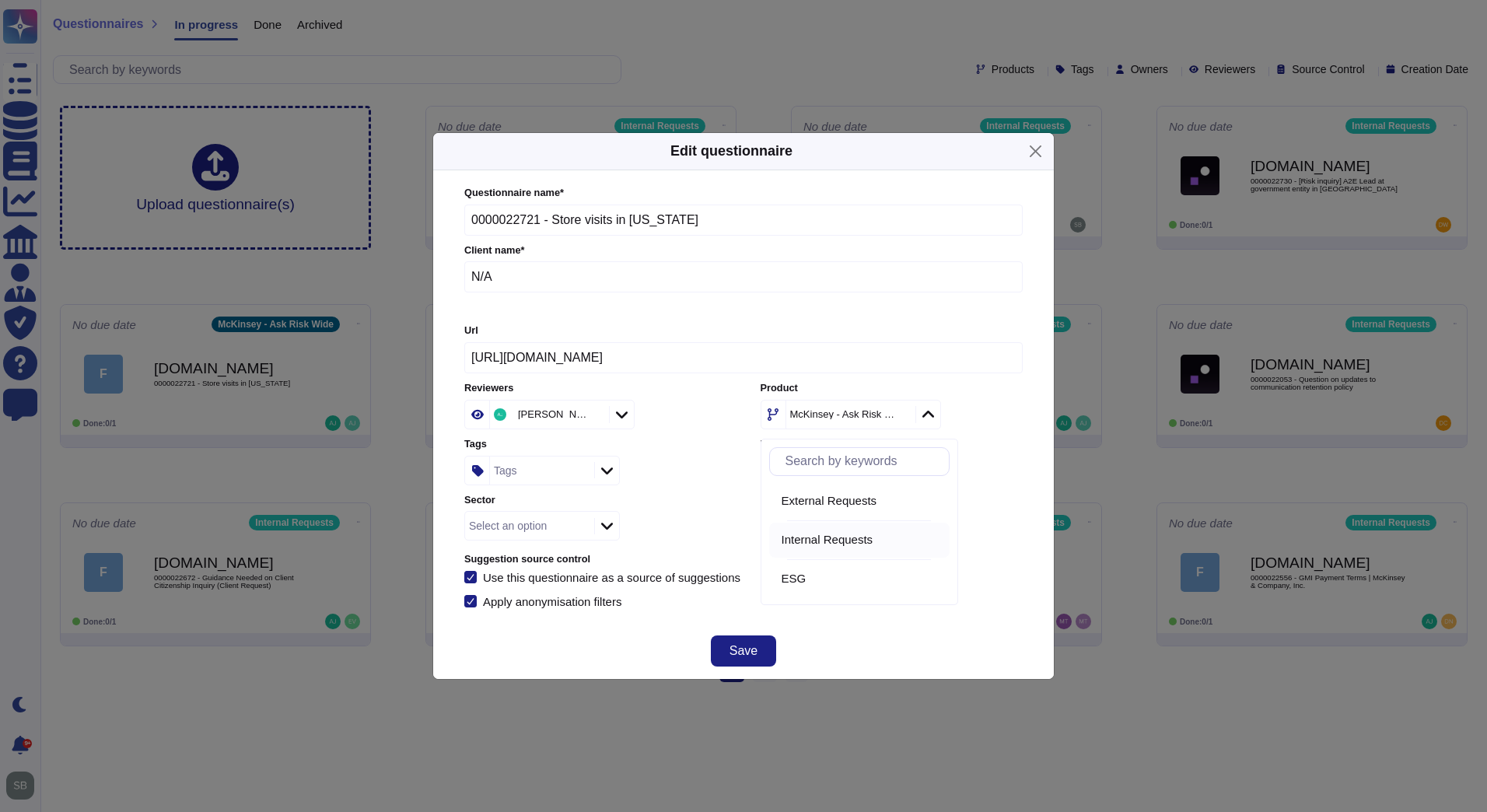
click at [793, 540] on div "Internal Requests" at bounding box center [862, 540] width 174 height 14
click at [930, 584] on div "Questionnaire name * 0000022721 - Store visits in [US_STATE] Client name * N/A …" at bounding box center [743, 396] width 558 height 422
click at [762, 650] on button "Save" at bounding box center [743, 650] width 65 height 31
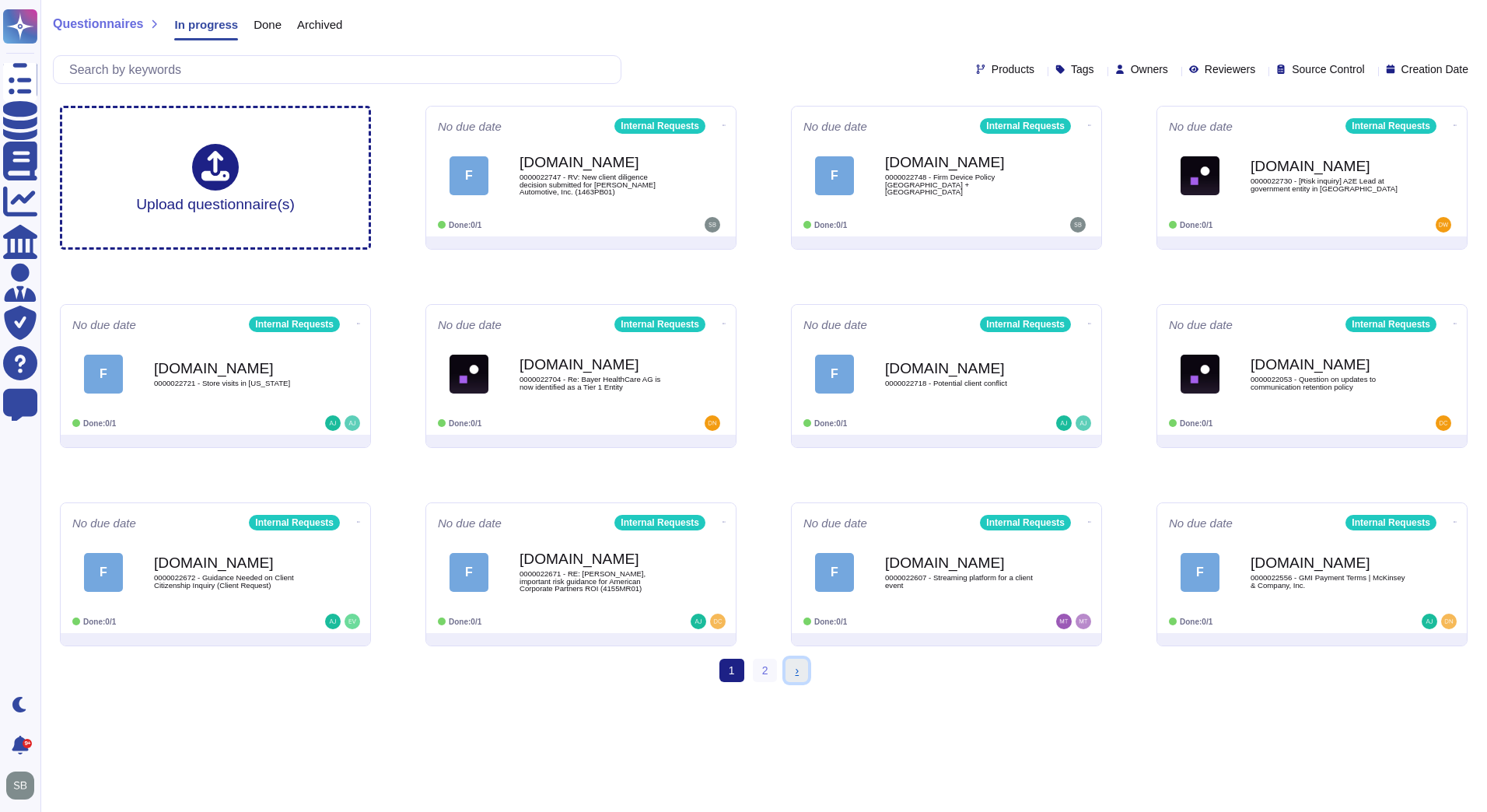
click at [795, 678] on link "› Next" at bounding box center [796, 670] width 22 height 23
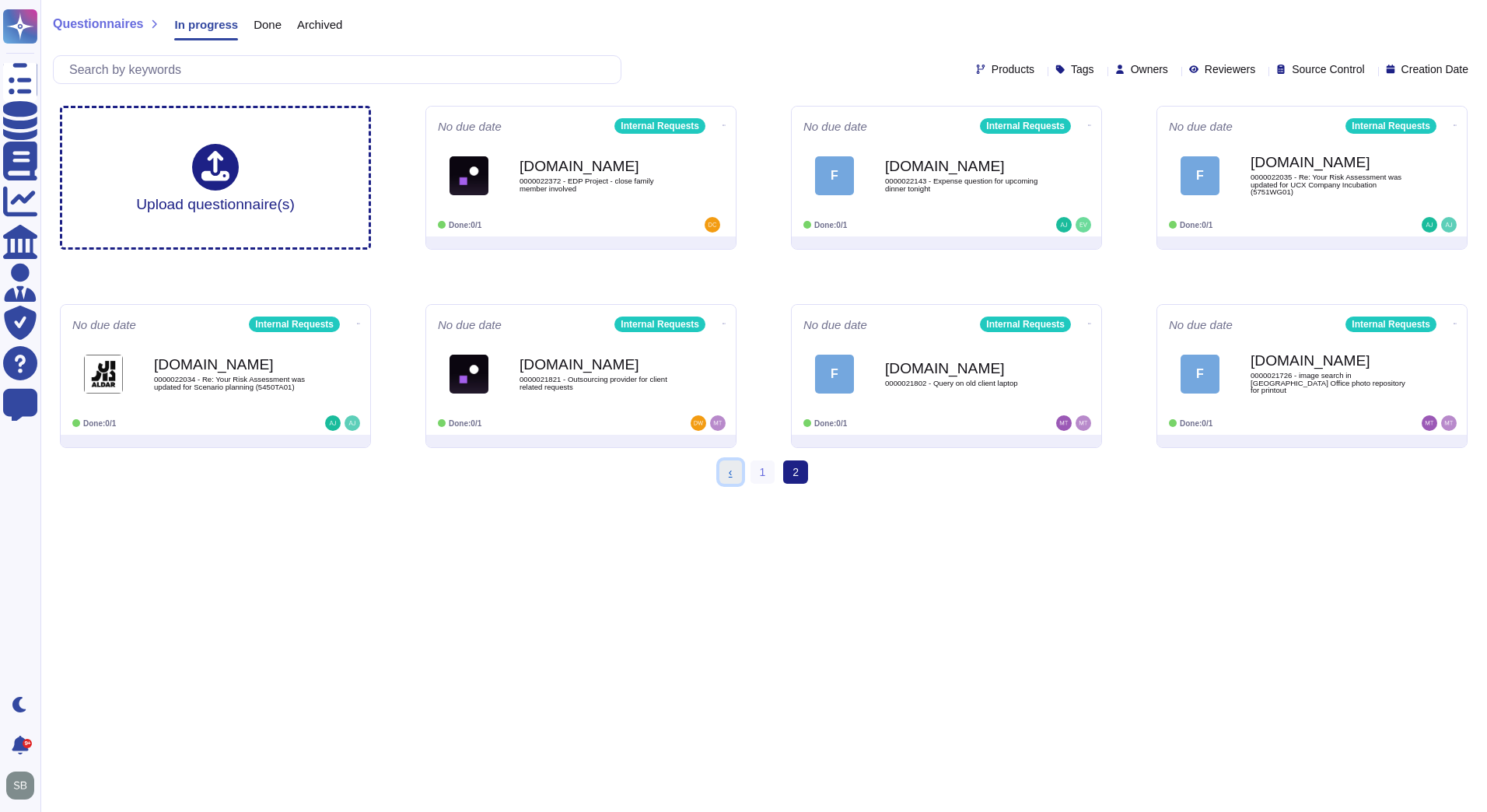
click at [730, 471] on span "‹" at bounding box center [731, 472] width 4 height 12
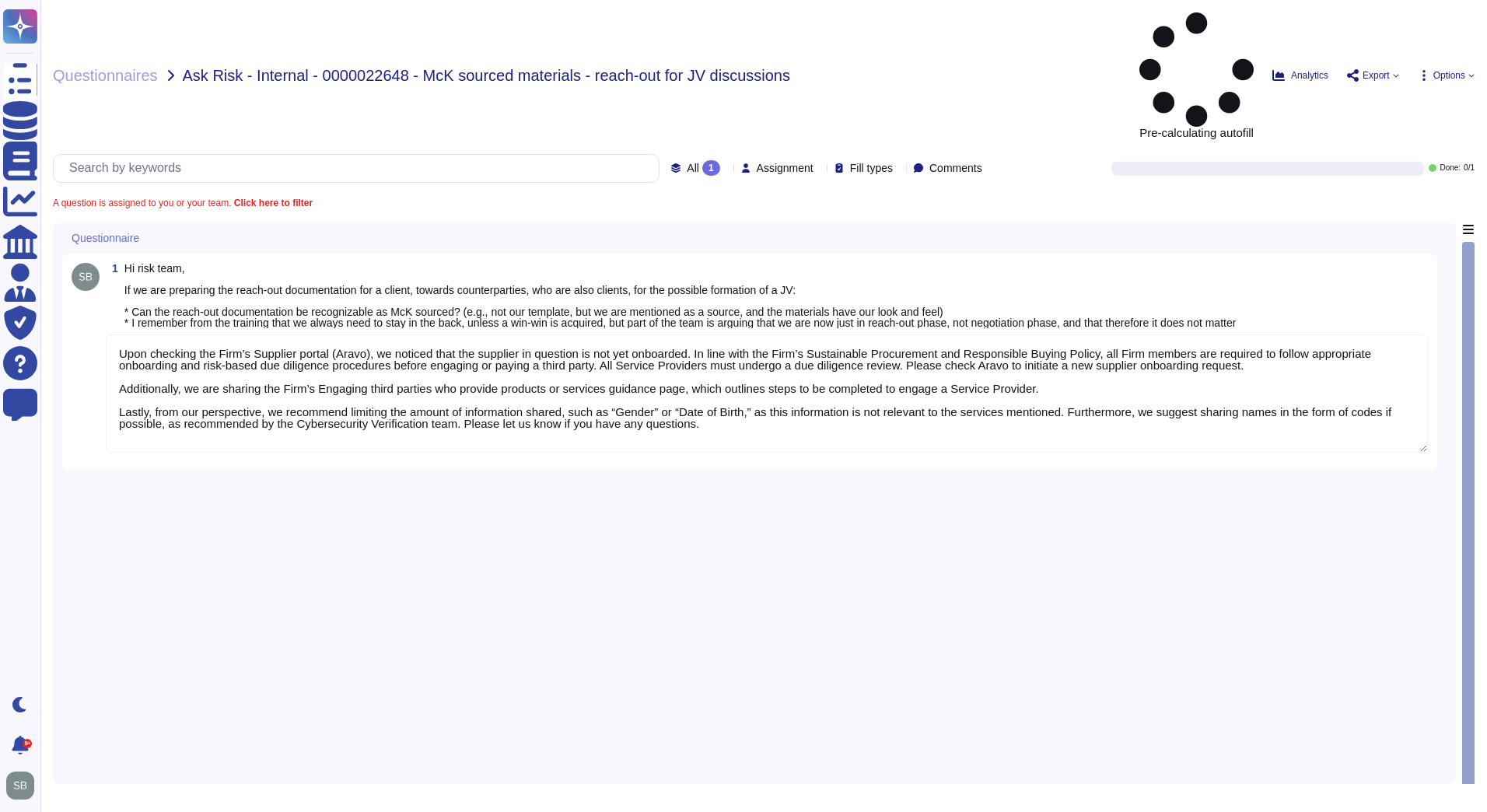
click at [225, 358] on div "1 Hi risk team, If we are preparing the reach-out documentation for a client, t…" at bounding box center [749, 362] width 1375 height 216
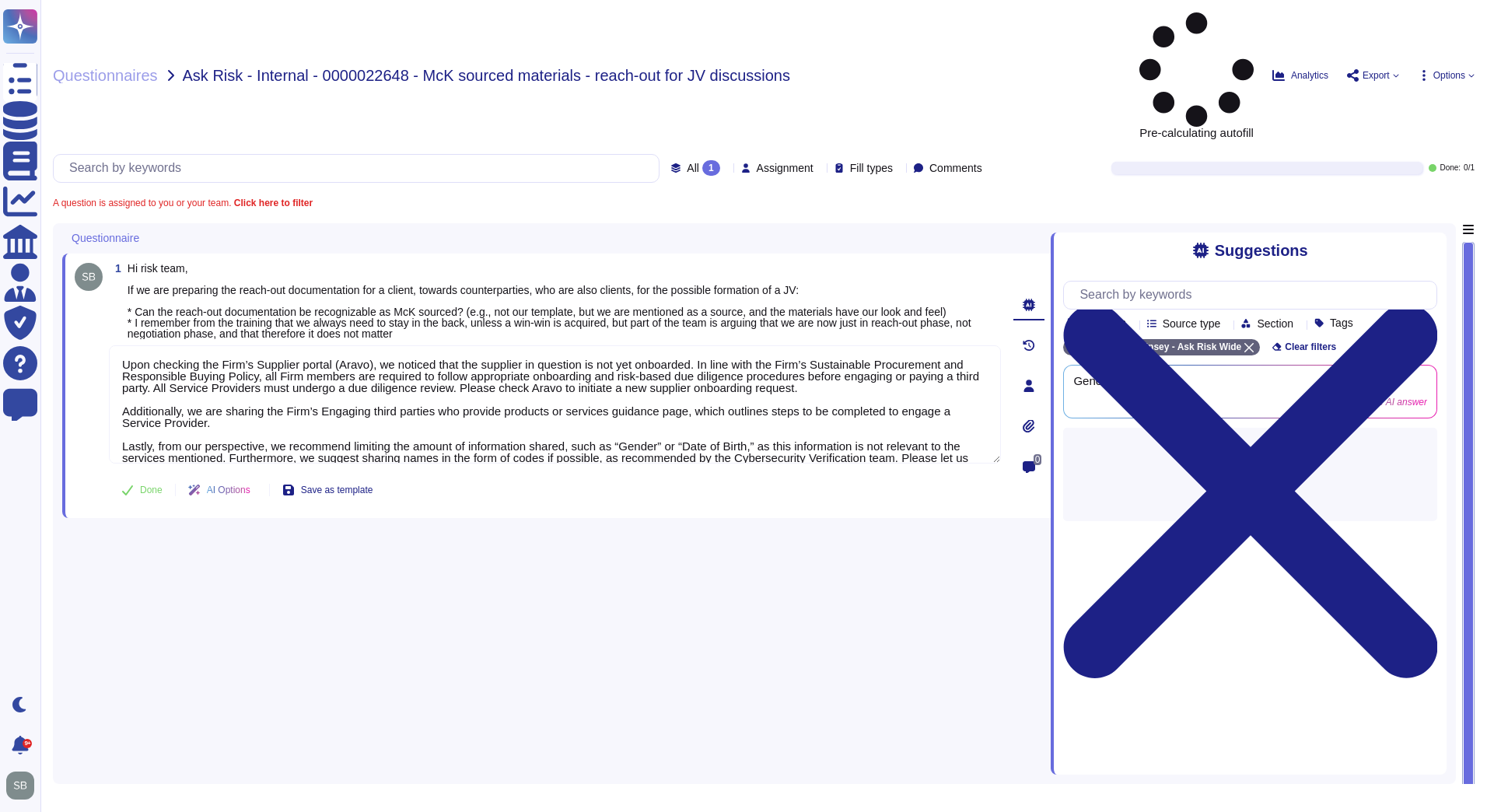
click at [209, 471] on div "AI Options" at bounding box center [222, 490] width 93 height 37
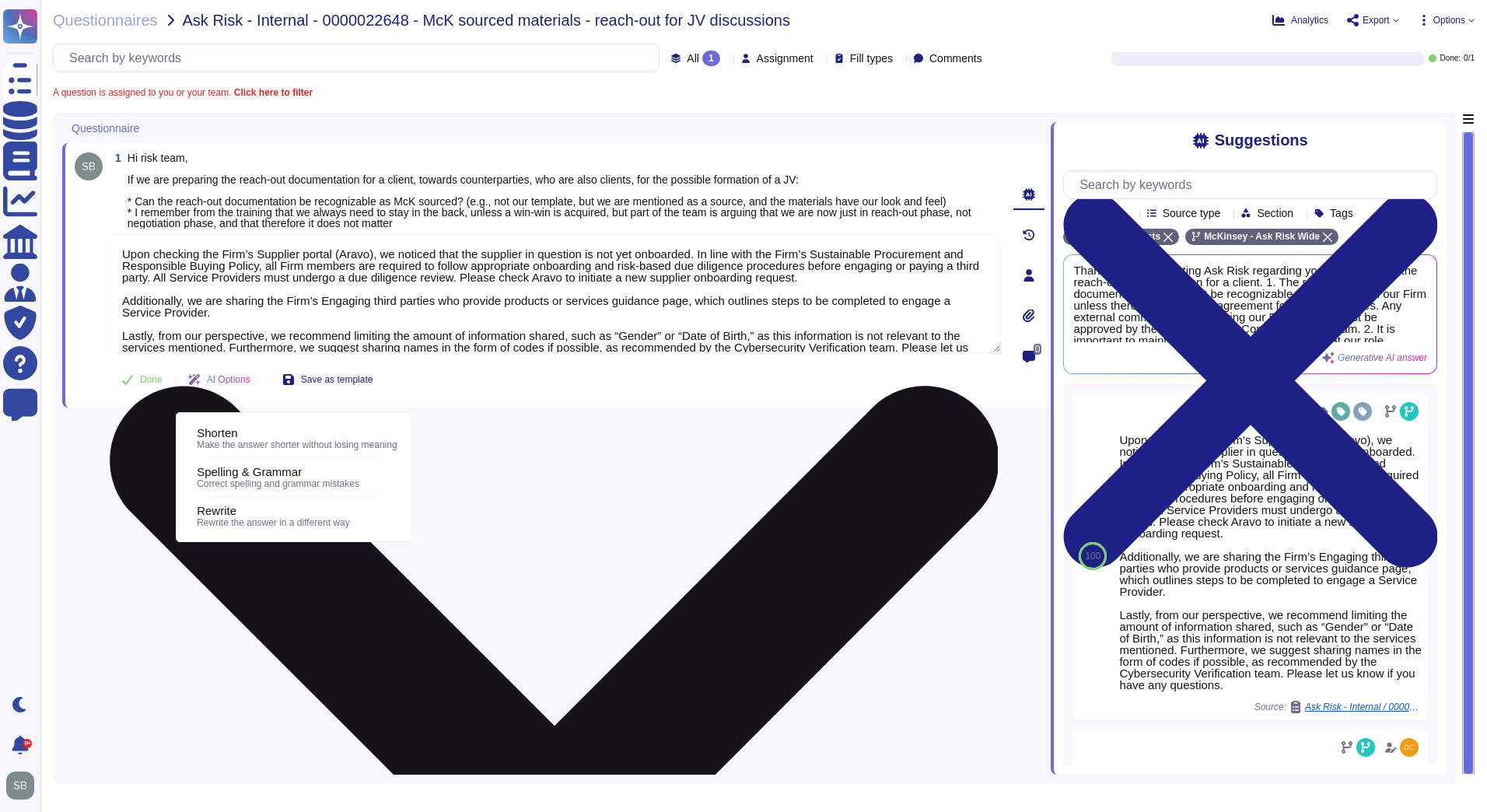
click at [243, 302] on textarea "Upon checking the Firm’s Supplier portal (Aravo), we noticed that the supplier …" at bounding box center [555, 294] width 892 height 119
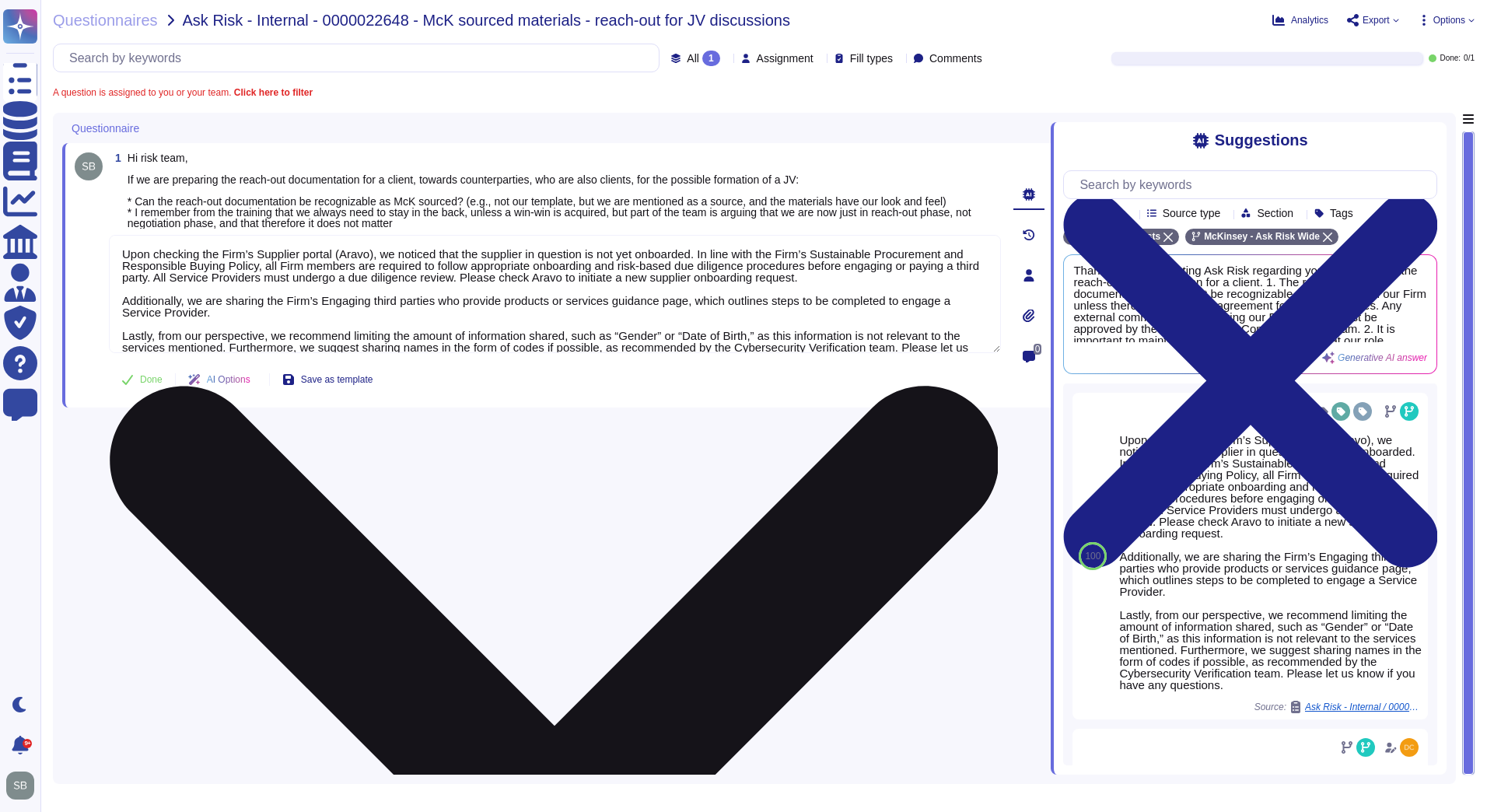
paste textarea "• In case you want to form a JV with already selected 3rd parties, then this wo…"
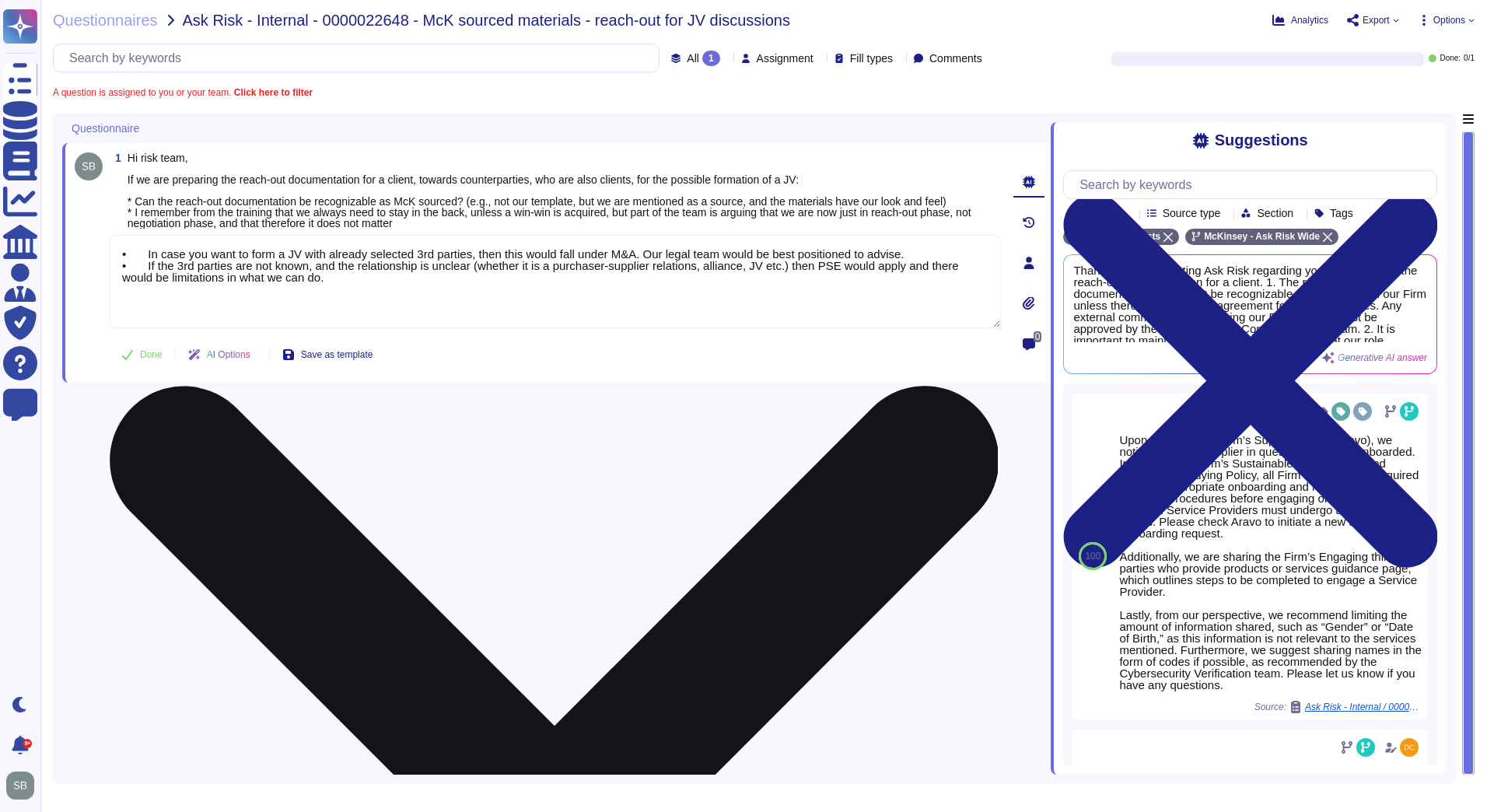
click at [234, 306] on textarea "• In case you want to form a JV with already selected 3rd parties, then this wo…" at bounding box center [555, 280] width 892 height 93
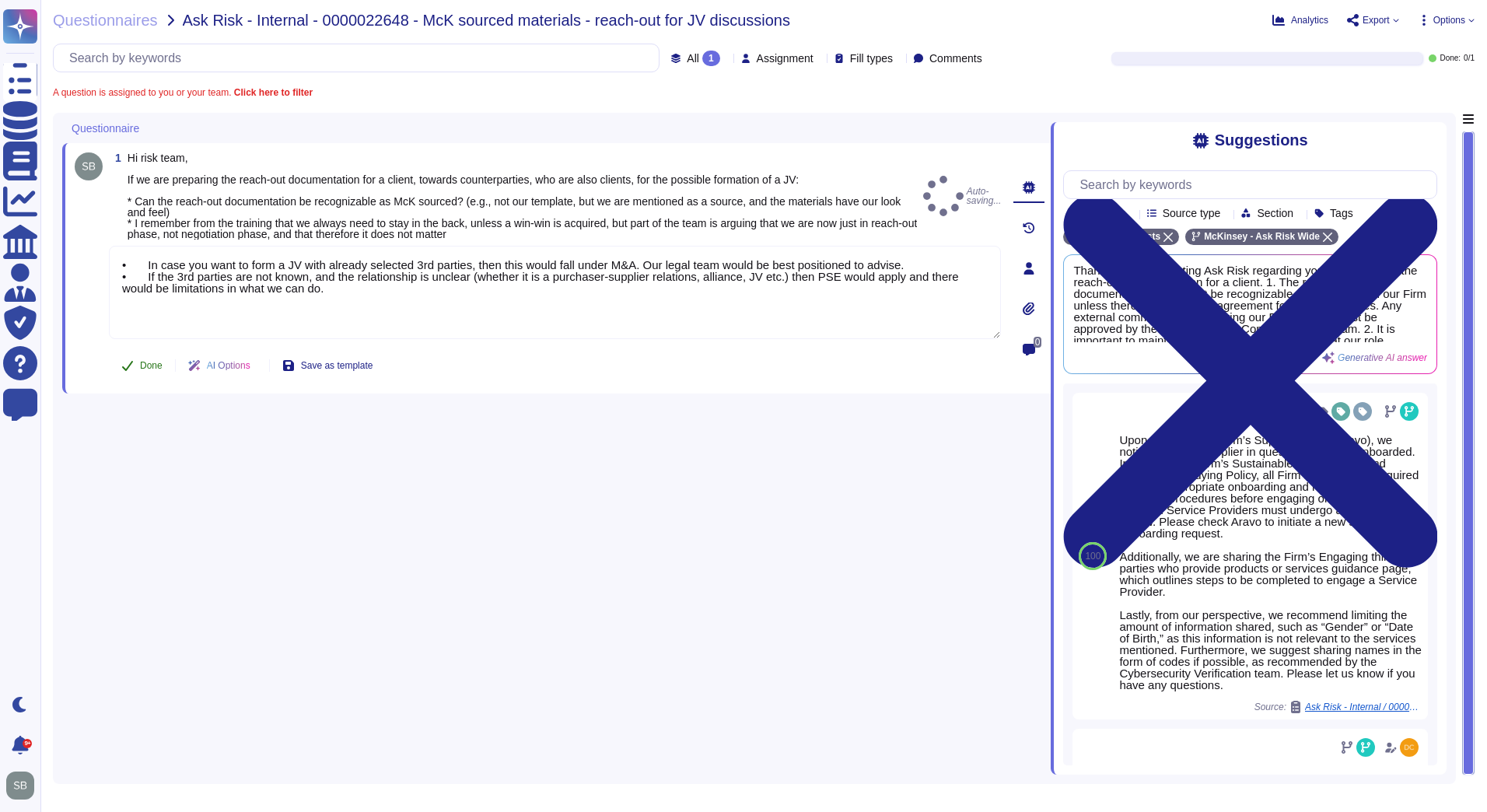
click at [149, 355] on button "Done" at bounding box center [142, 365] width 66 height 31
type textarea "• In case you want to form a JV with already selected 3rd parties, then this wo…"
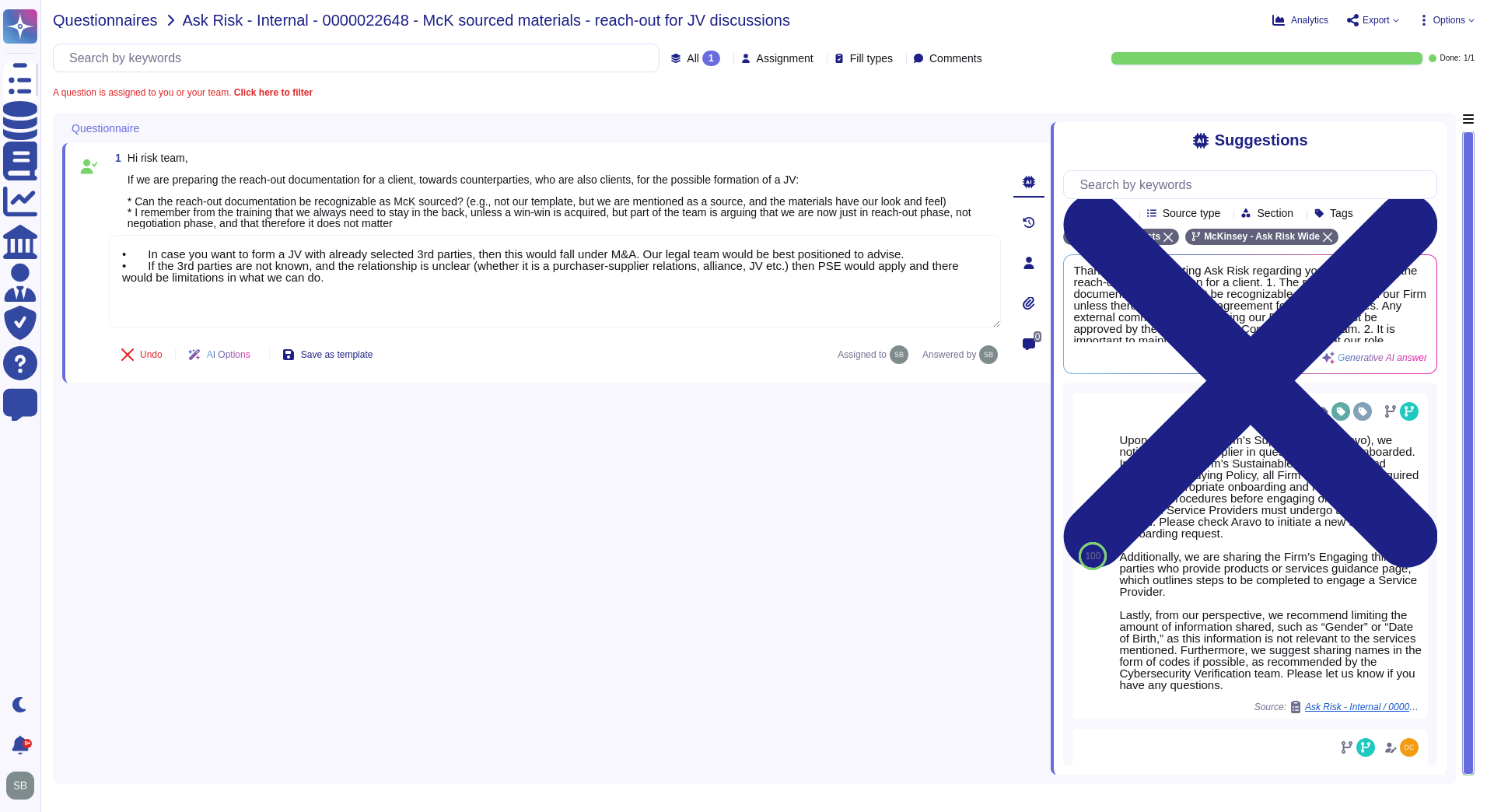
click at [107, 20] on span "Questionnaires" at bounding box center [105, 20] width 105 height 16
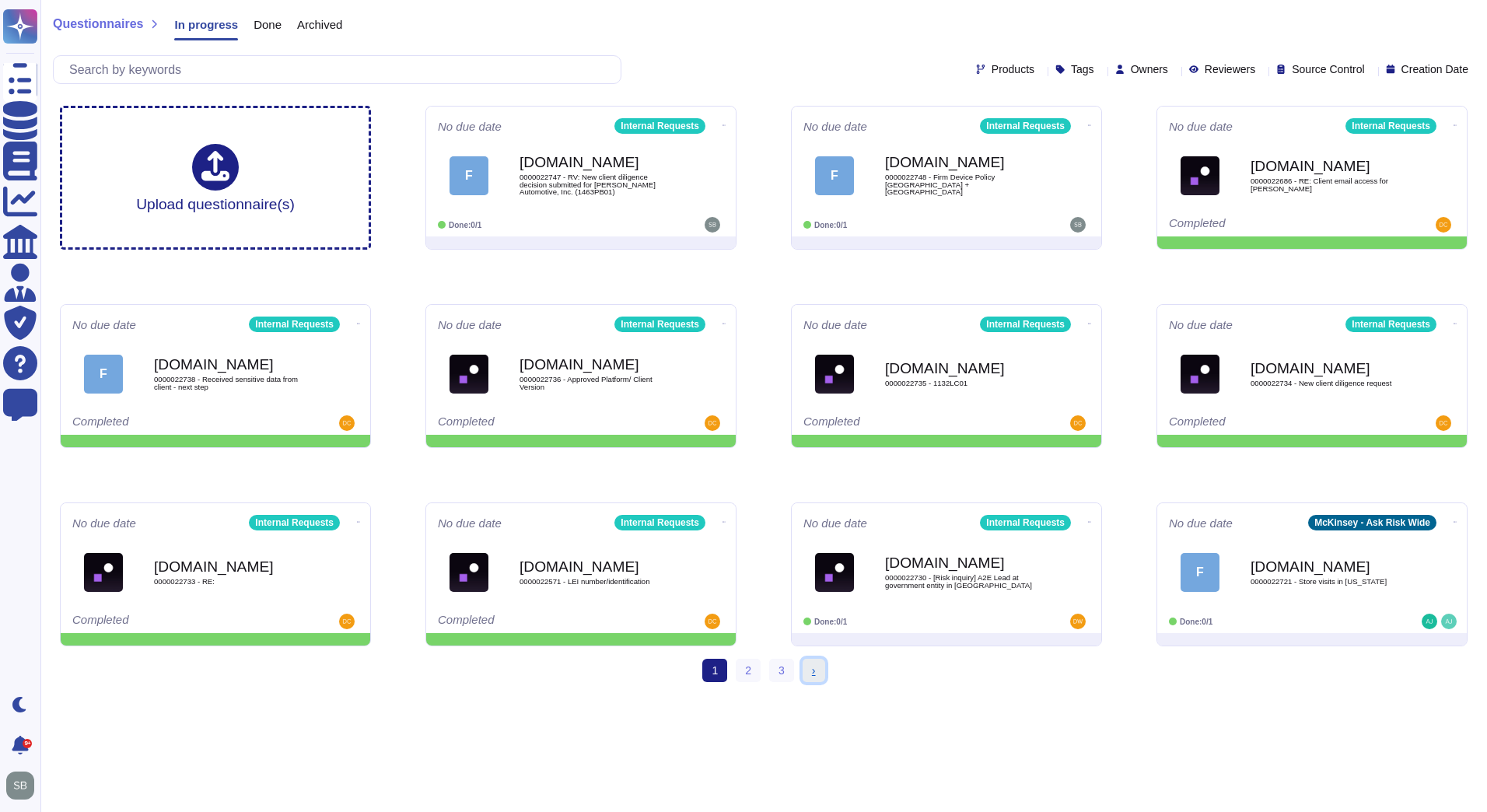
click at [807, 667] on link "› Next" at bounding box center [813, 670] width 22 height 23
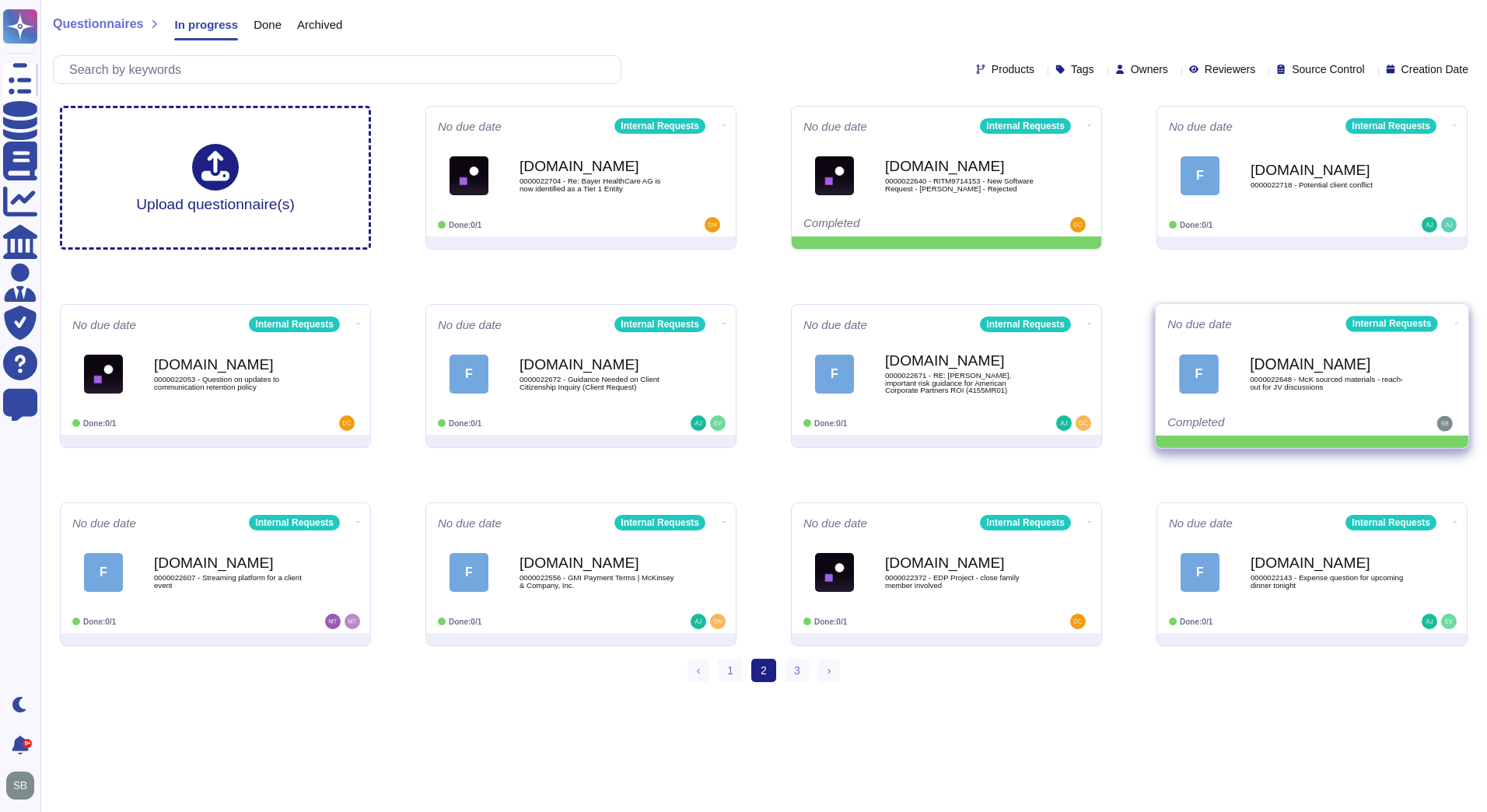
click at [1455, 321] on icon at bounding box center [1457, 323] width 4 height 4
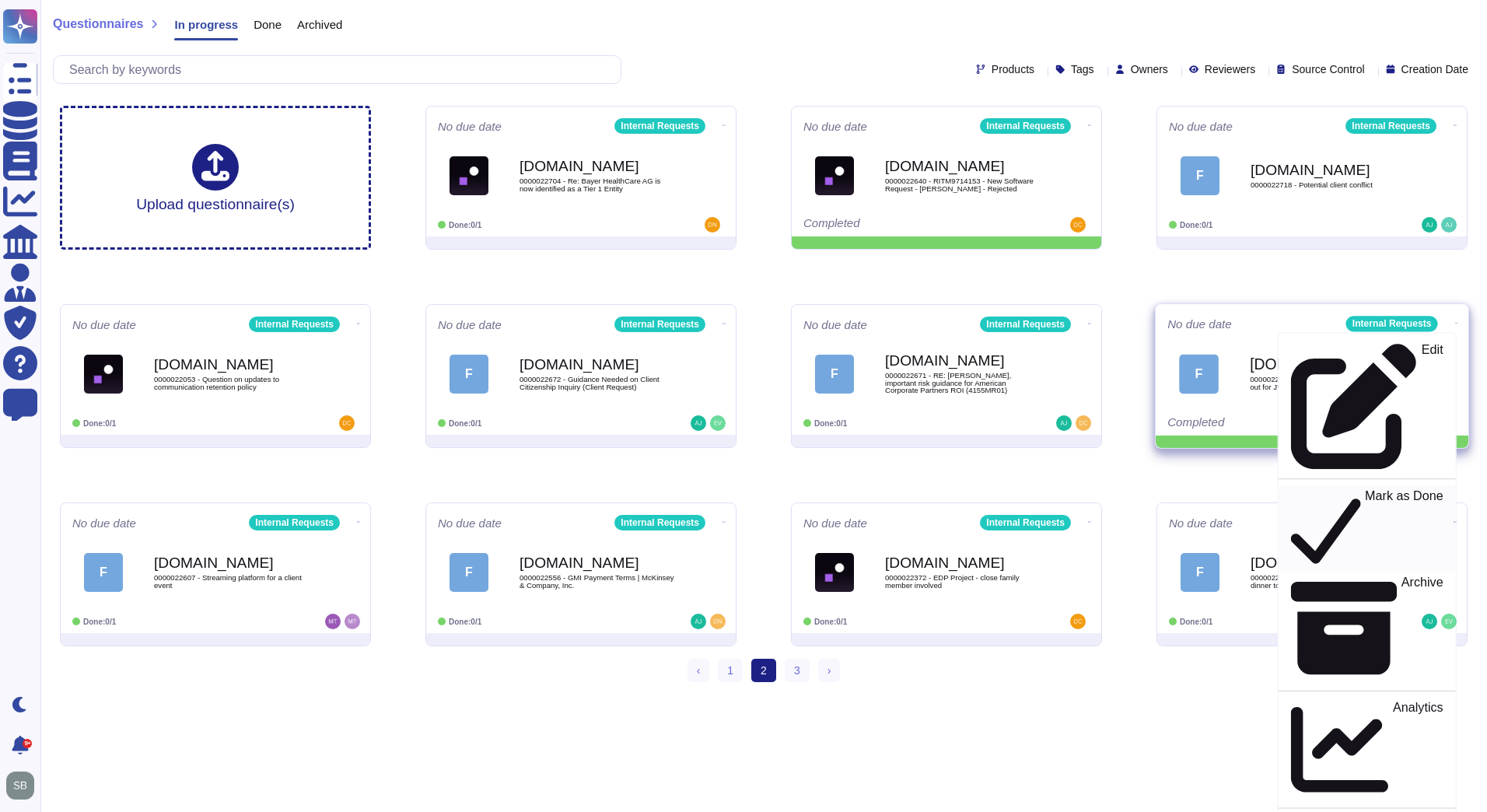
click at [1365, 489] on p "Mark as Done" at bounding box center [1404, 529] width 79 height 80
